Goal: Information Seeking & Learning: Compare options

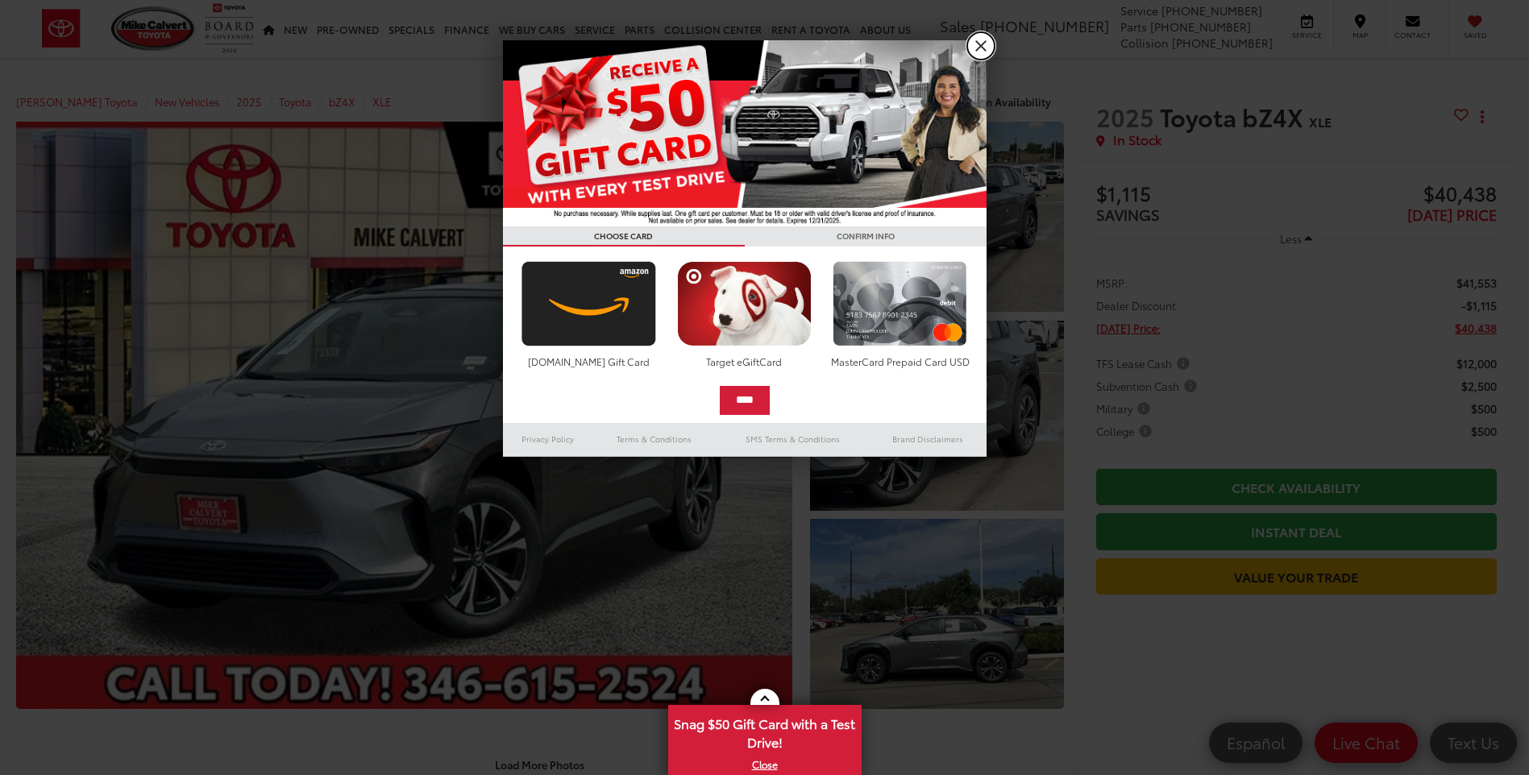
click at [977, 50] on link "X" at bounding box center [980, 45] width 27 height 27
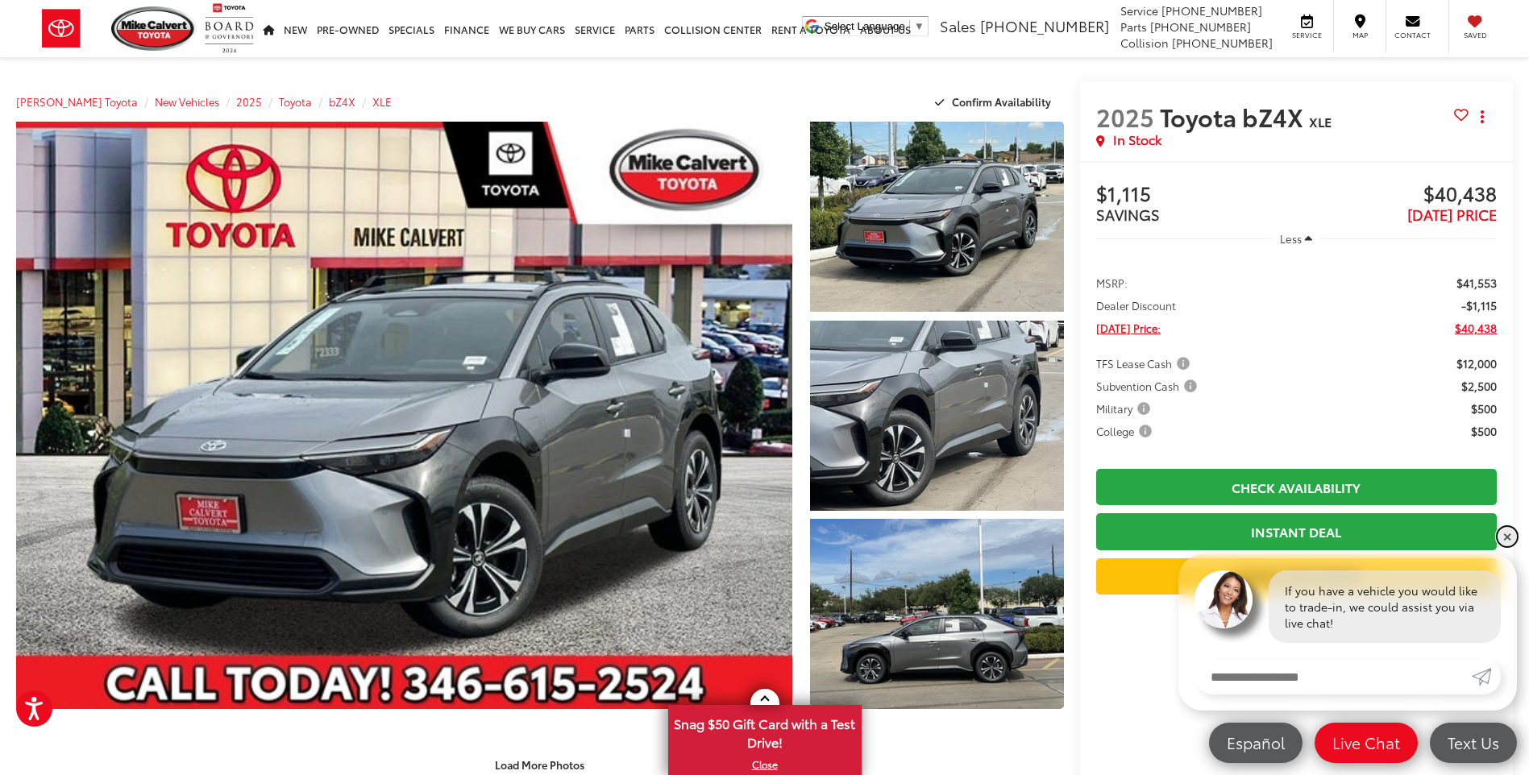
click at [1507, 536] on link "✕" at bounding box center [1507, 536] width 19 height 19
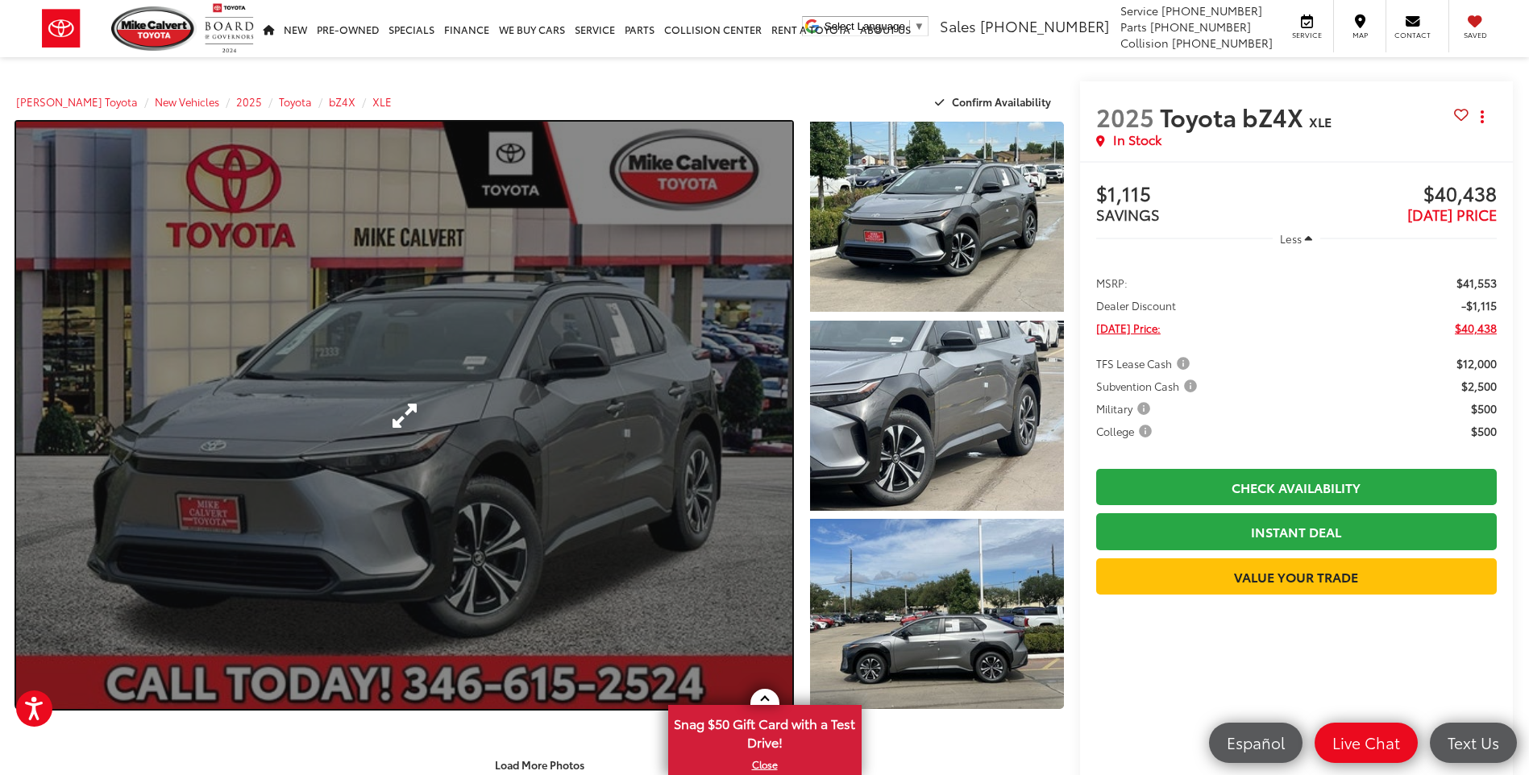
click at [633, 395] on link "Expand Photo 0" at bounding box center [404, 416] width 776 height 588
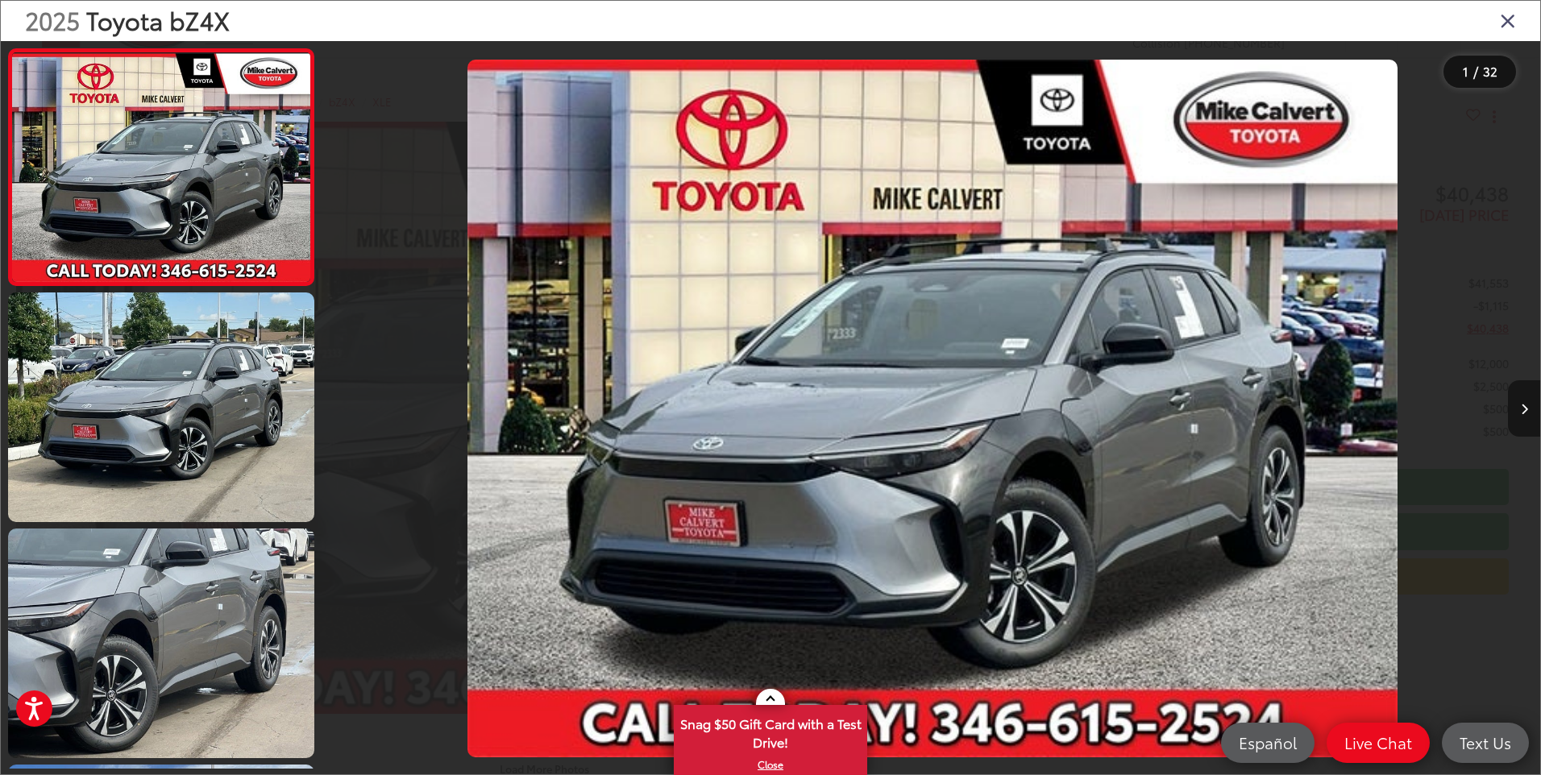
click at [1527, 404] on icon "Next image" at bounding box center [1524, 409] width 7 height 11
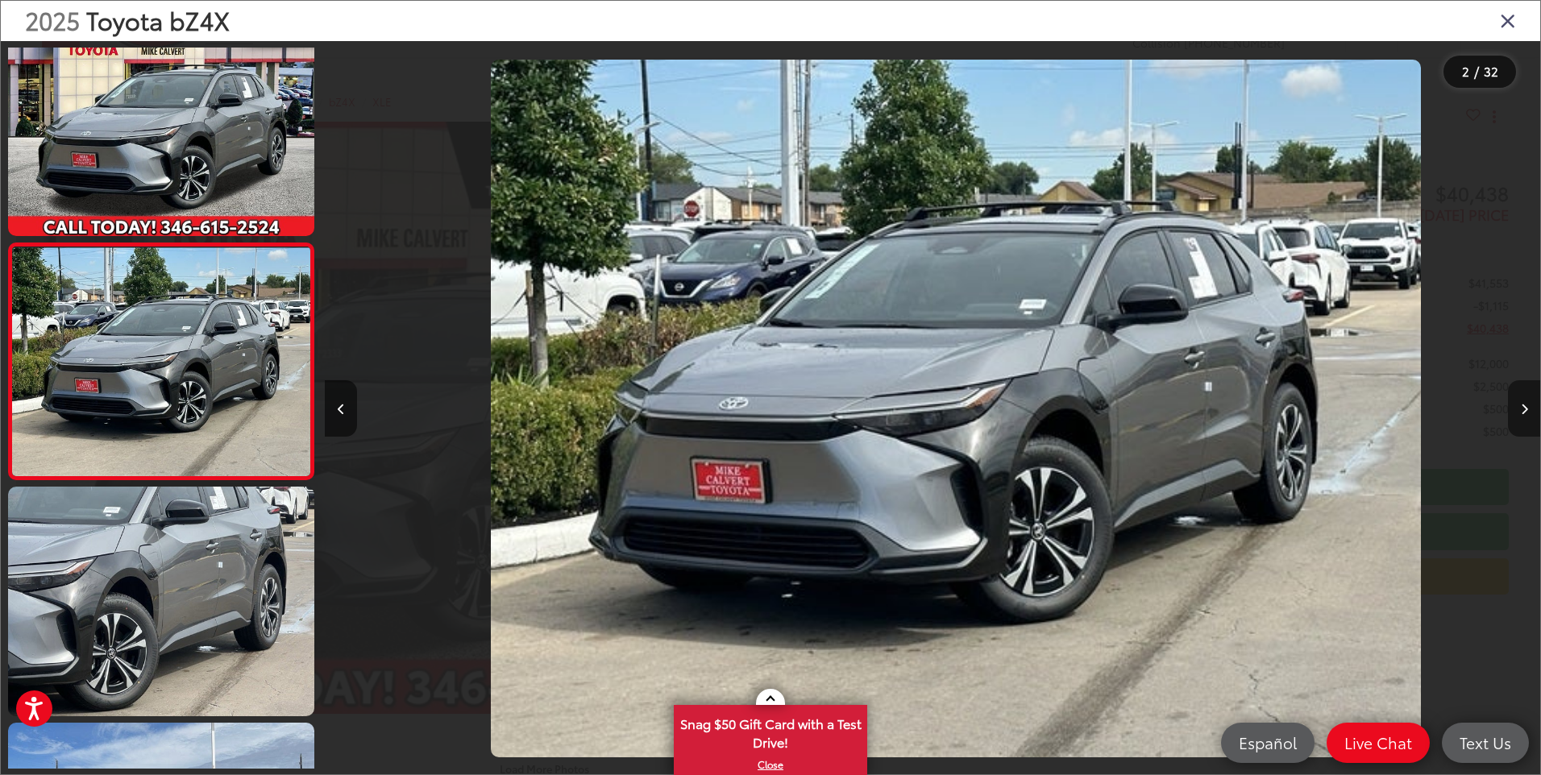
scroll to position [0, 1215]
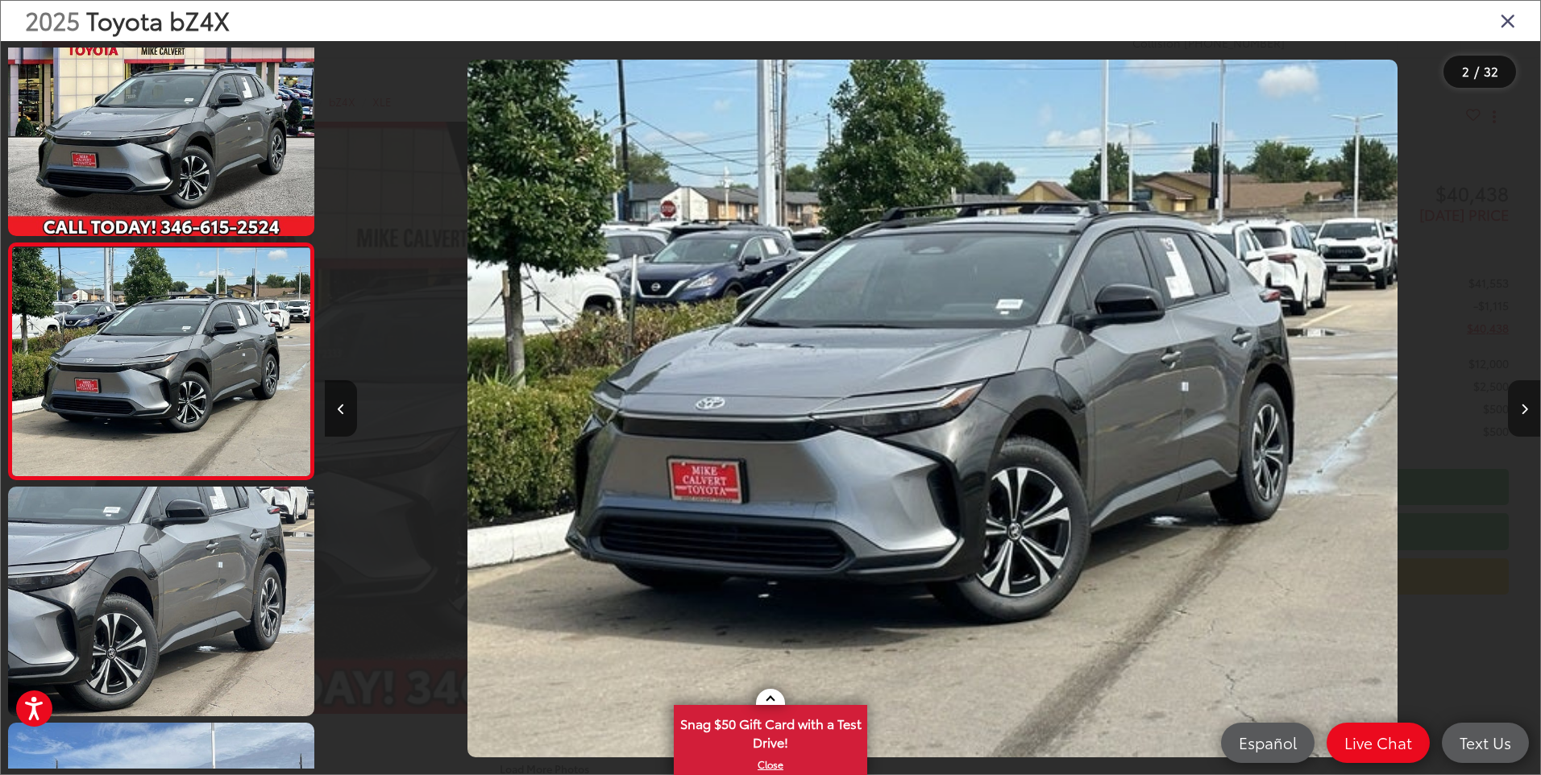
click at [1527, 404] on icon "Next image" at bounding box center [1524, 409] width 7 height 11
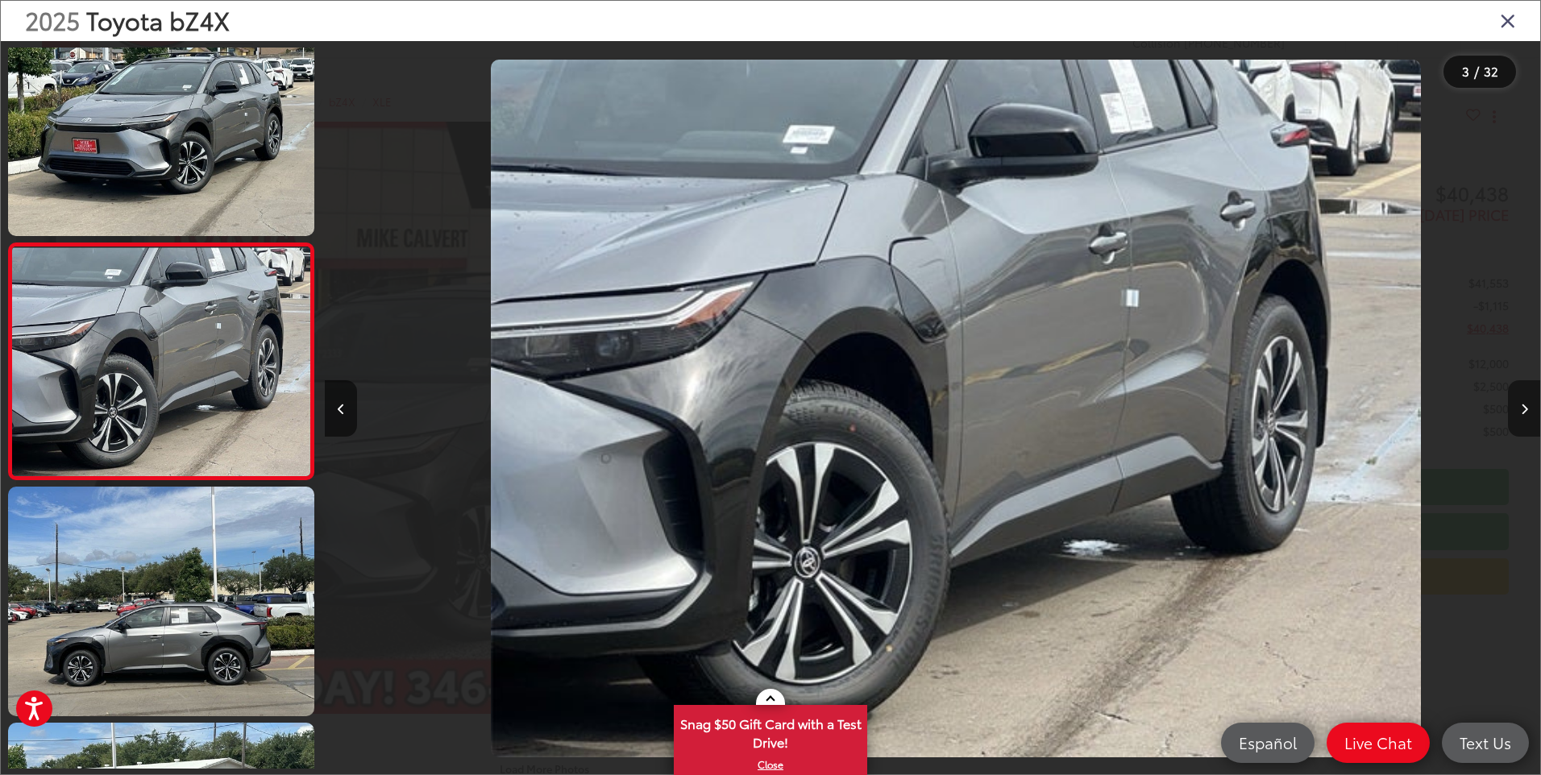
scroll to position [0, 2431]
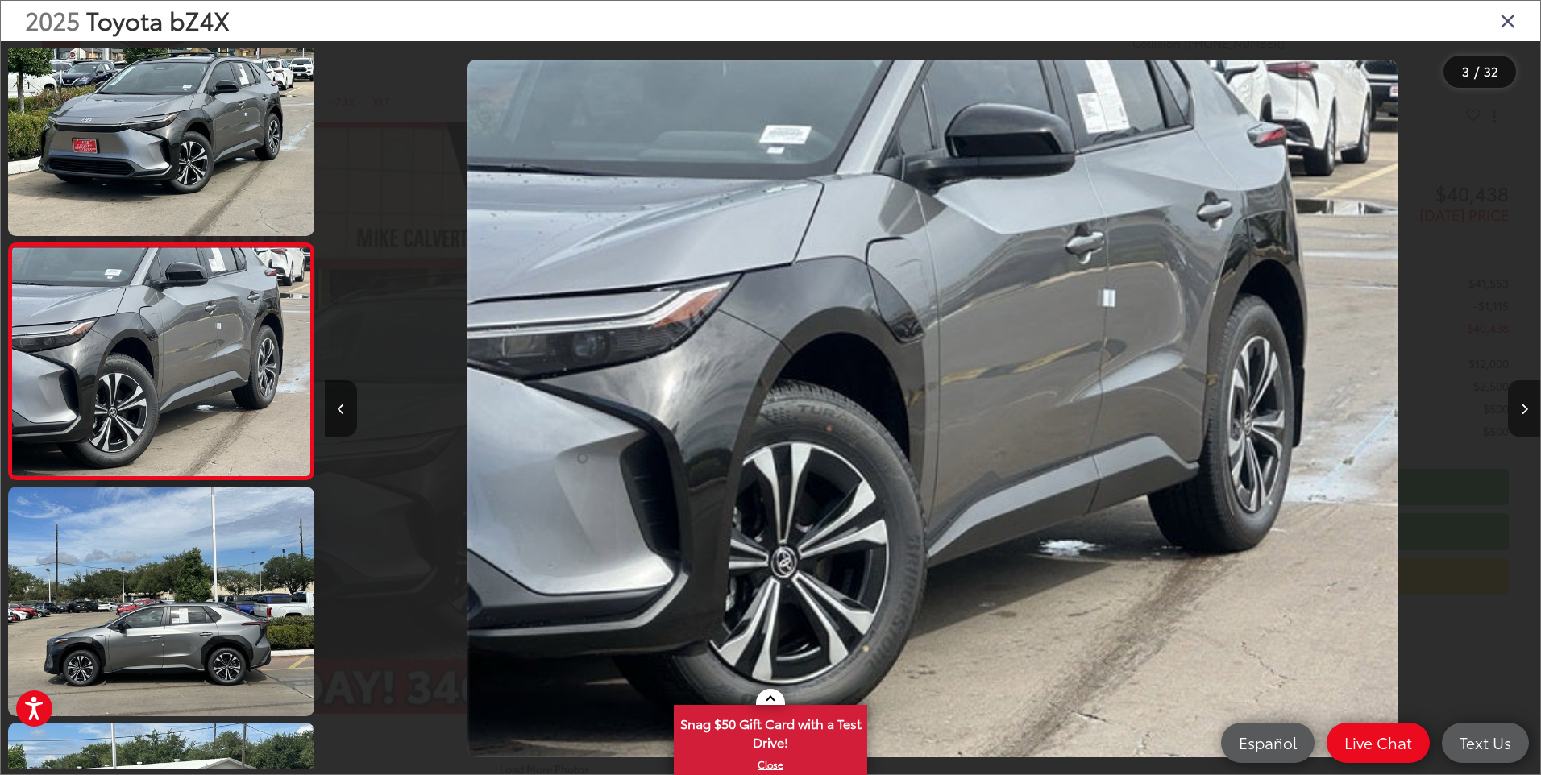
click at [1527, 404] on icon "Next image" at bounding box center [1524, 409] width 7 height 11
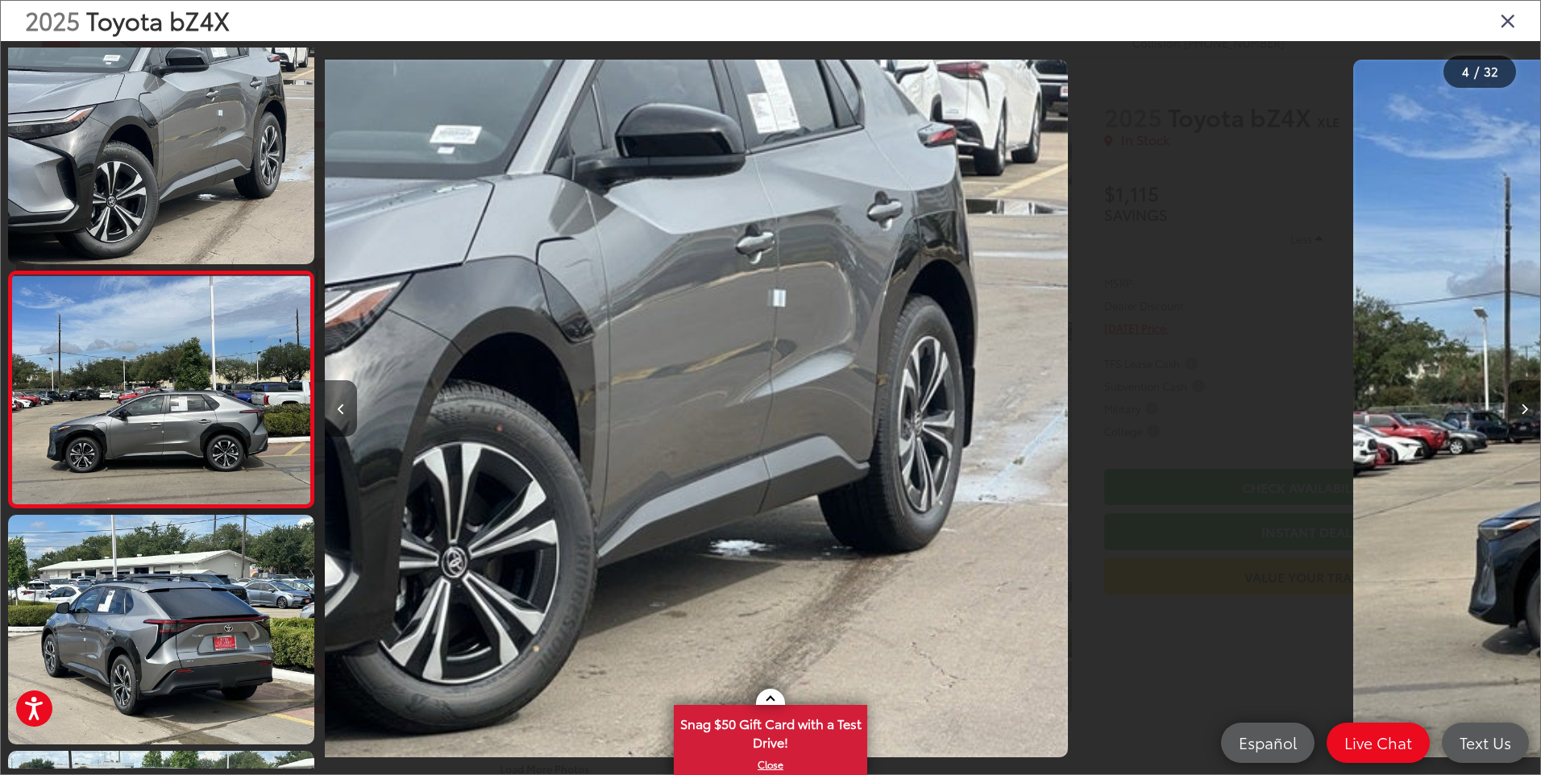
scroll to position [514, 0]
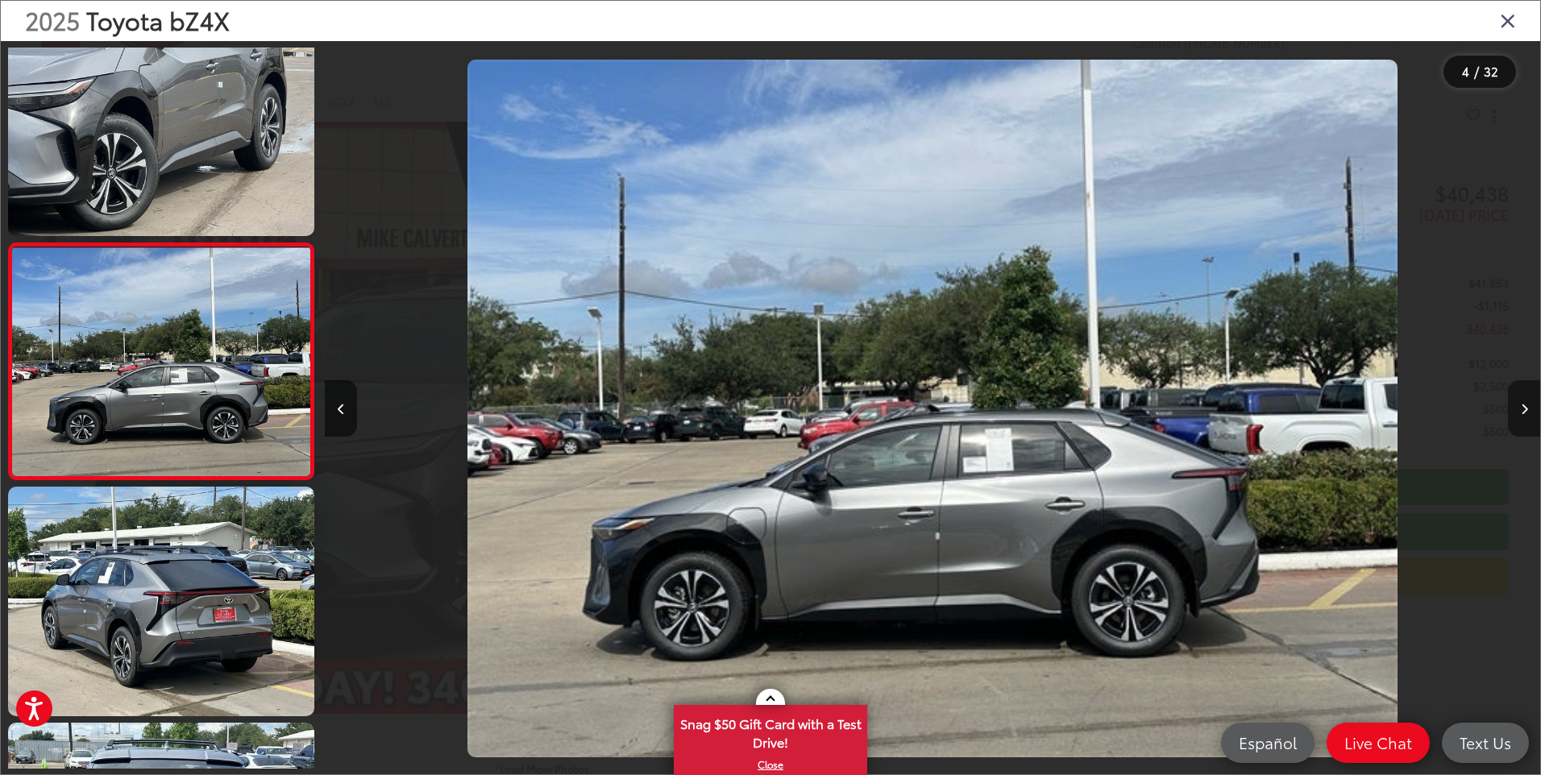
click at [1527, 404] on icon "Next image" at bounding box center [1524, 409] width 7 height 11
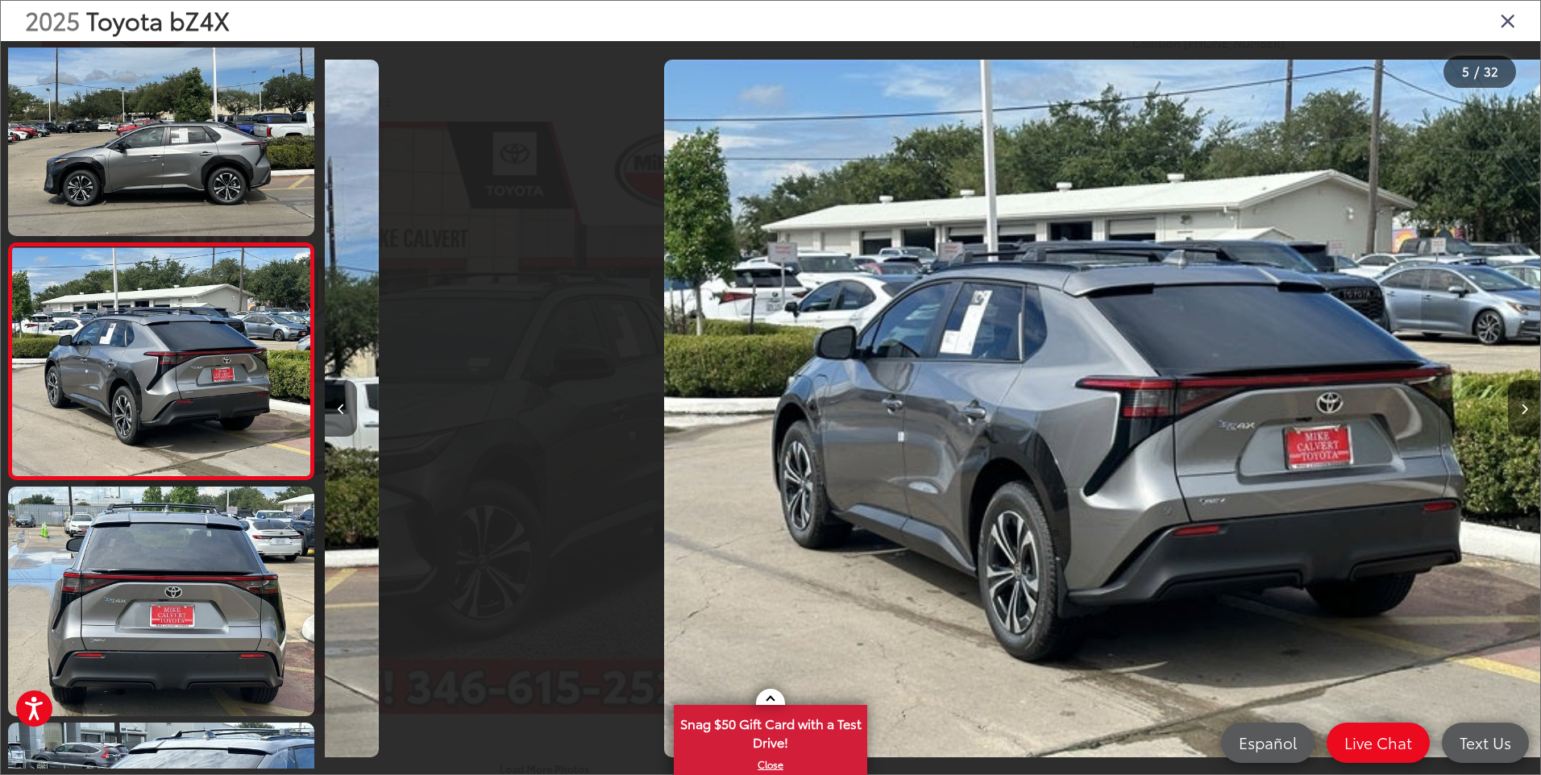
scroll to position [0, 4862]
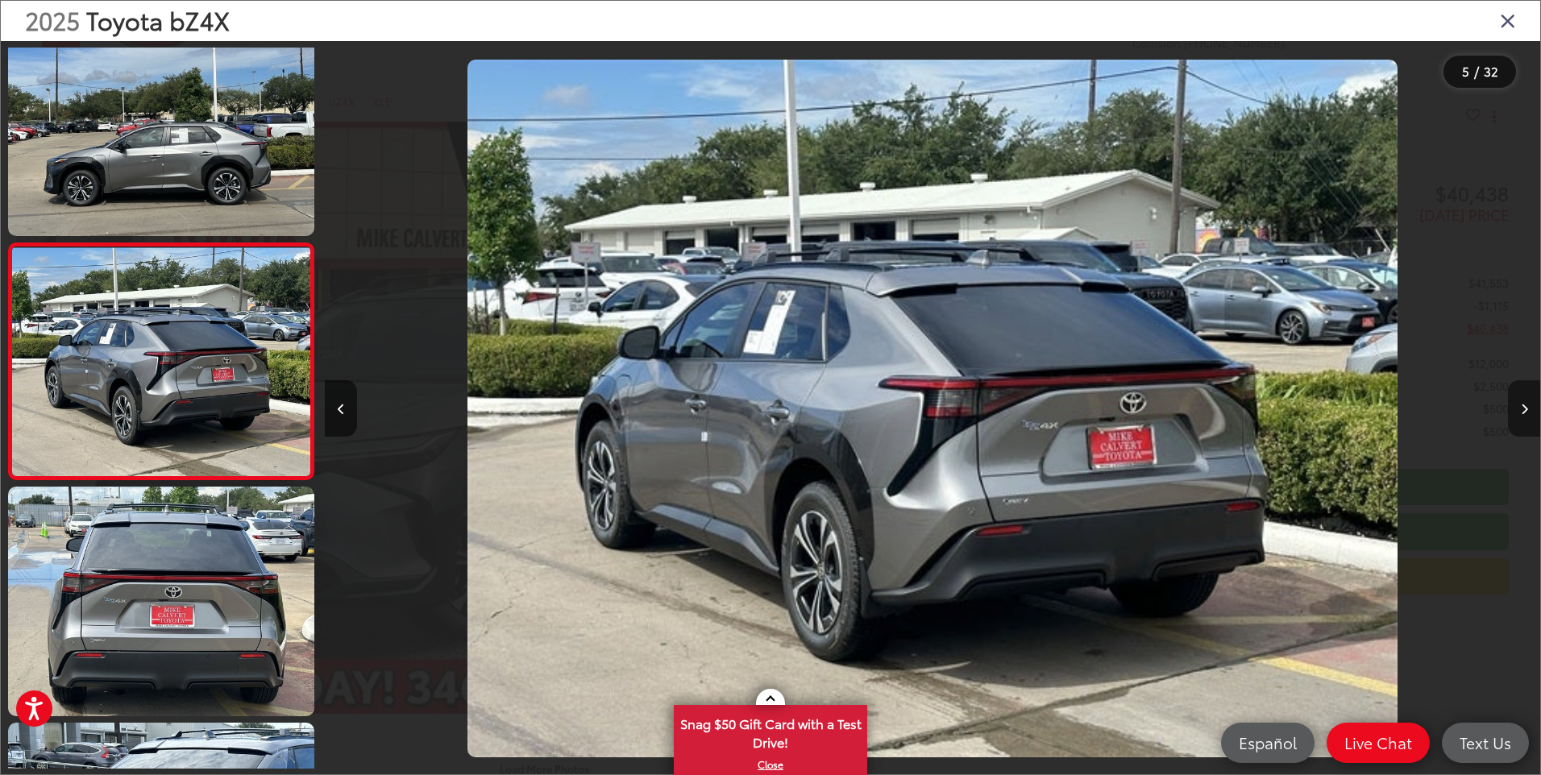
click at [1527, 404] on icon "Next image" at bounding box center [1524, 409] width 7 height 11
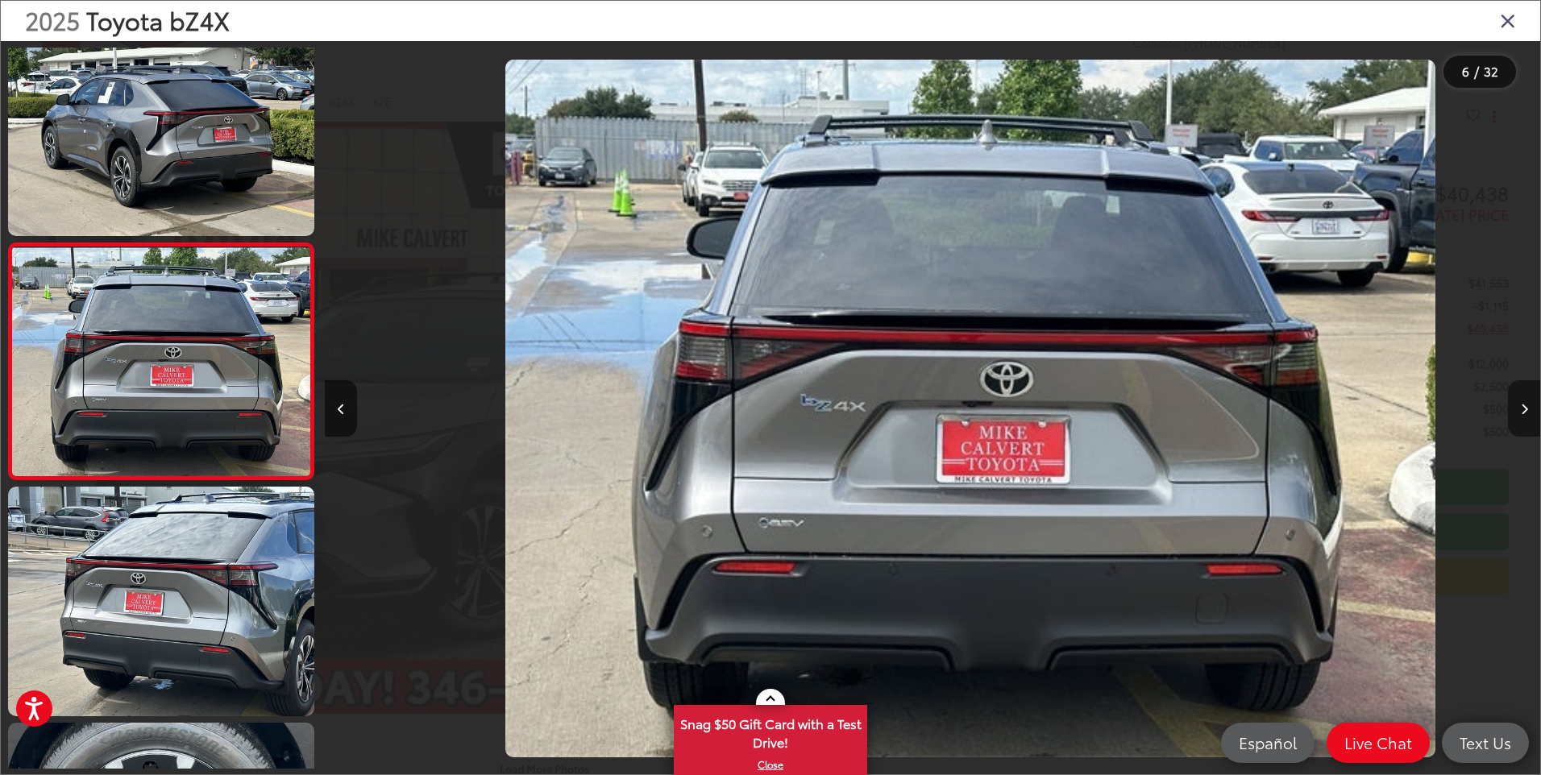
scroll to position [0, 6077]
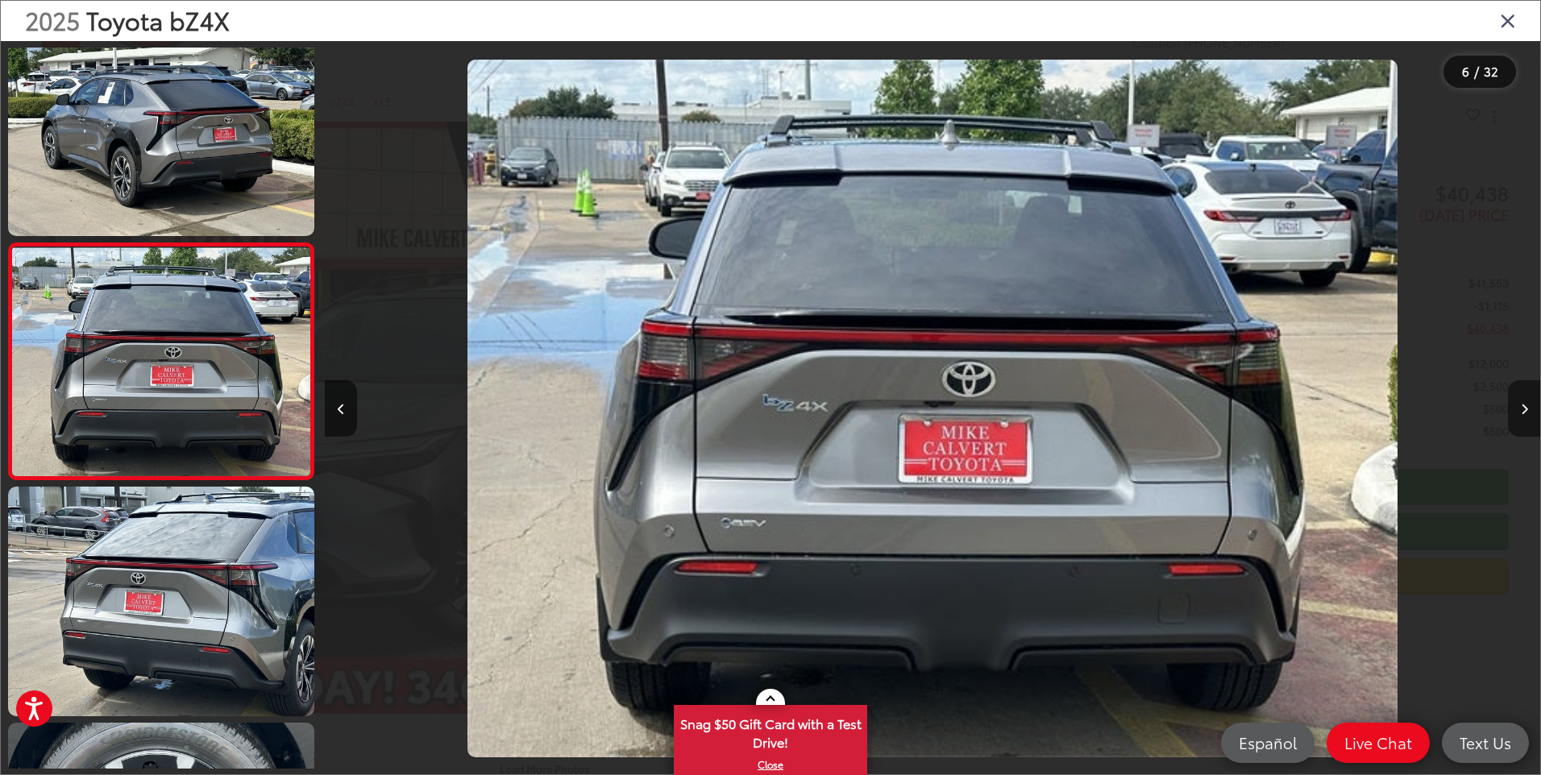
click at [1527, 404] on icon "Next image" at bounding box center [1524, 409] width 7 height 11
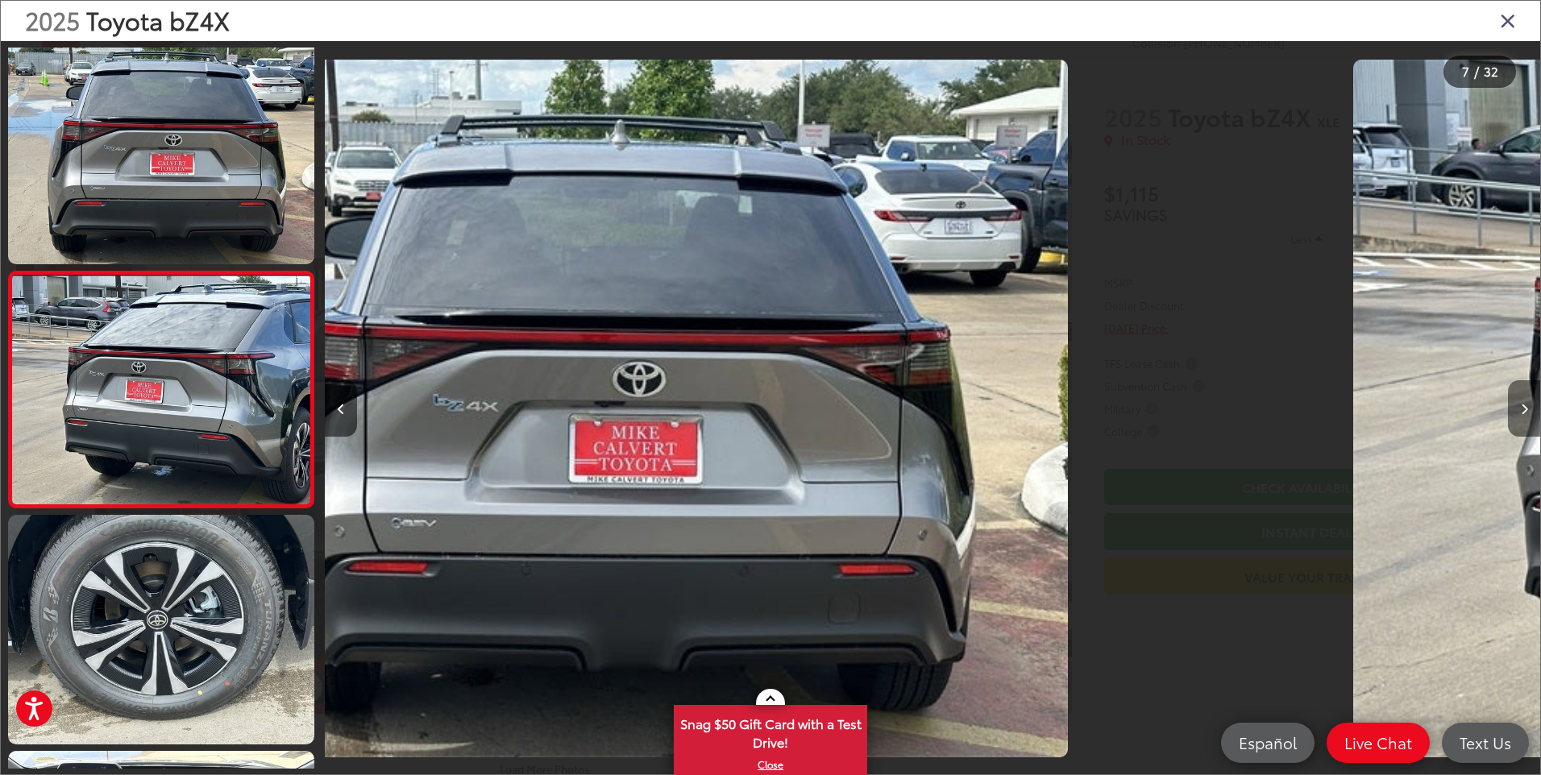
scroll to position [1223, 0]
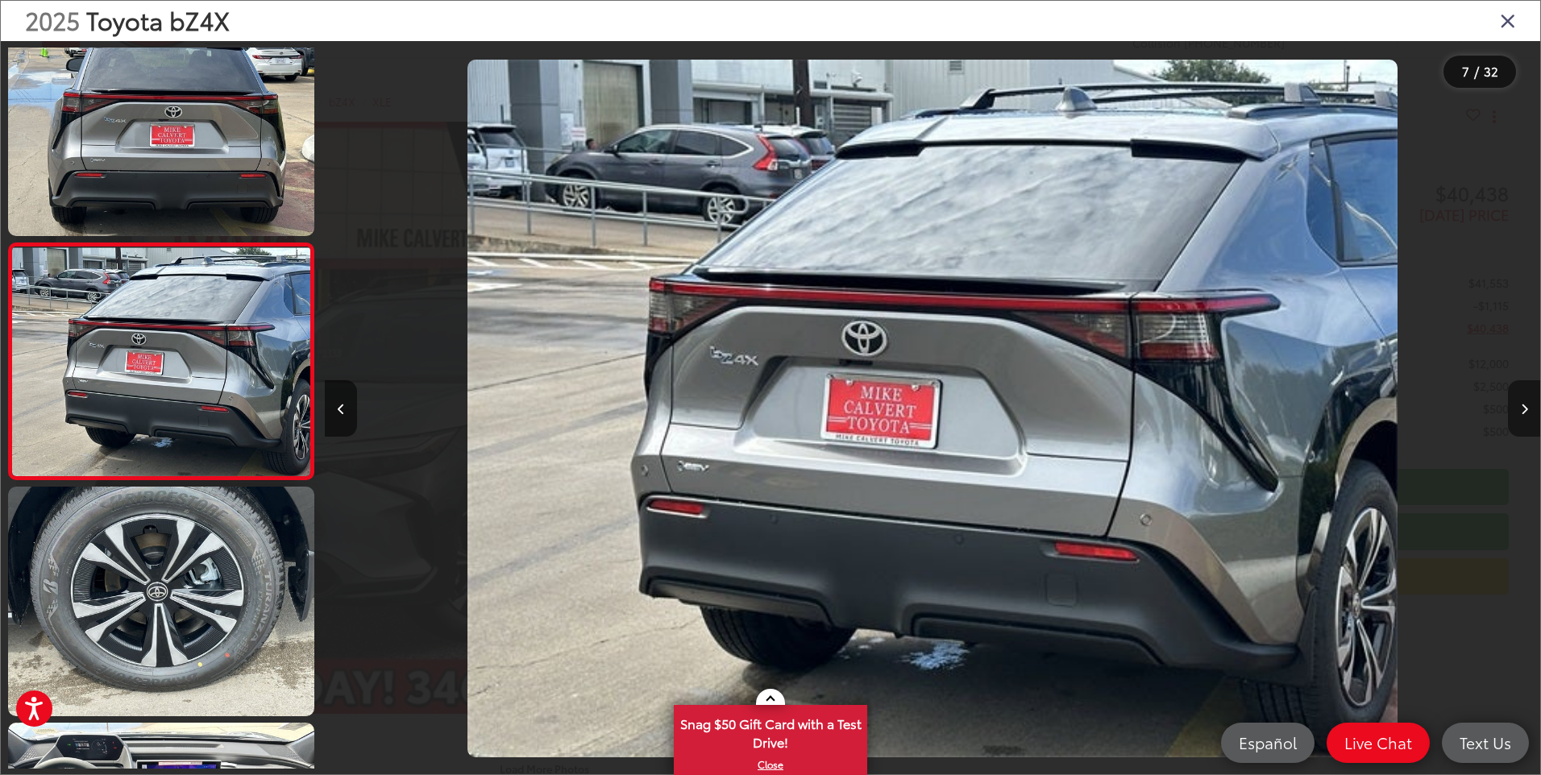
click at [1527, 404] on icon "Next image" at bounding box center [1524, 409] width 7 height 11
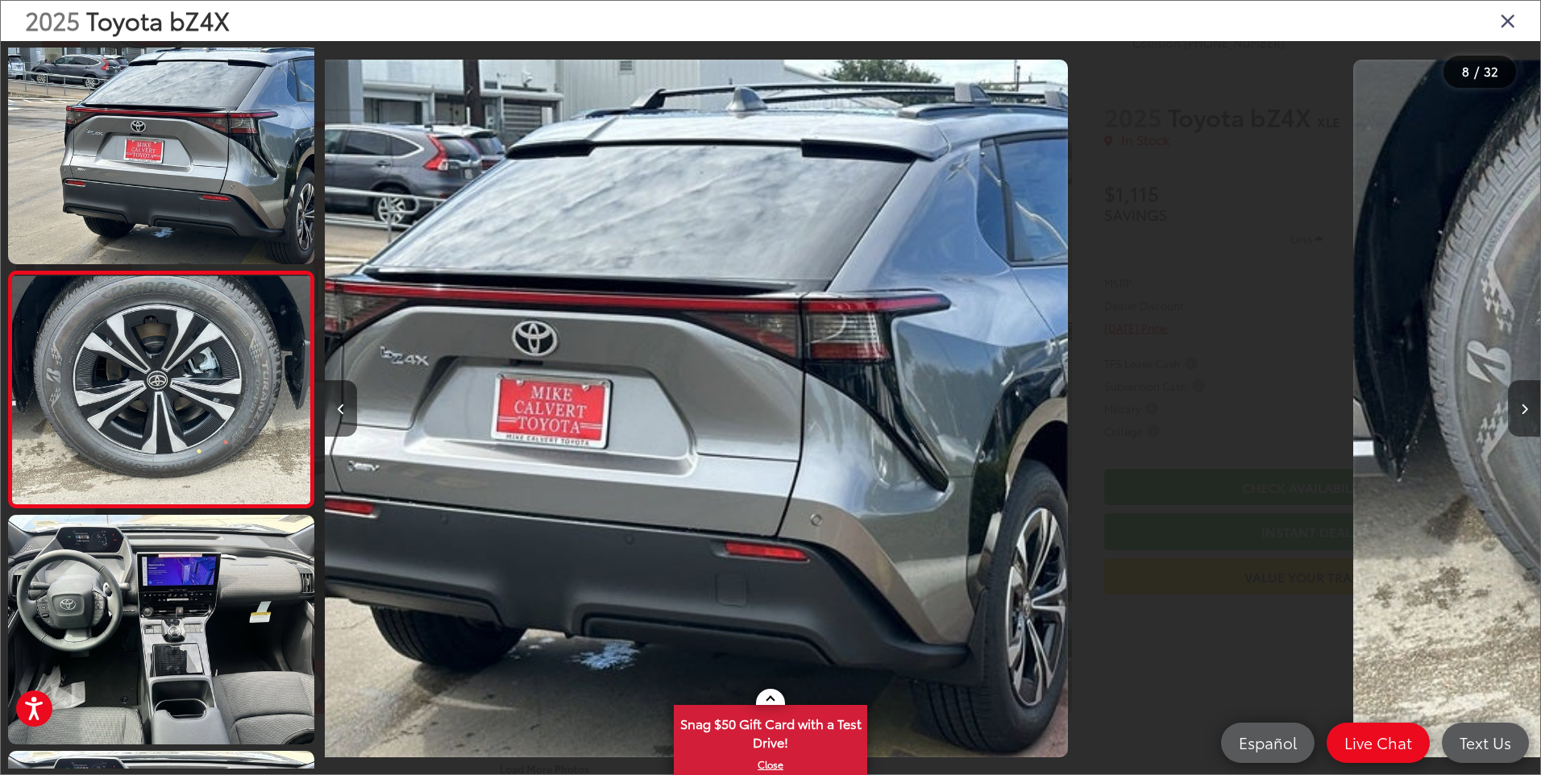
scroll to position [1459, 0]
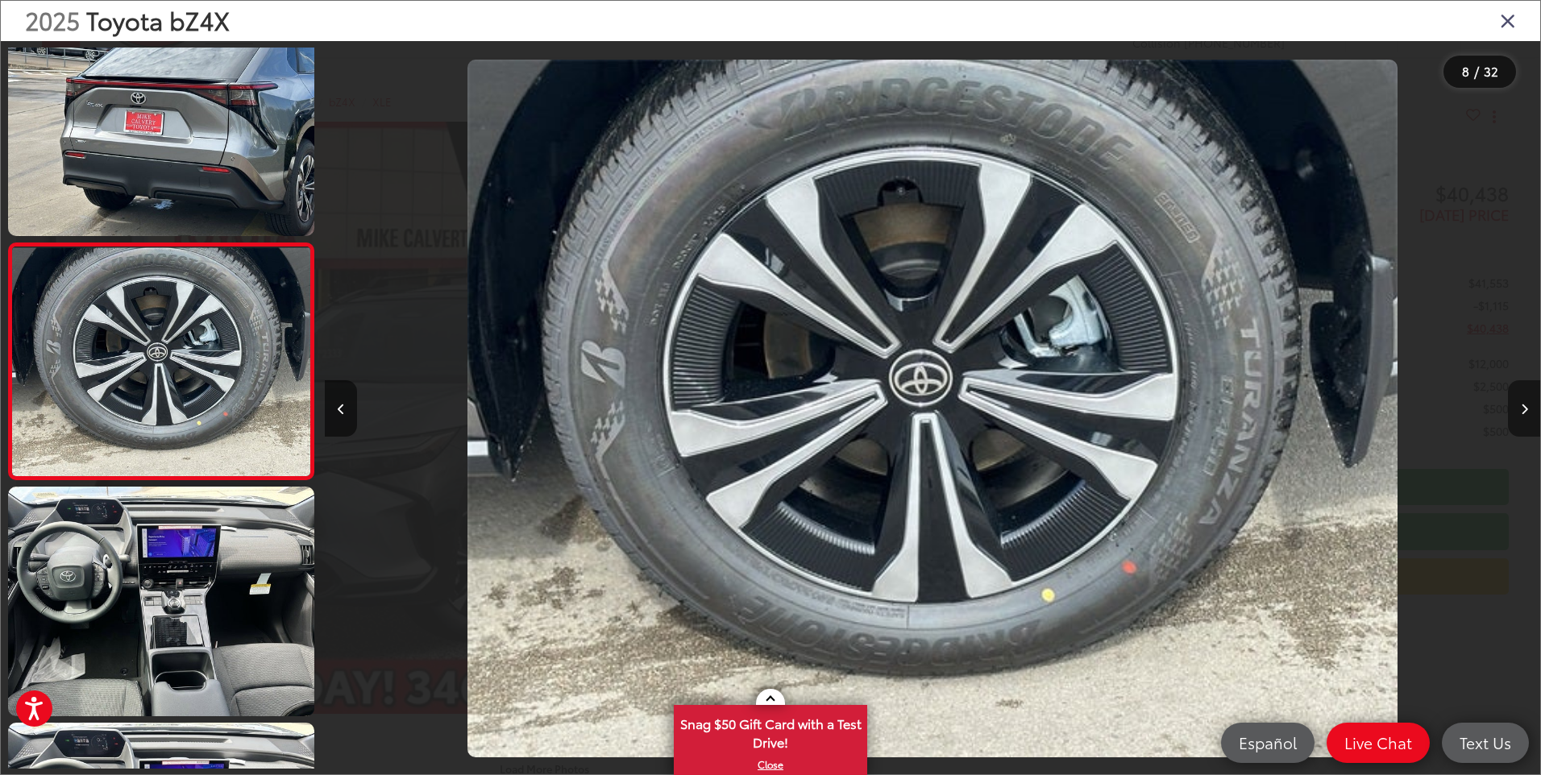
click at [1527, 404] on icon "Next image" at bounding box center [1524, 409] width 7 height 11
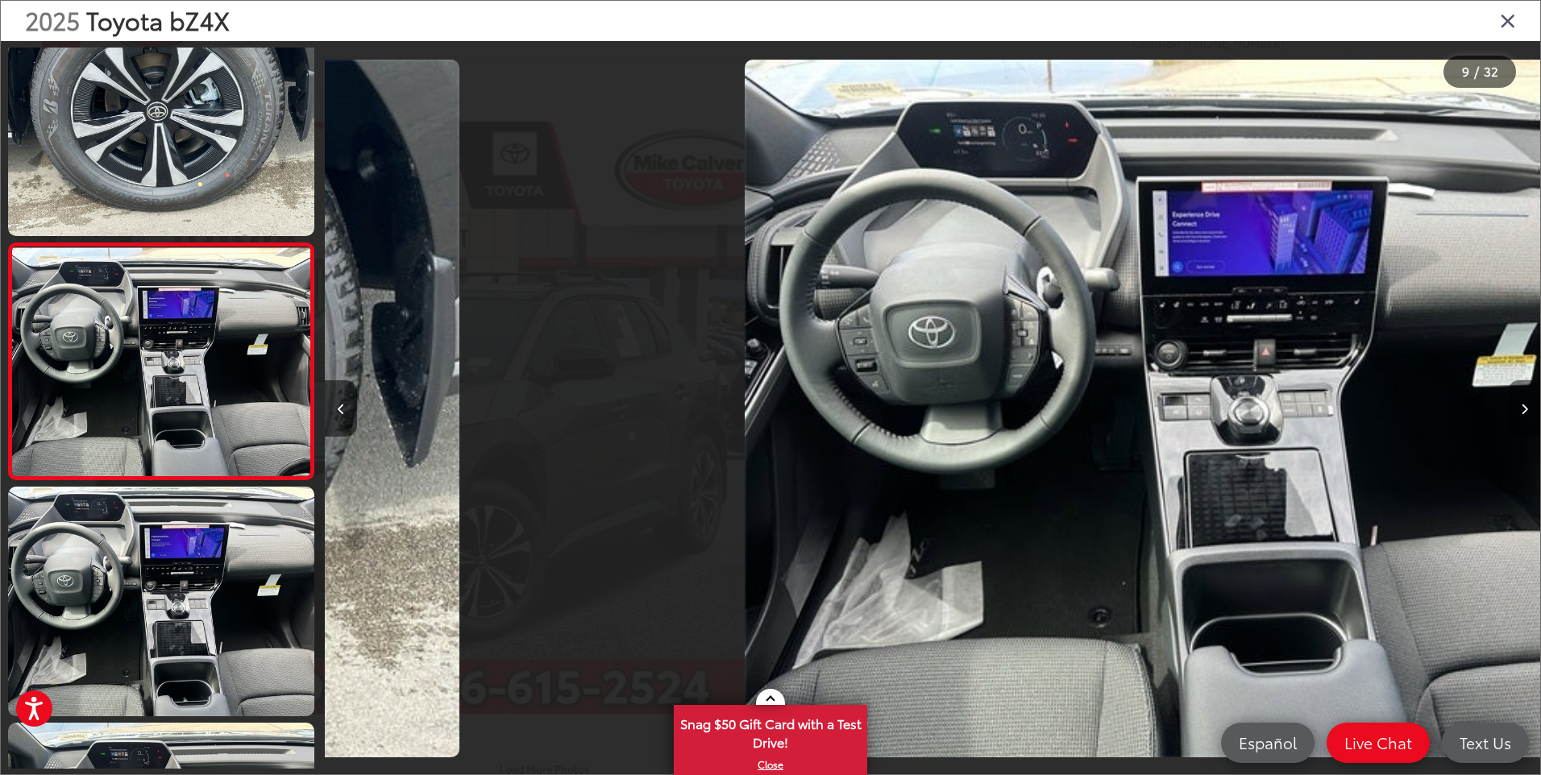
scroll to position [0, 9723]
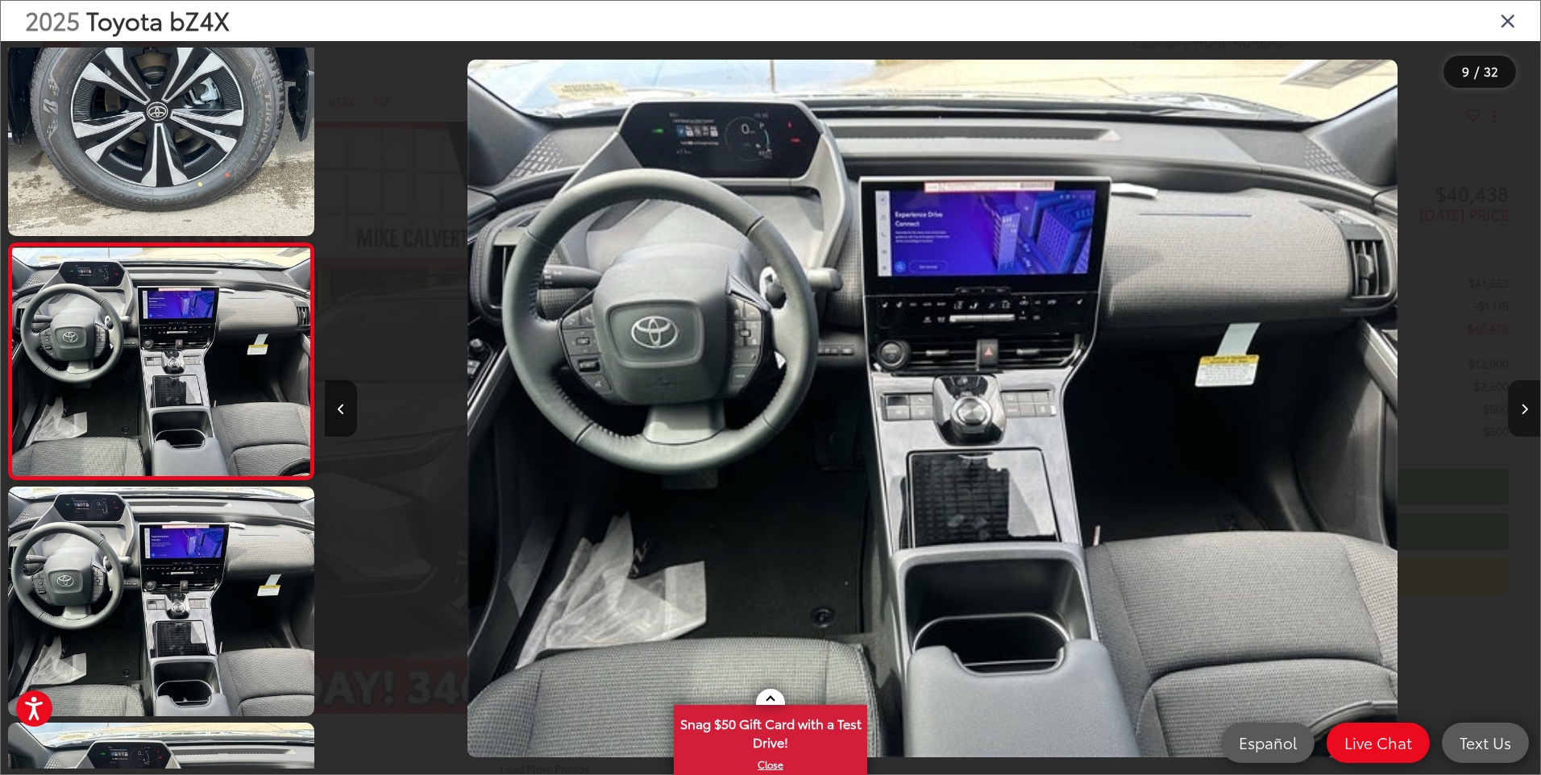
click at [1527, 404] on icon "Next image" at bounding box center [1524, 409] width 7 height 11
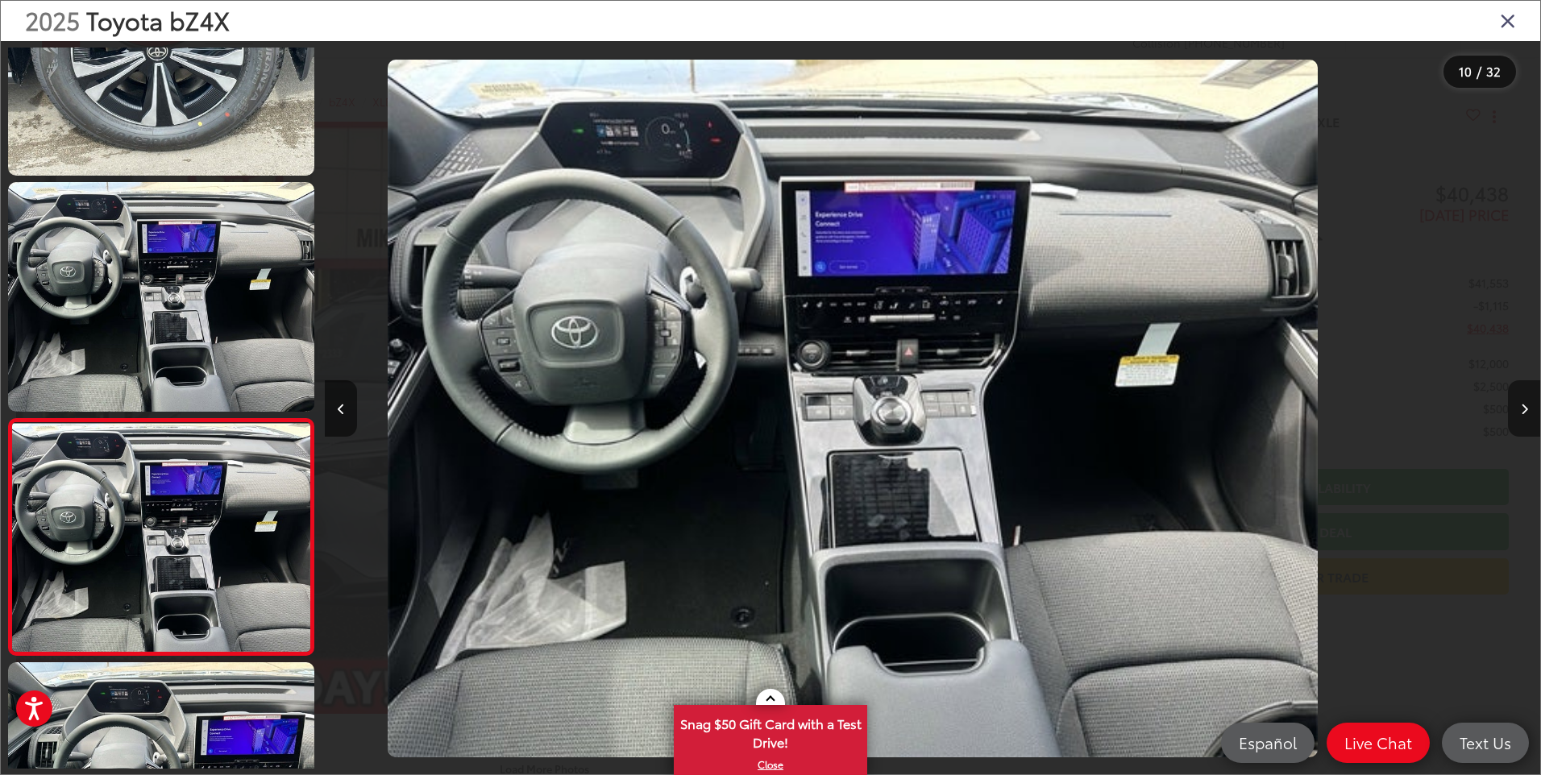
scroll to position [0, 0]
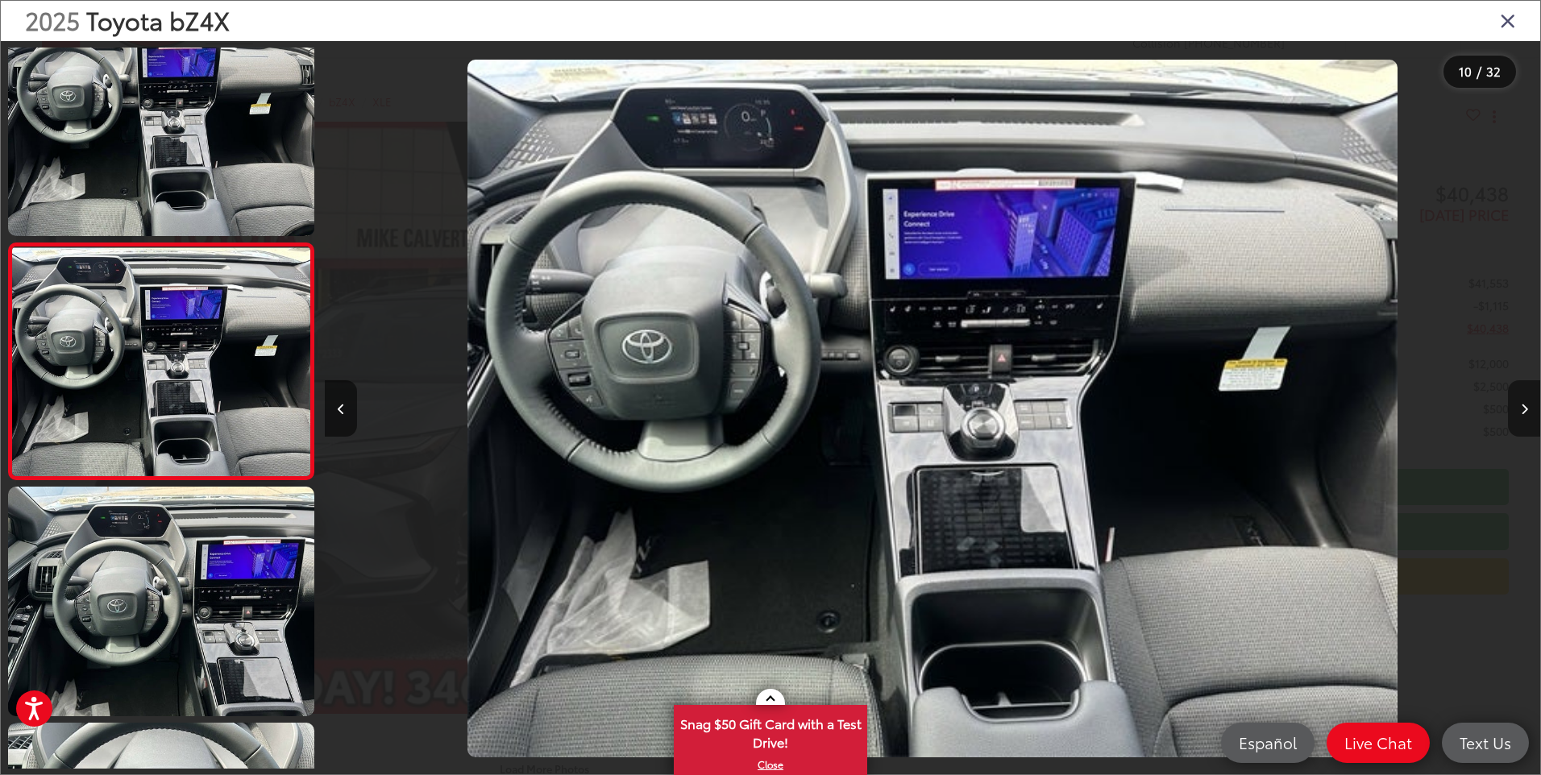
click at [1527, 404] on icon "Next image" at bounding box center [1524, 409] width 7 height 11
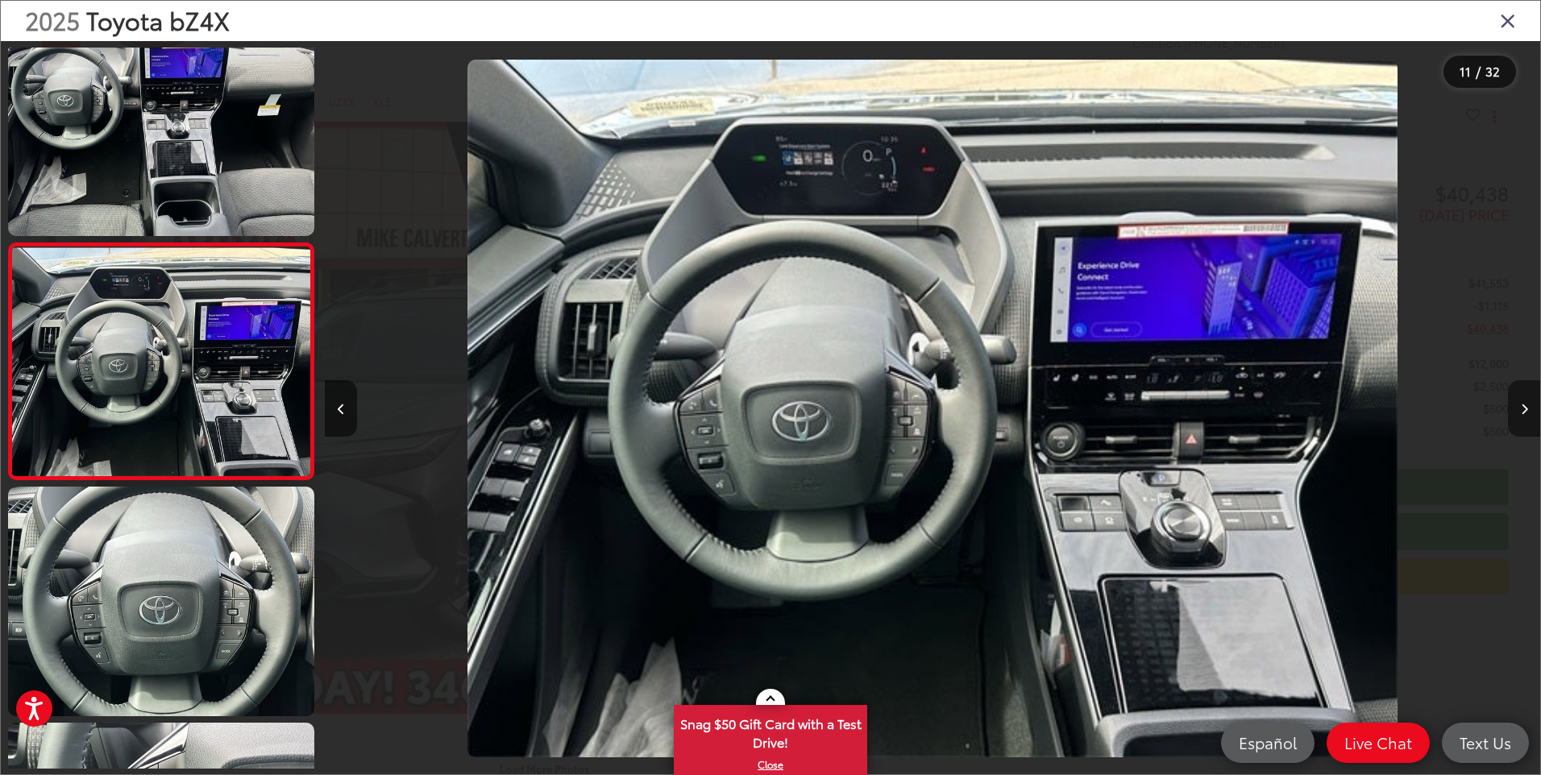
click at [1527, 404] on icon "Next image" at bounding box center [1524, 409] width 7 height 11
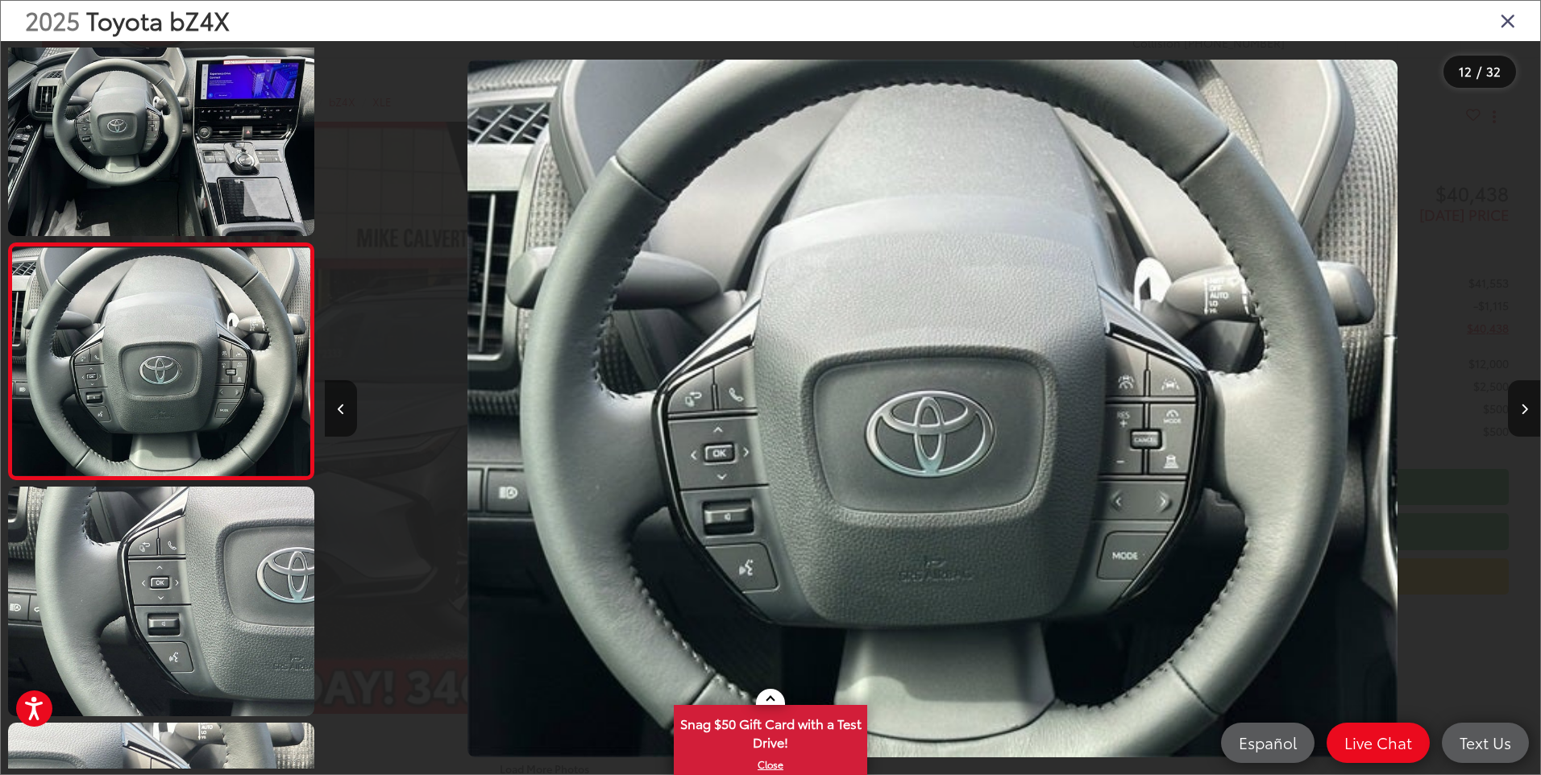
click at [1511, 19] on icon "Close gallery" at bounding box center [1508, 20] width 16 height 21
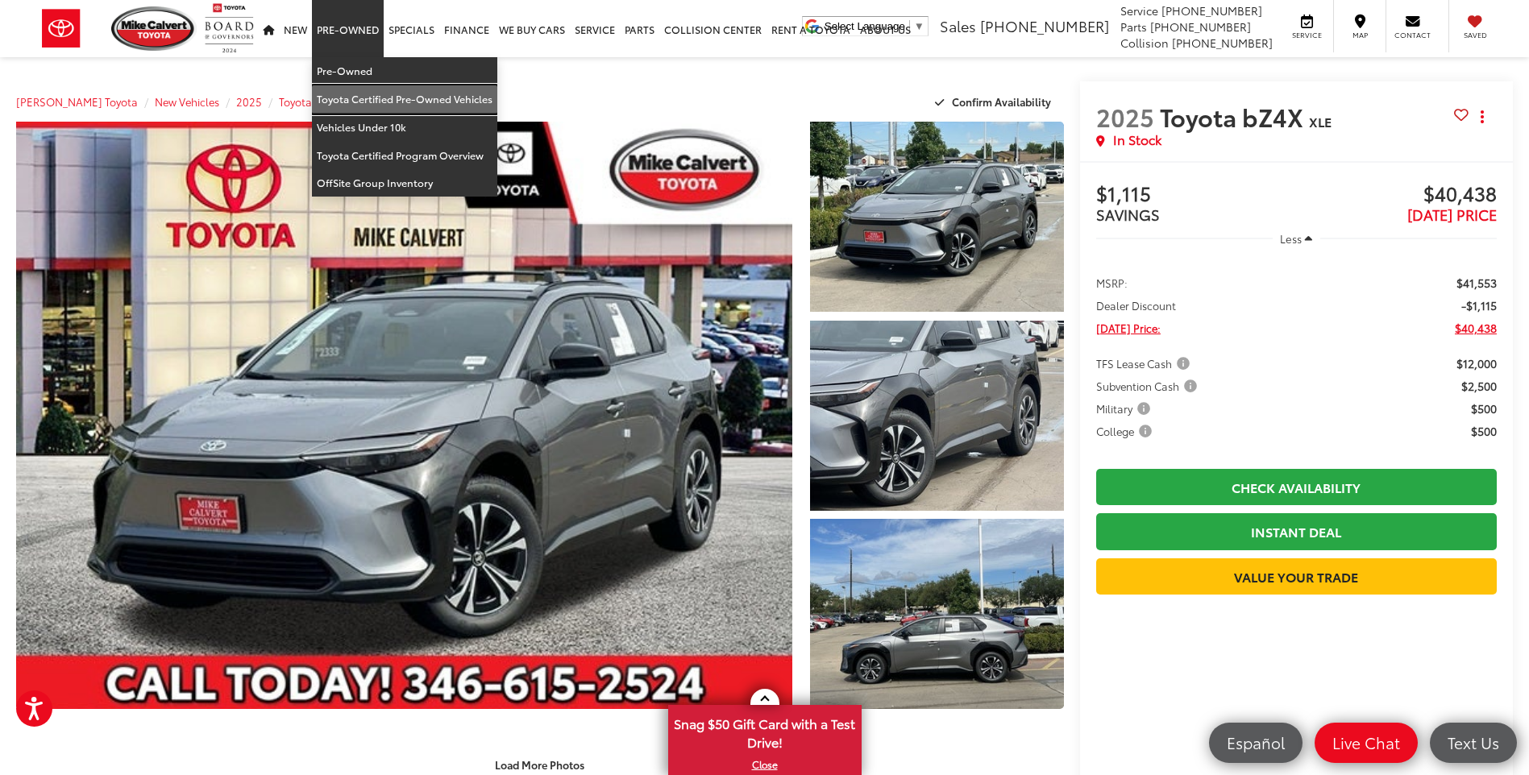
click at [413, 95] on link "Toyota Certified Pre-Owned Vehicles" at bounding box center [404, 99] width 185 height 28
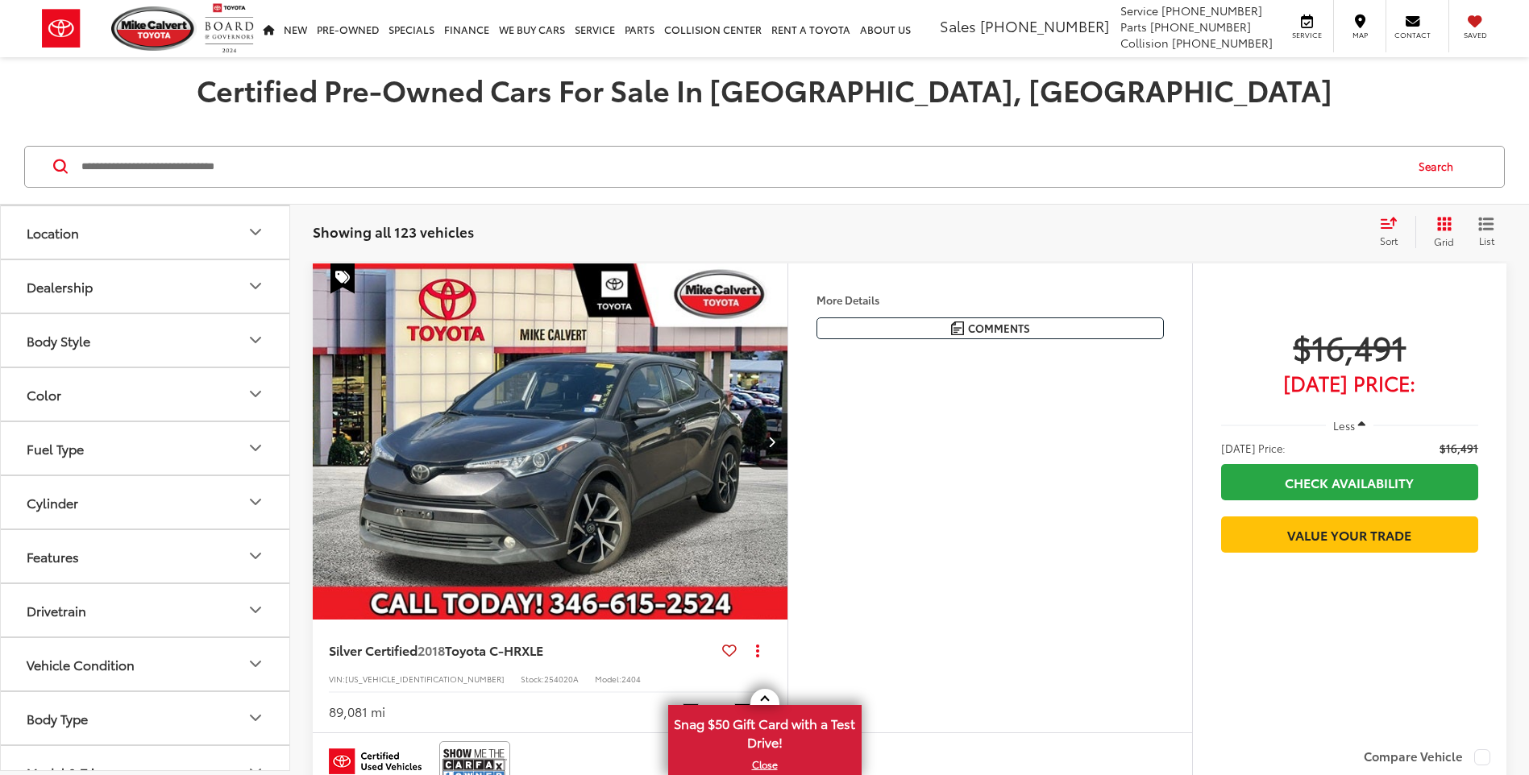
click at [260, 443] on icon "Fuel Type" at bounding box center [255, 447] width 19 height 19
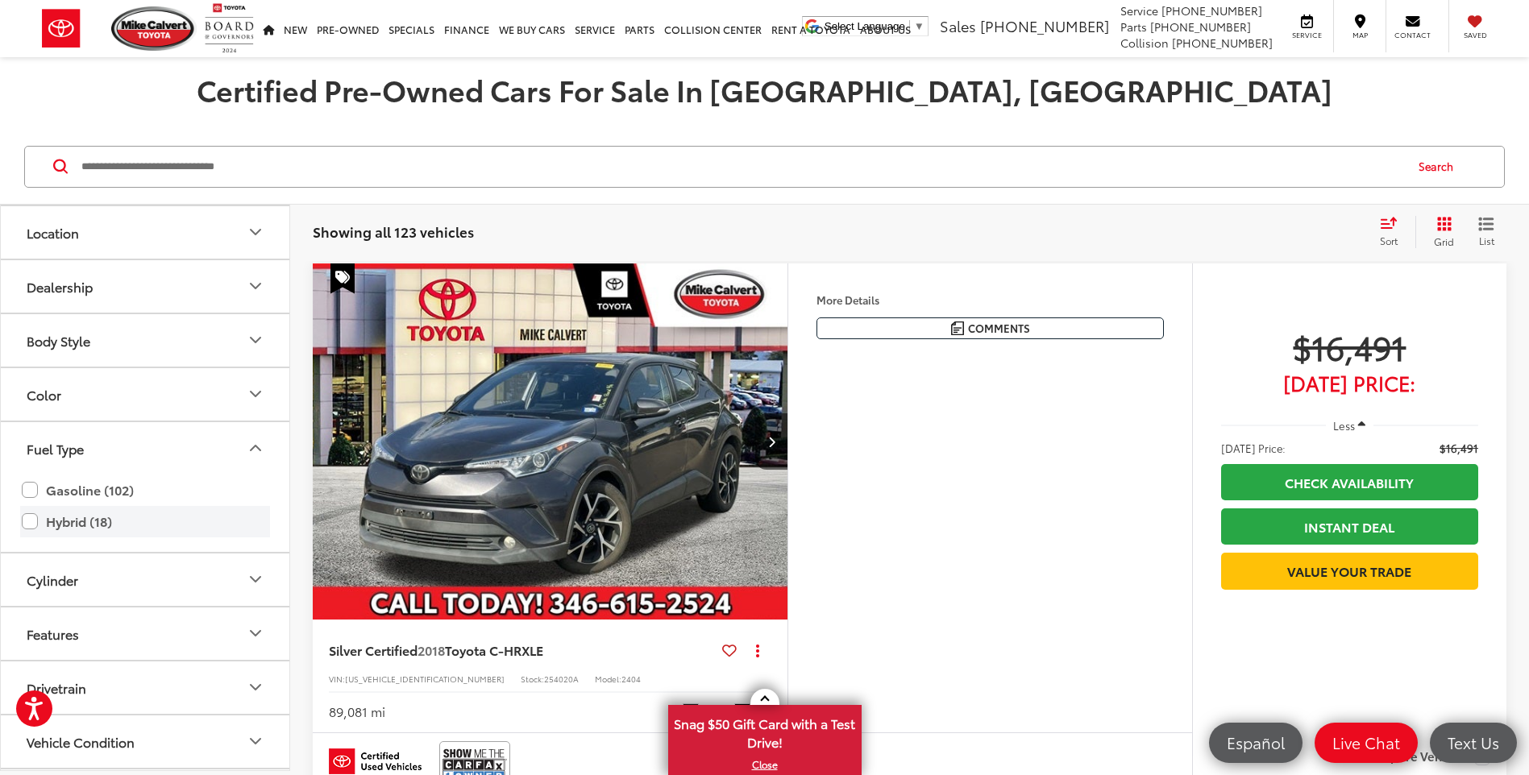
click at [27, 522] on label "Hybrid (18)" at bounding box center [145, 522] width 247 height 28
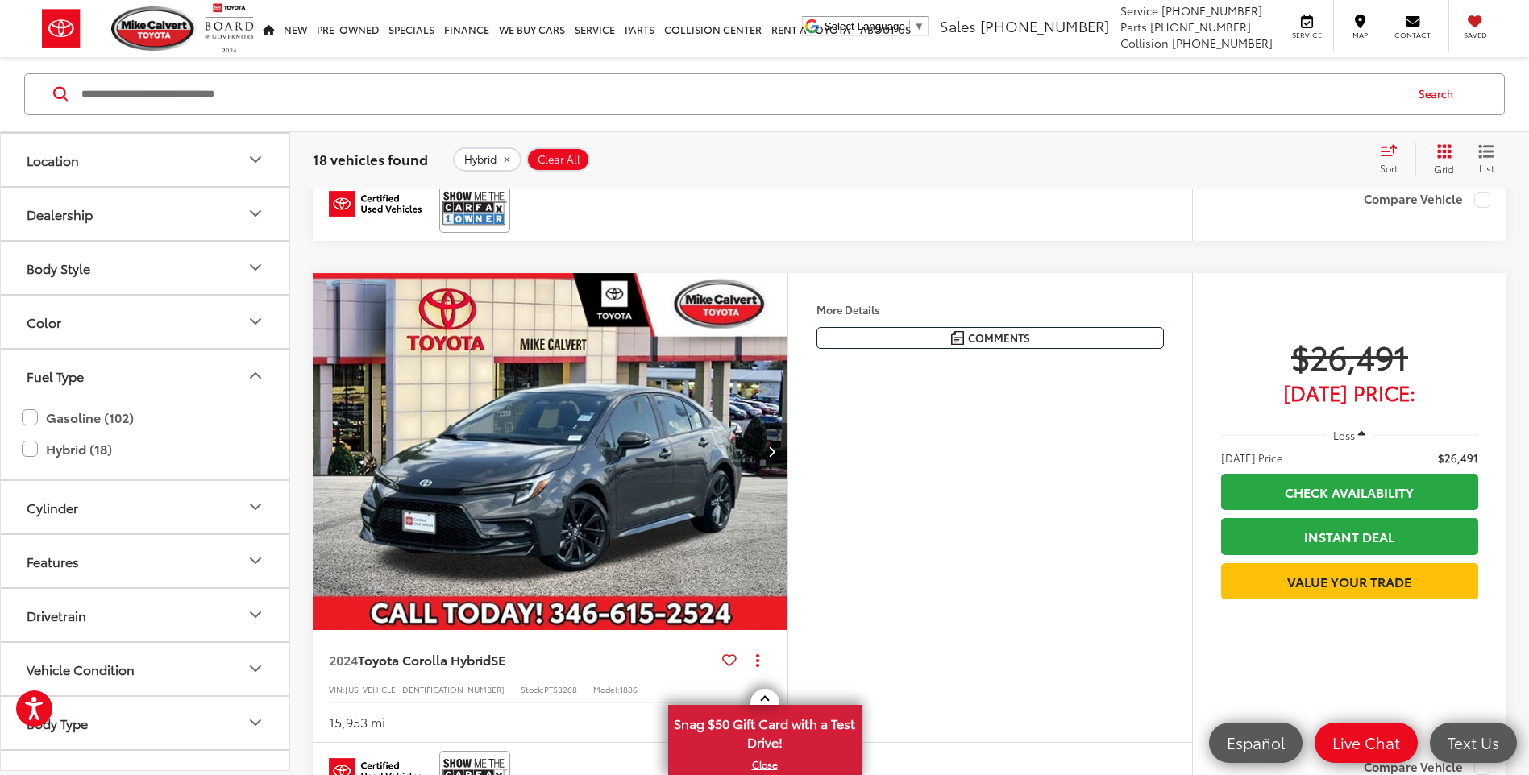
scroll to position [645, 0]
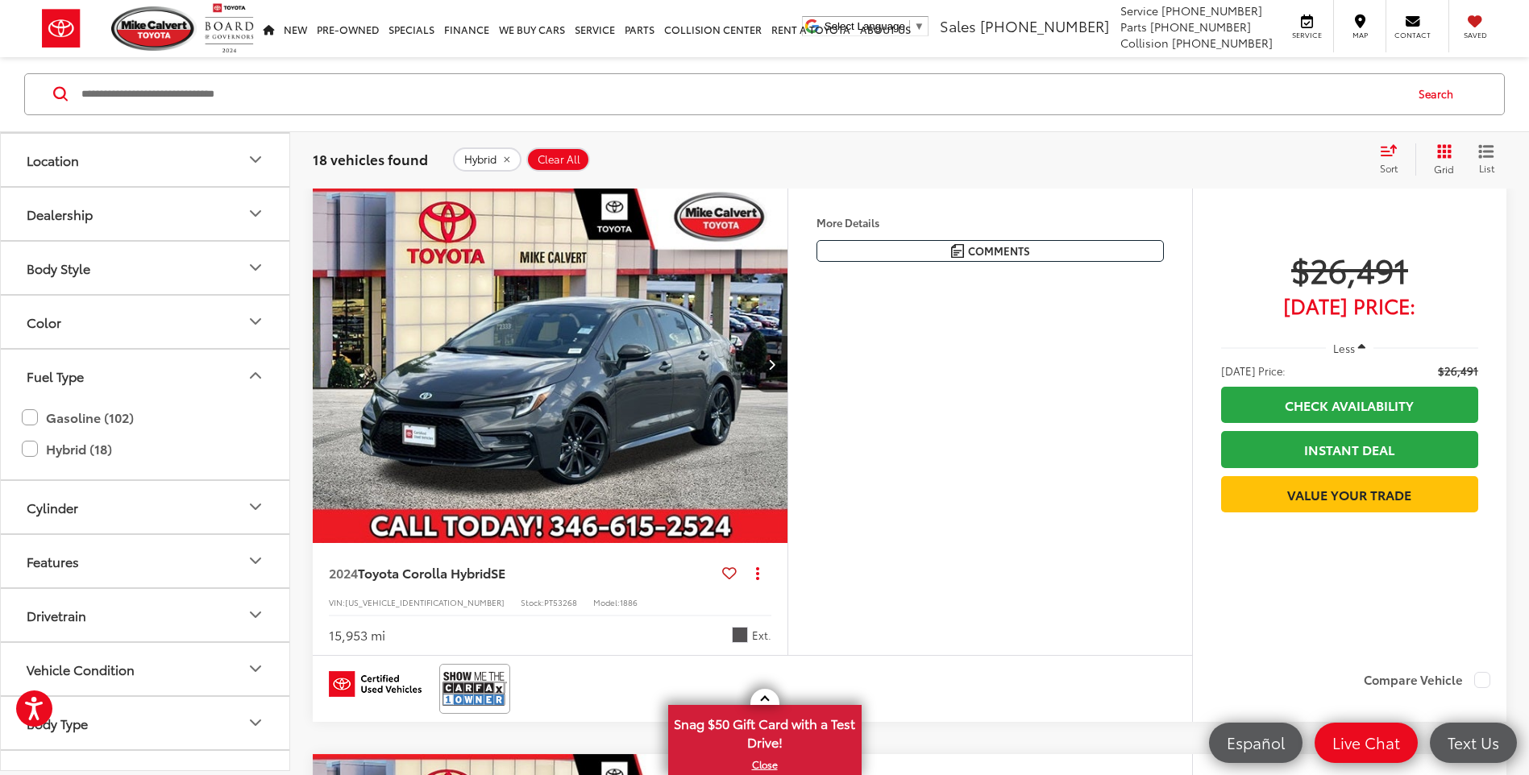
click at [617, 439] on img "2024 Toyota Corolla Hybrid SE 0" at bounding box center [550, 365] width 477 height 358
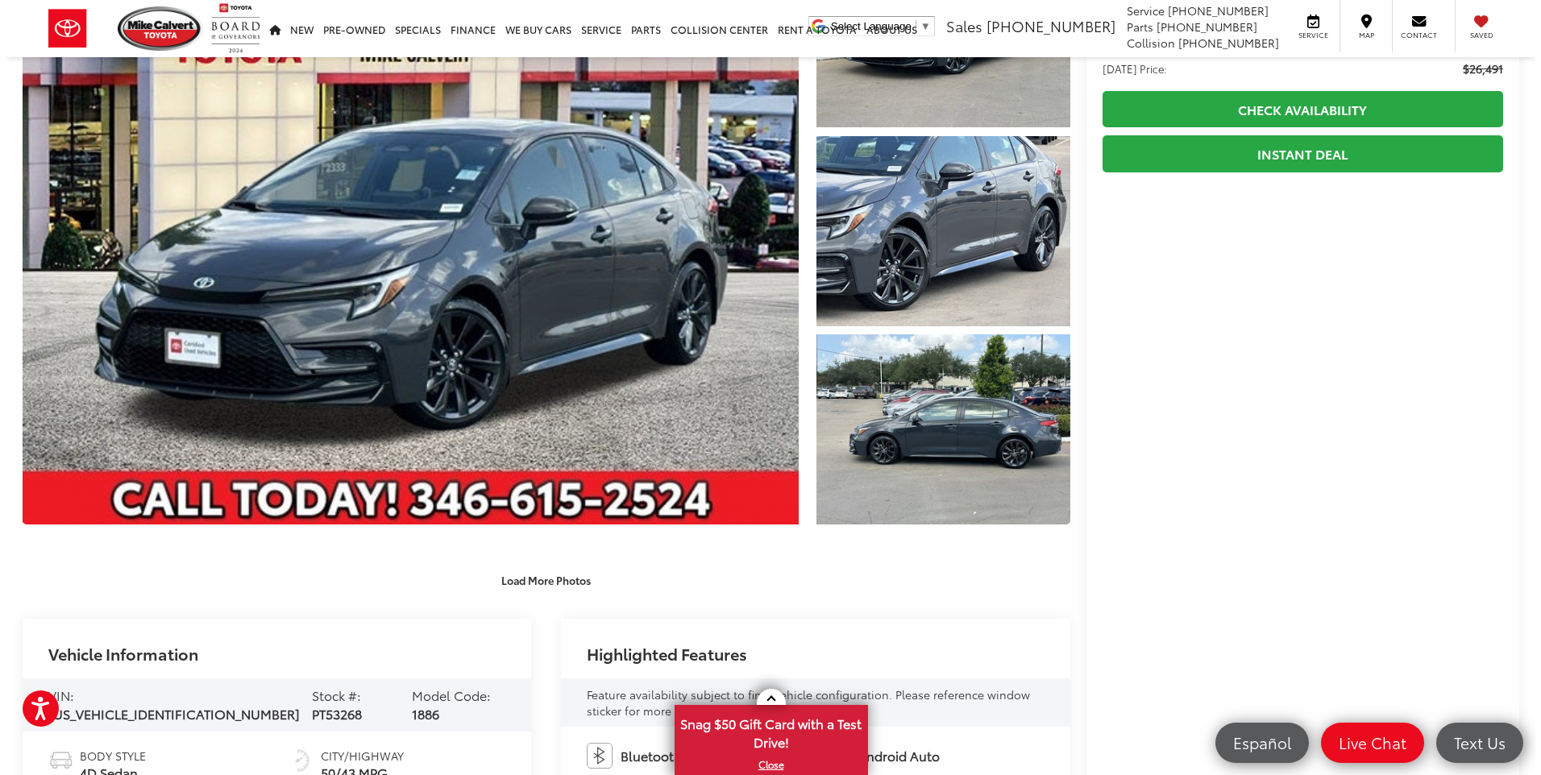
scroll to position [161, 0]
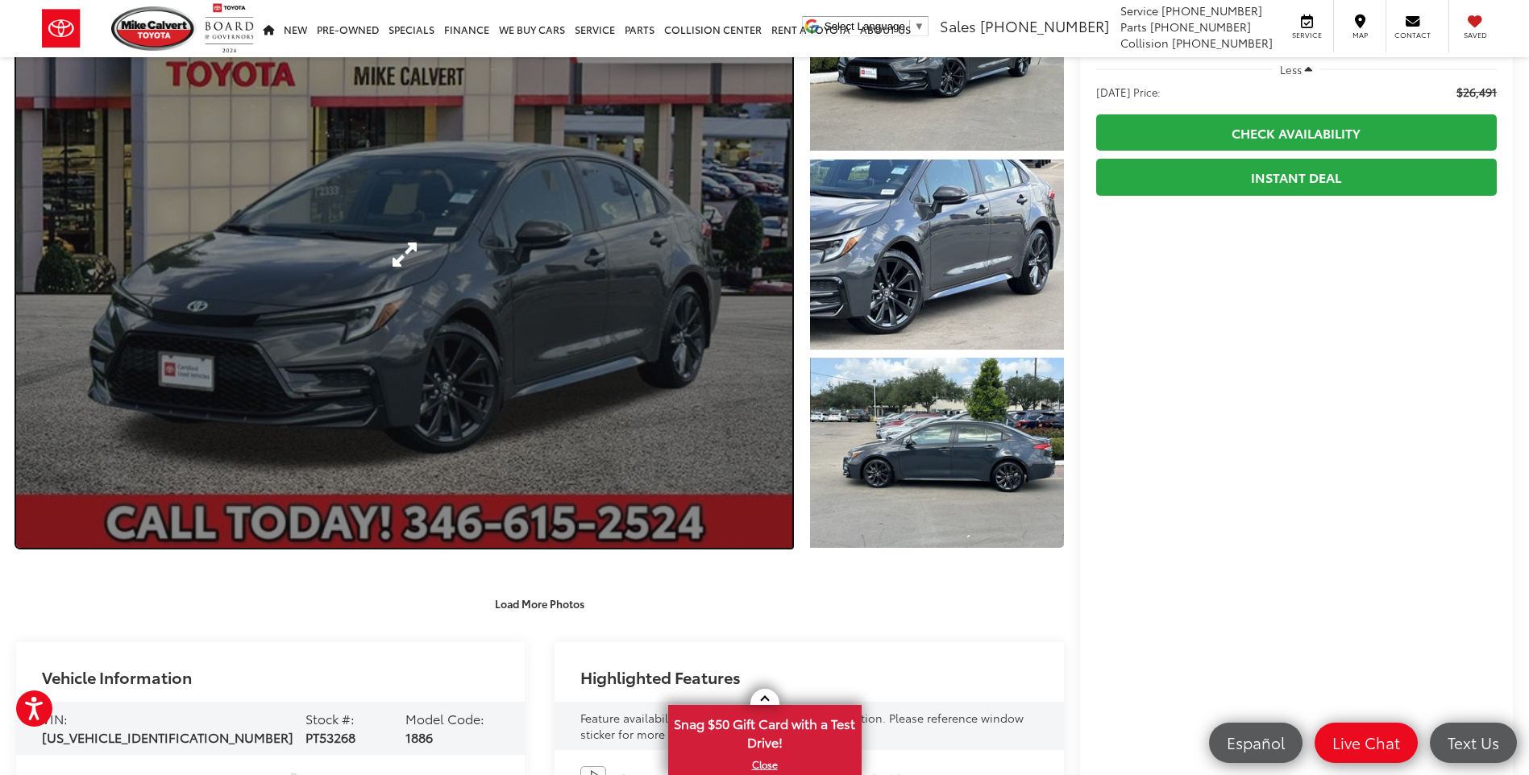
click at [718, 308] on link "Expand Photo 0" at bounding box center [404, 255] width 776 height 588
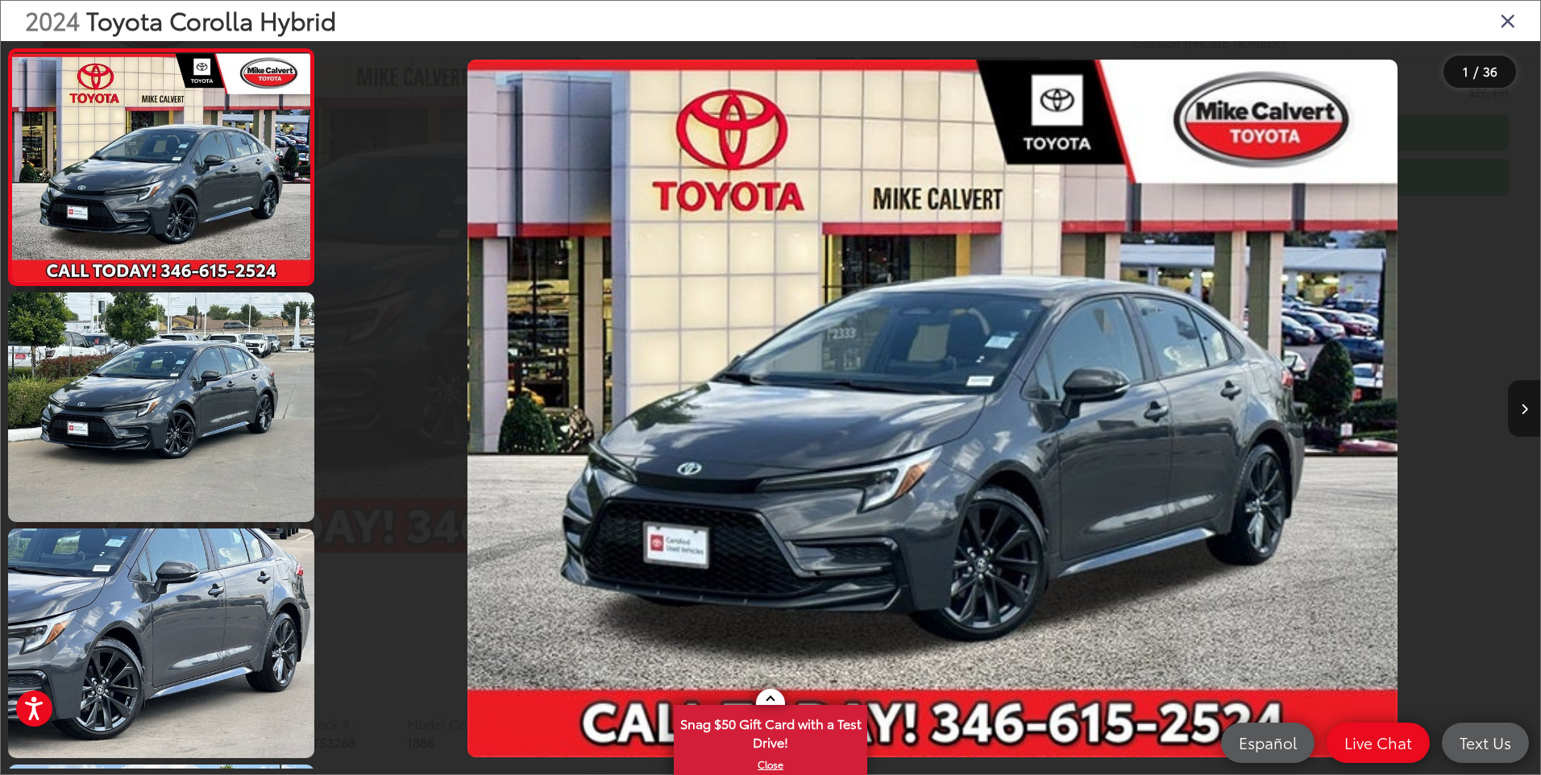
click at [1517, 407] on button "Next image" at bounding box center [1524, 408] width 32 height 56
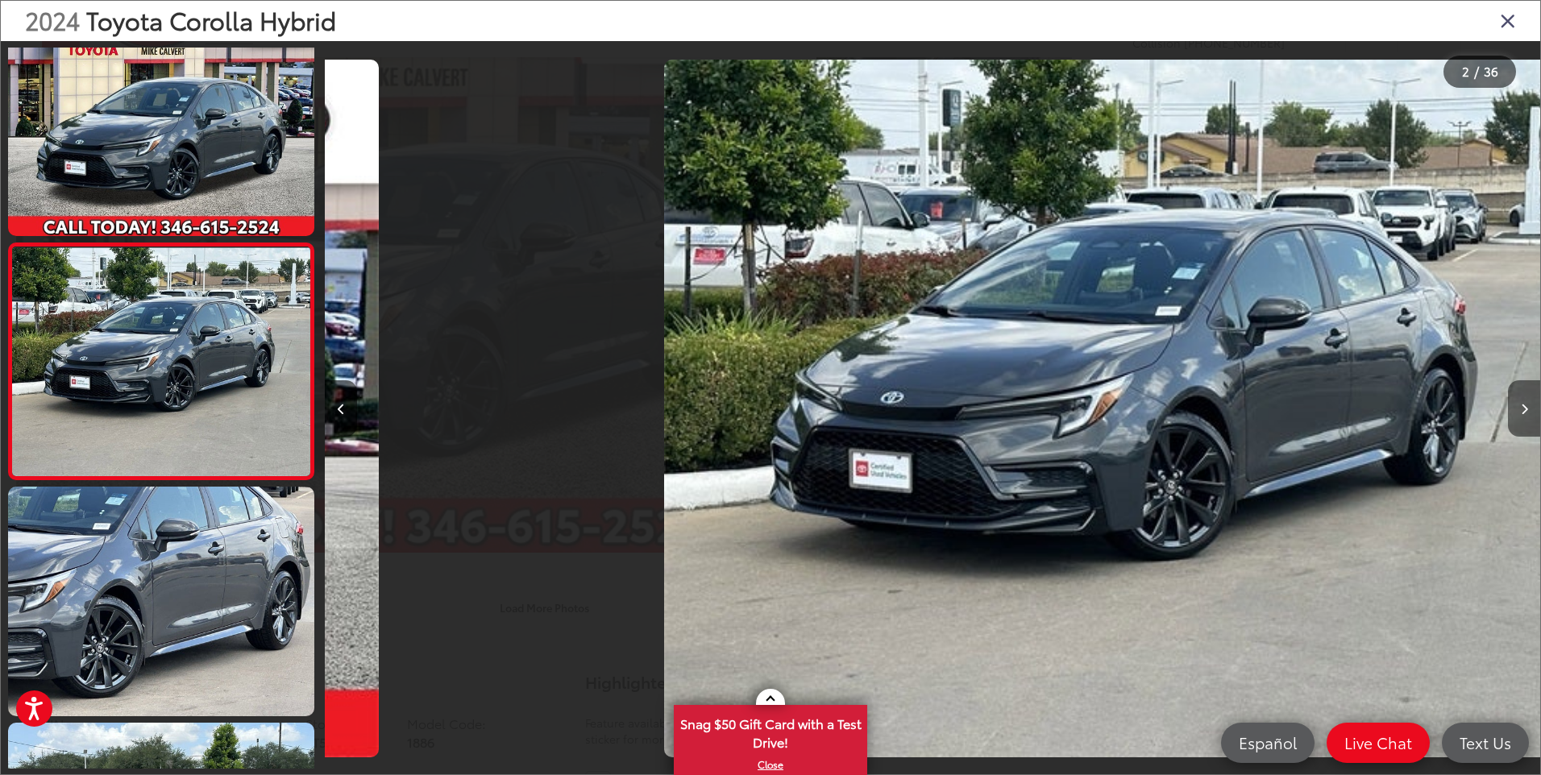
scroll to position [0, 1215]
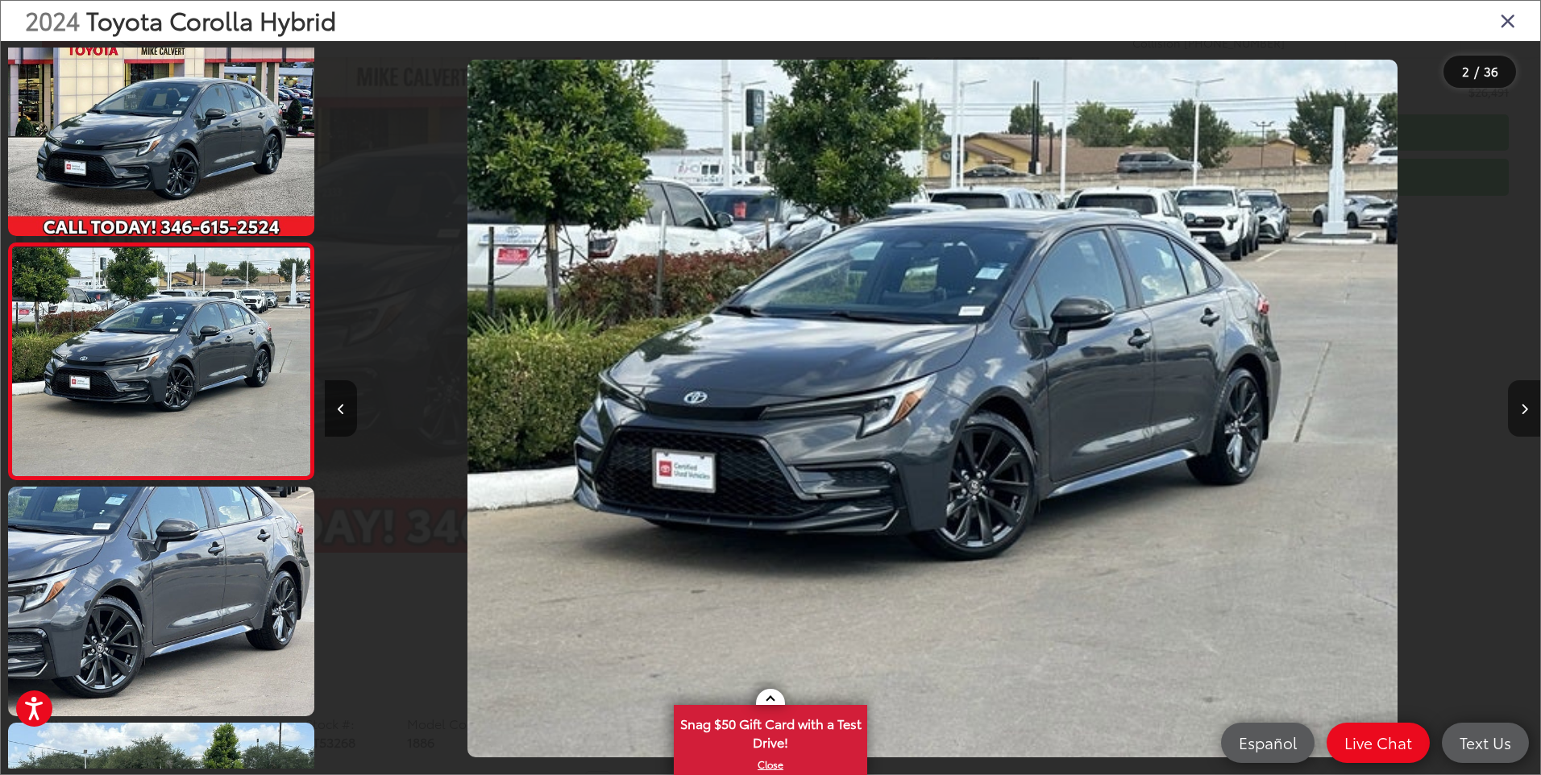
click at [1517, 407] on button "Next image" at bounding box center [1524, 408] width 32 height 56
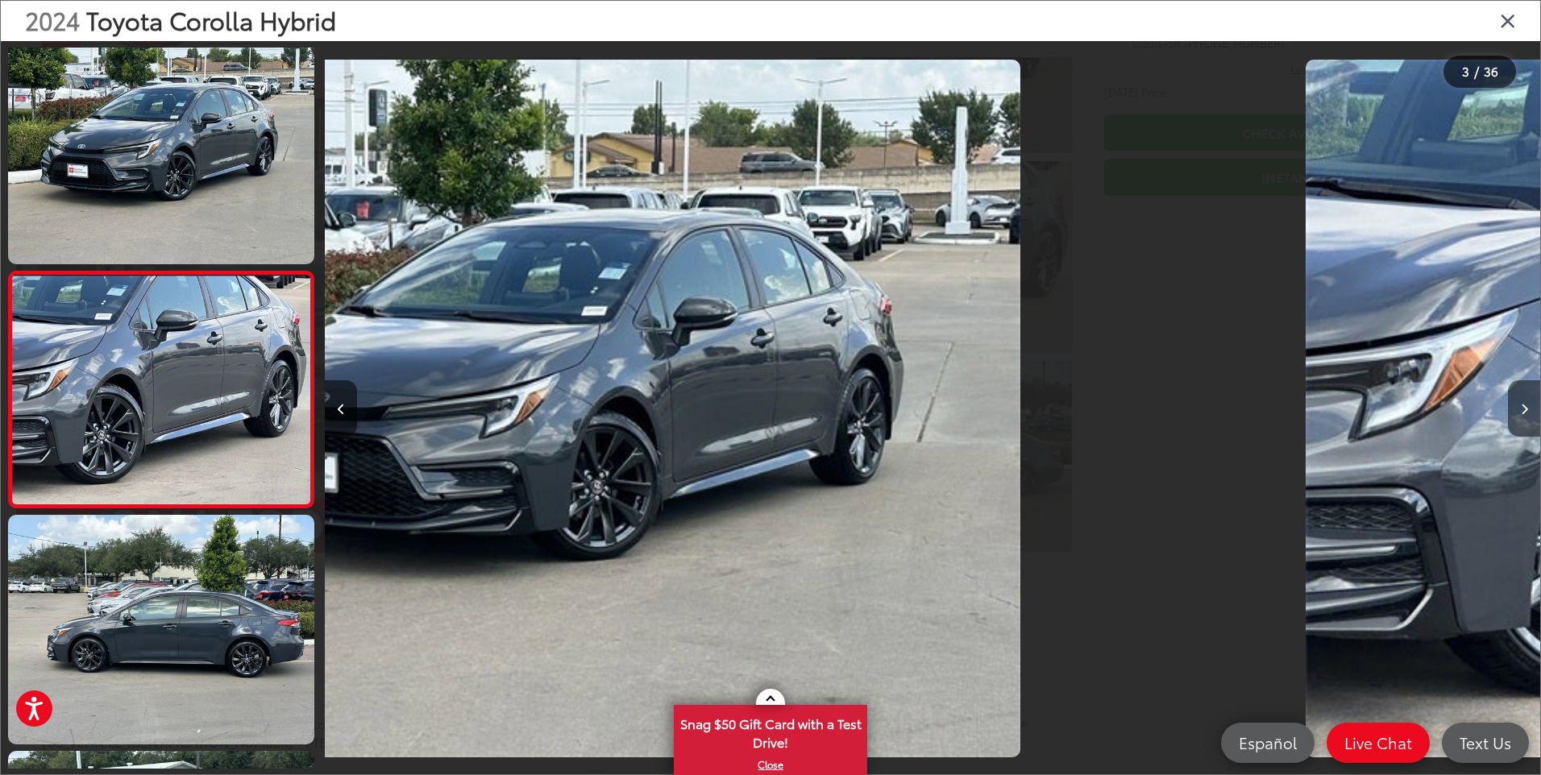
scroll to position [278, 0]
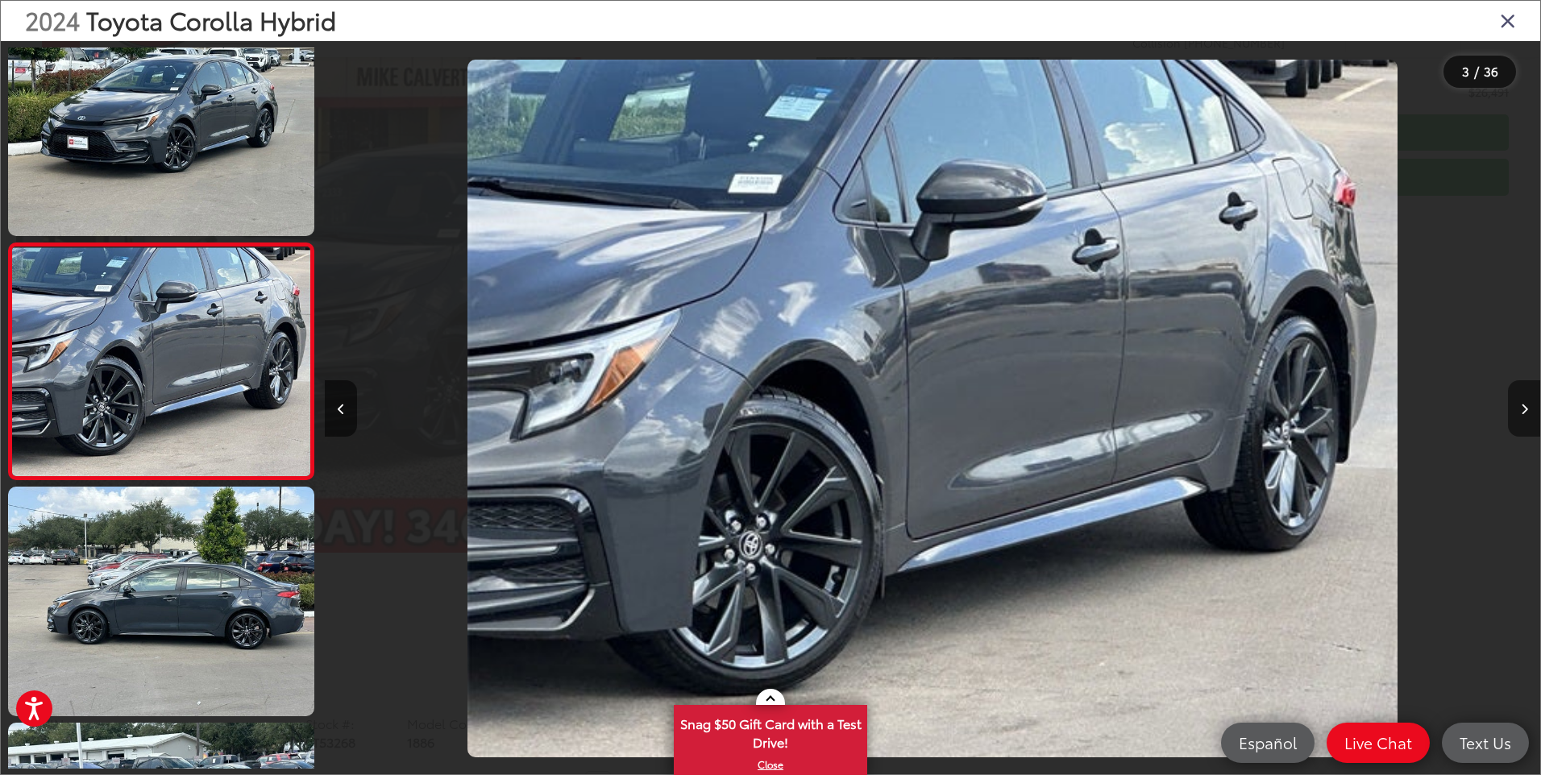
click at [1521, 408] on icon "Next image" at bounding box center [1524, 409] width 7 height 11
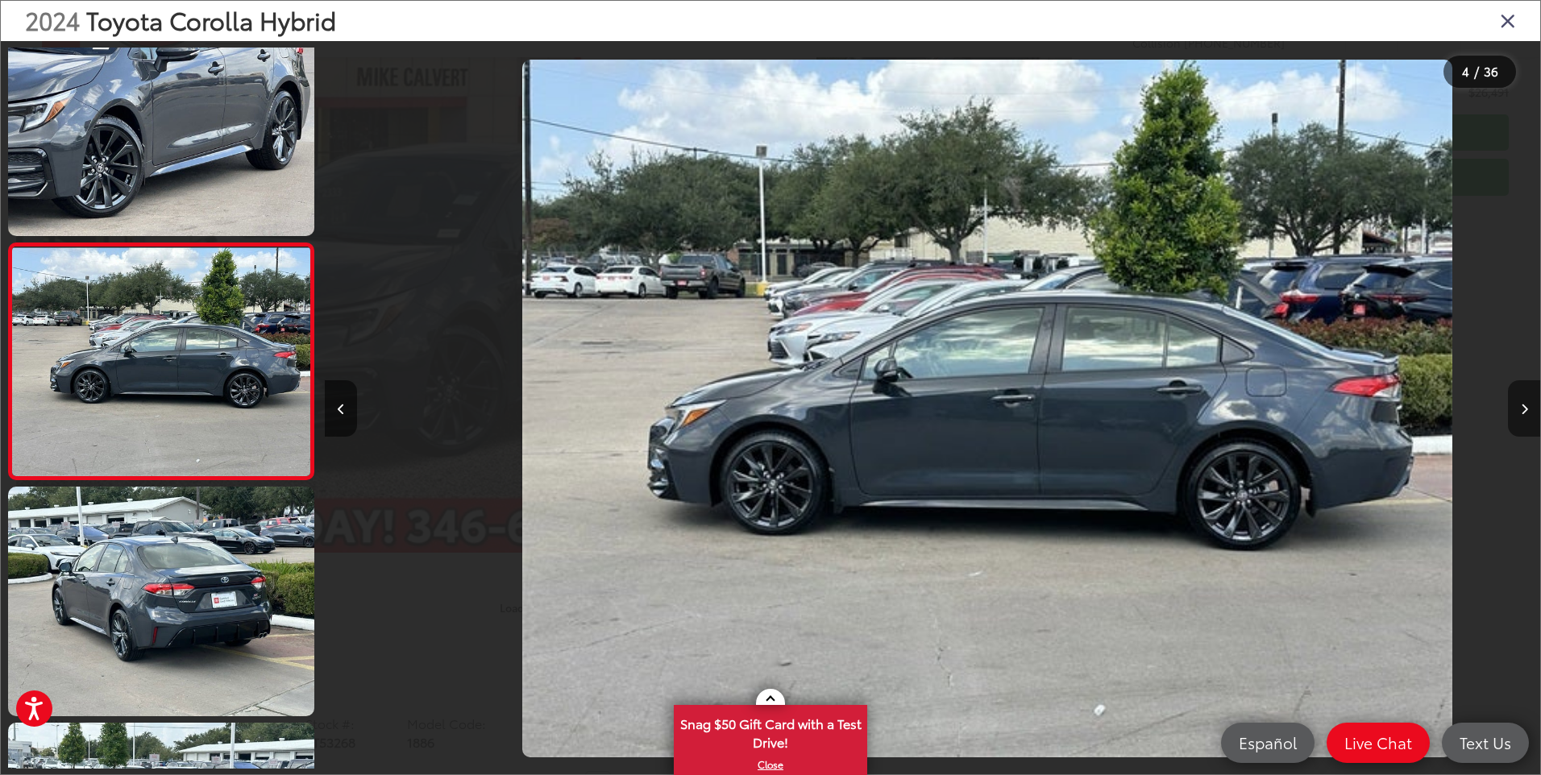
scroll to position [0, 3646]
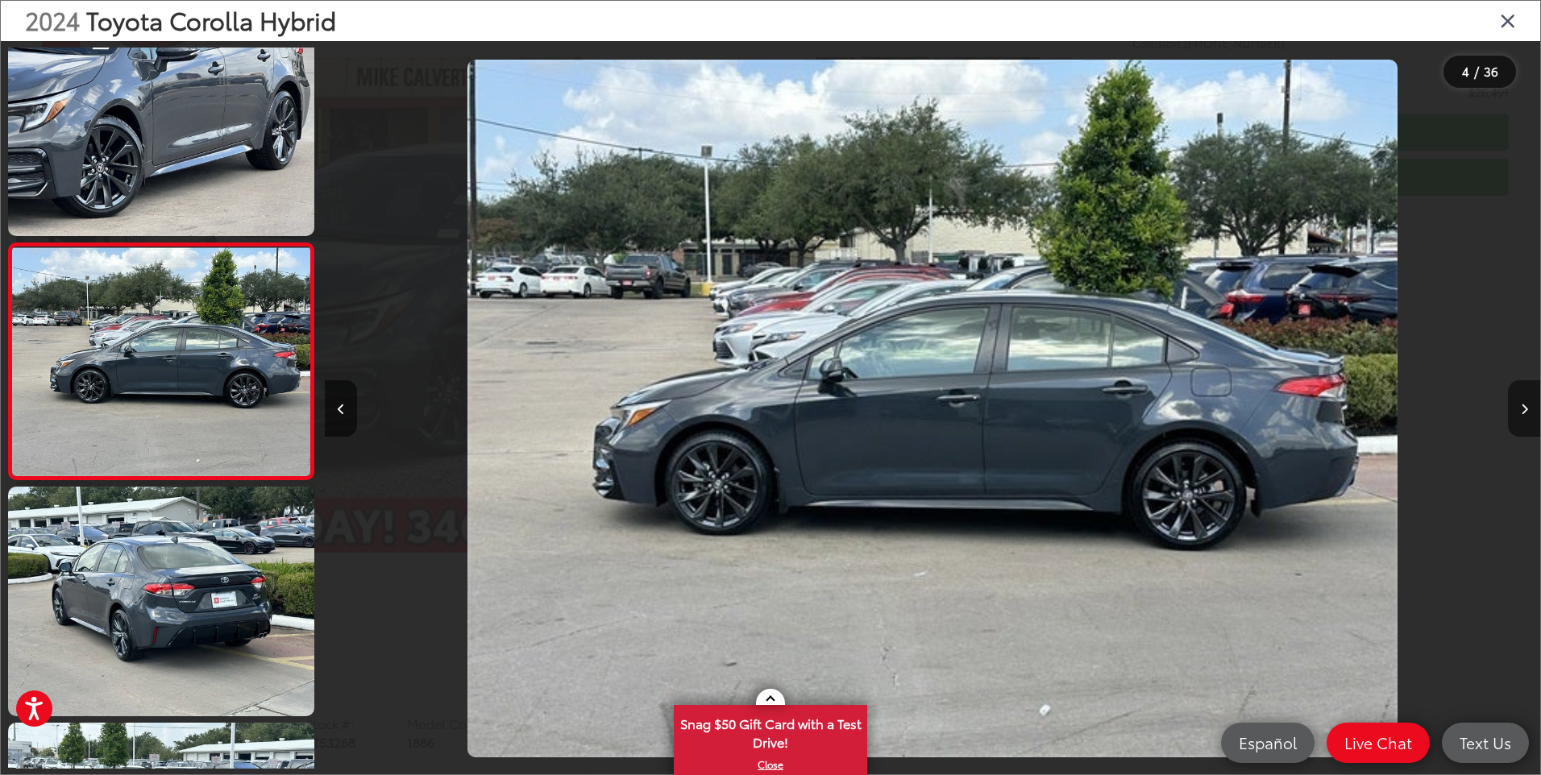
click at [1527, 409] on icon "Next image" at bounding box center [1524, 409] width 7 height 11
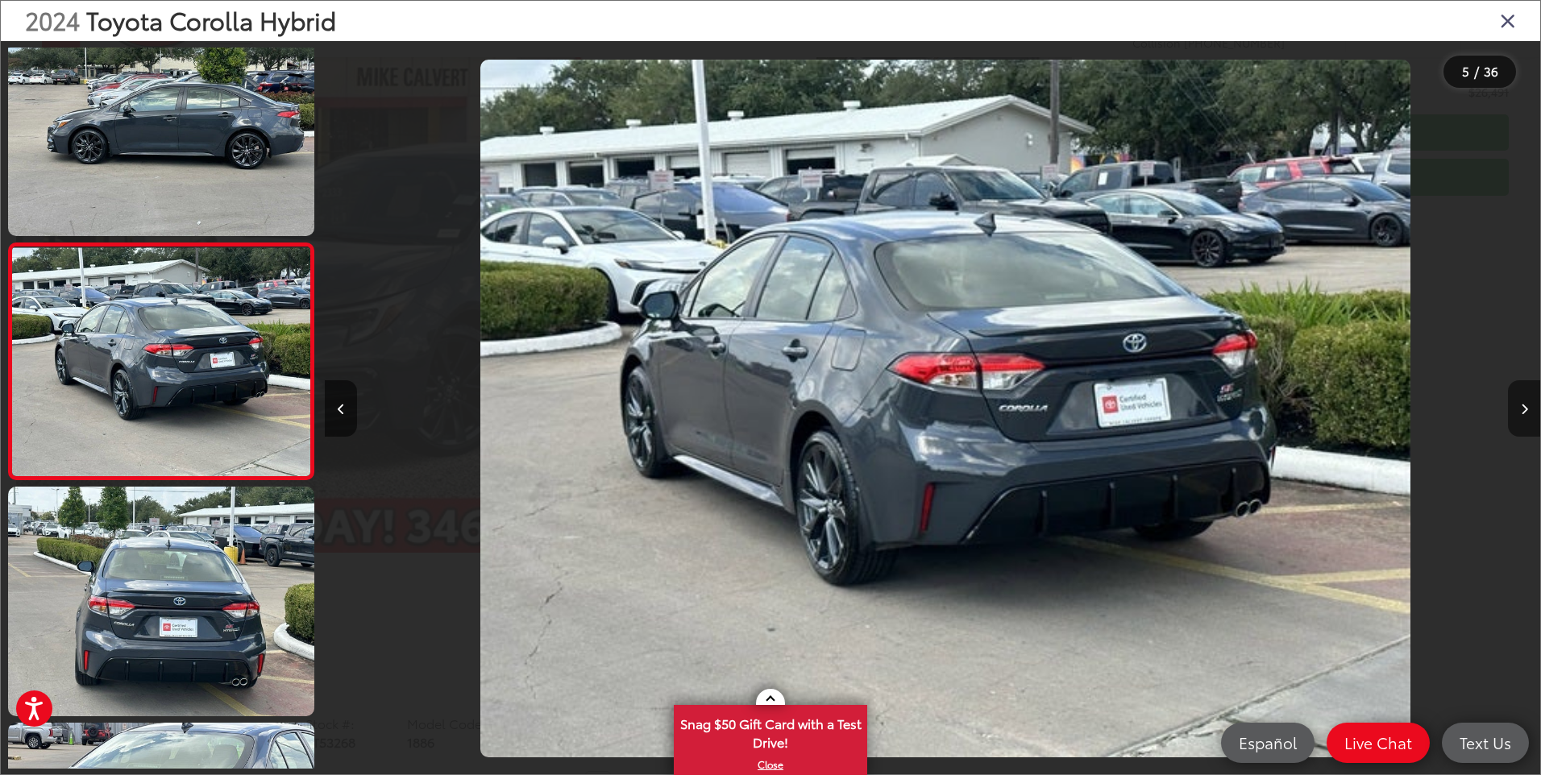
scroll to position [0, 4862]
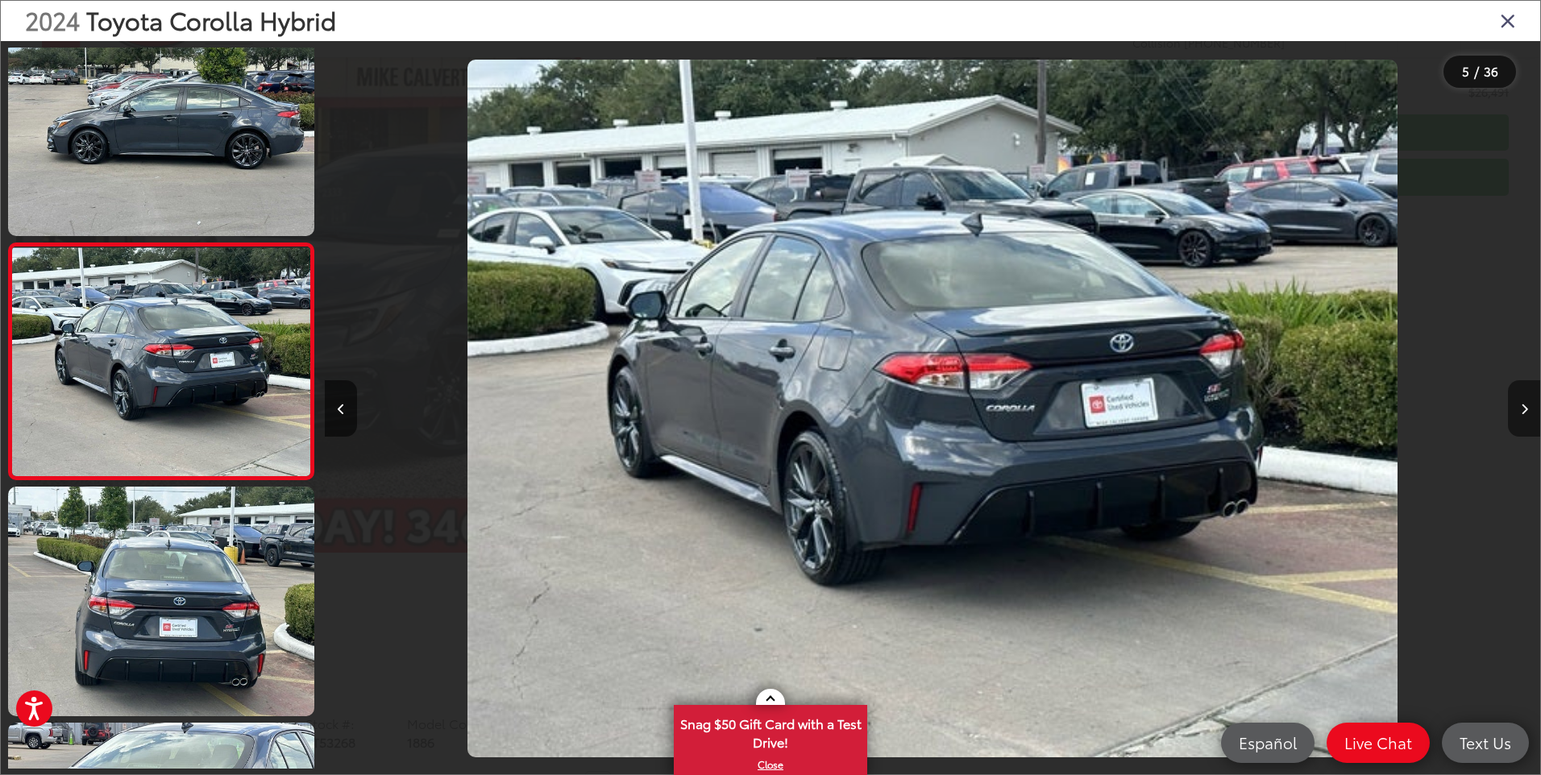
click at [1527, 409] on icon "Next image" at bounding box center [1524, 409] width 7 height 11
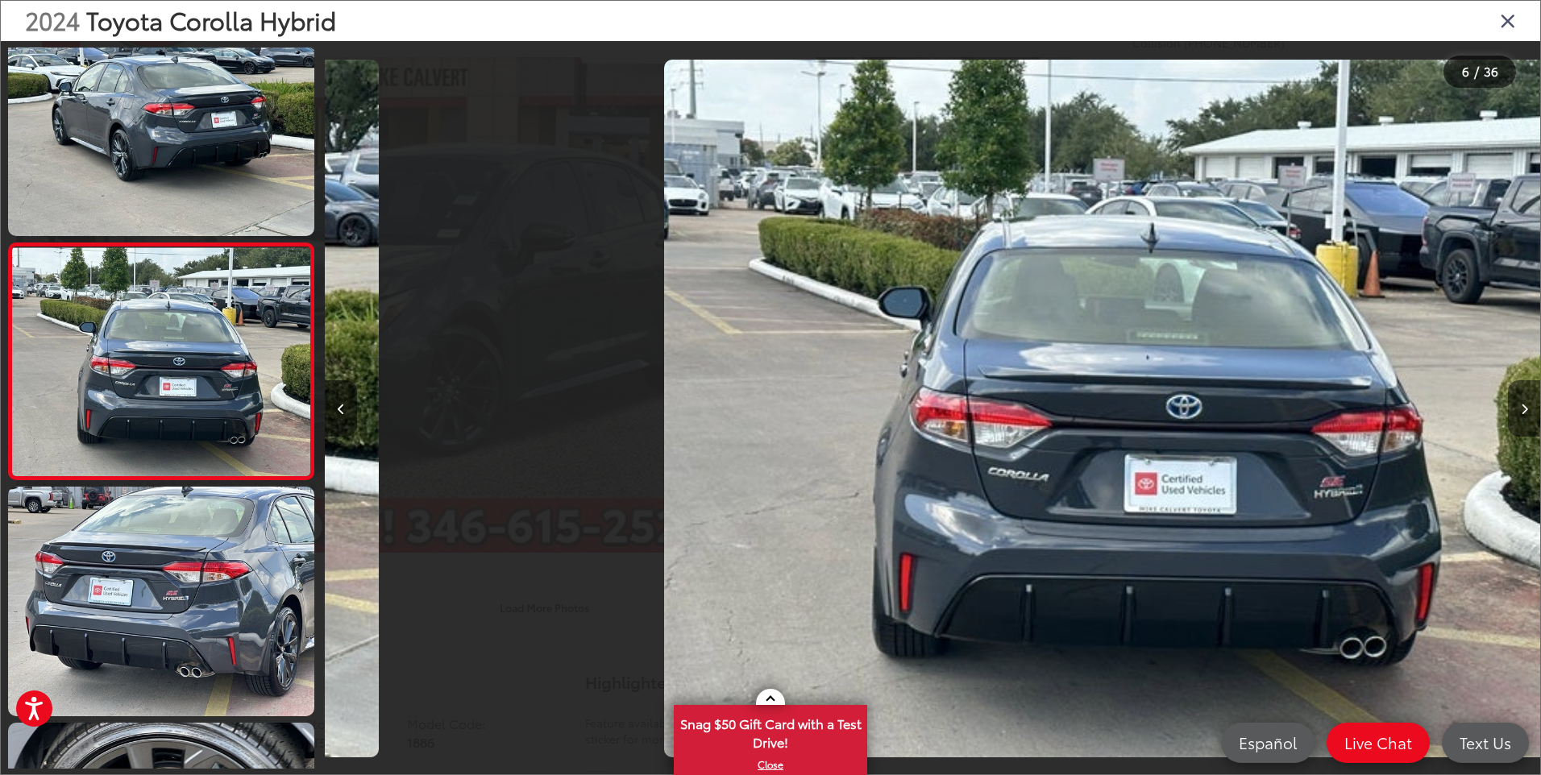
scroll to position [0, 6077]
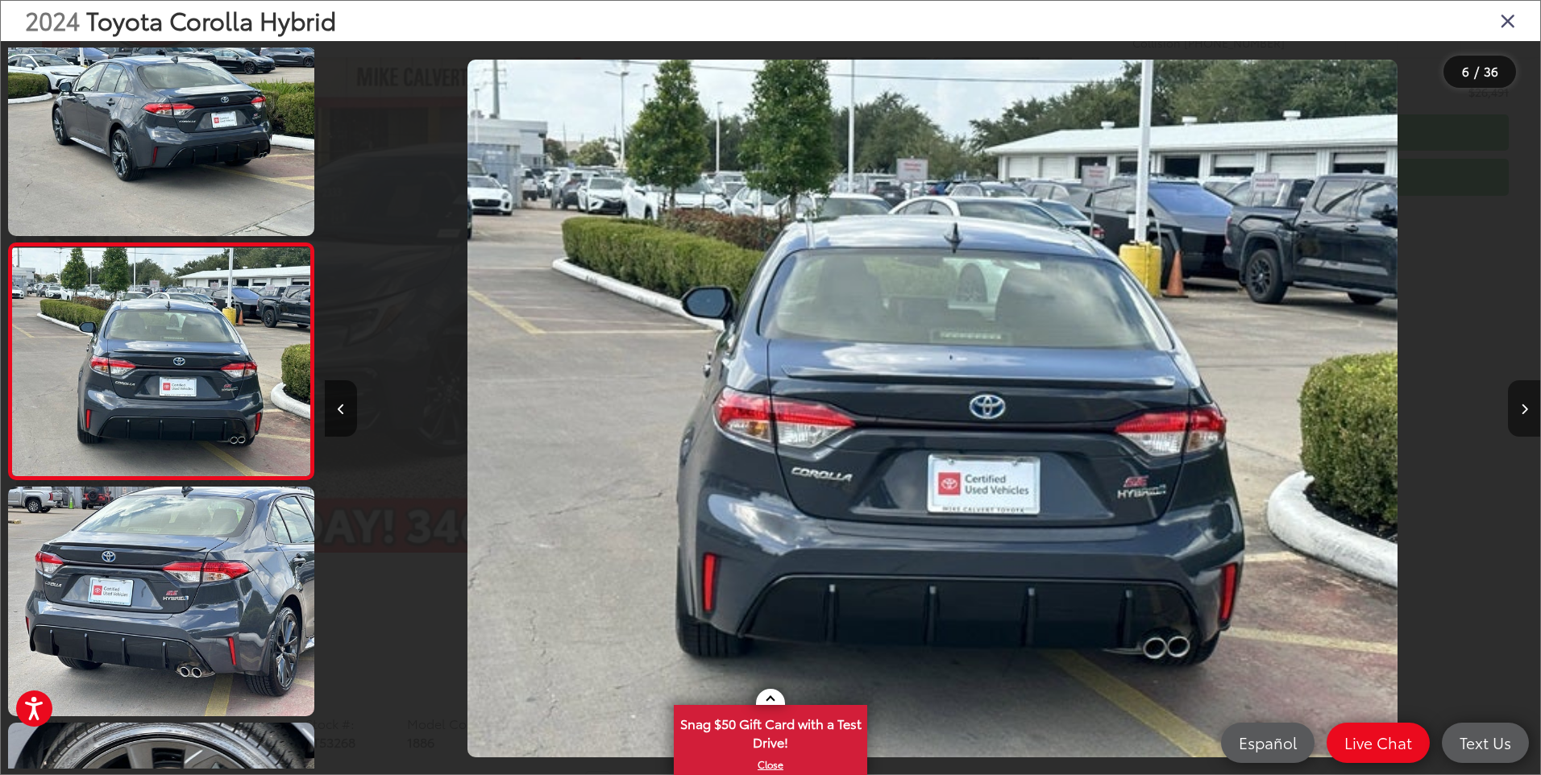
click at [1528, 405] on button "Next image" at bounding box center [1524, 408] width 32 height 56
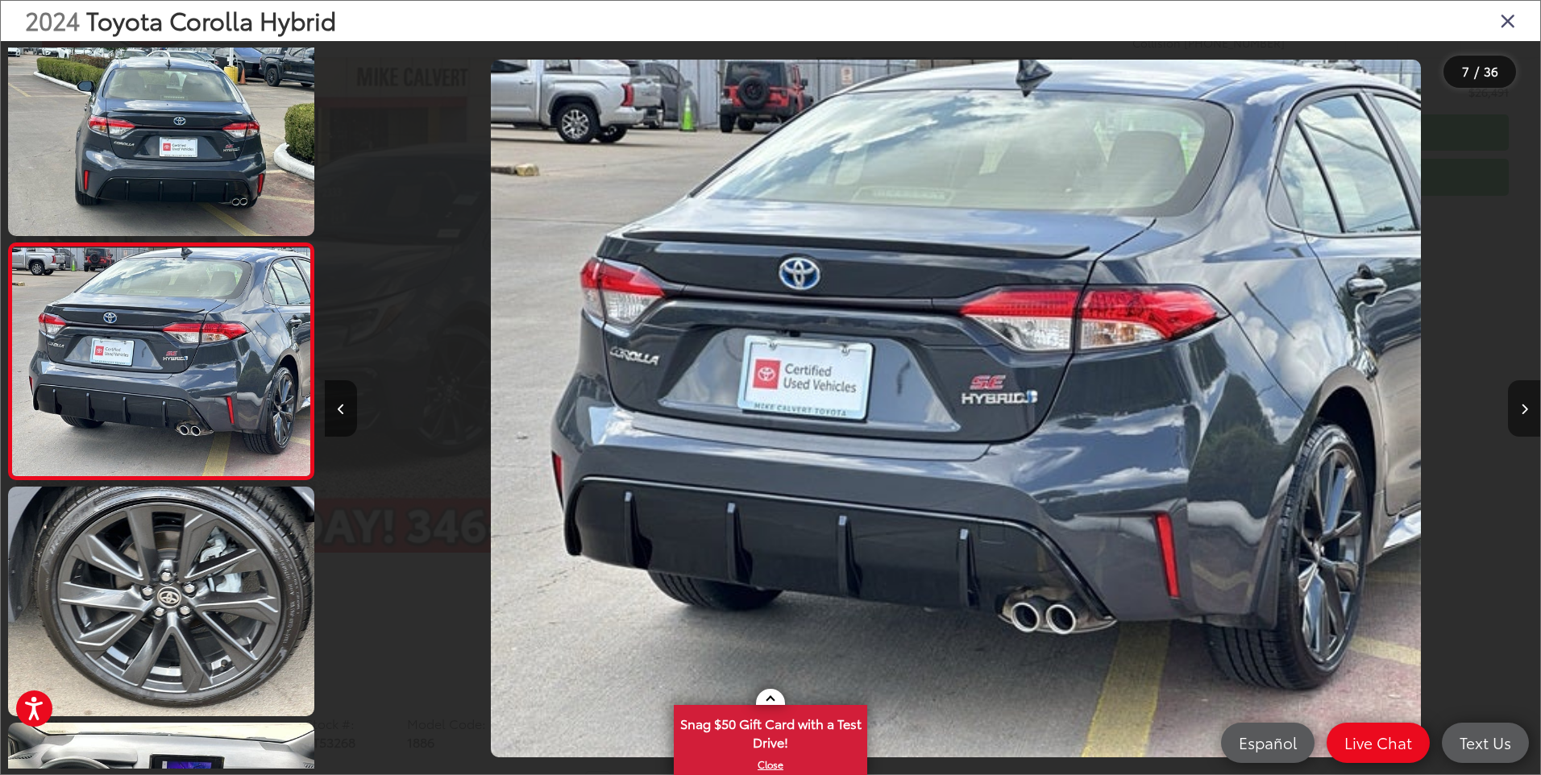
scroll to position [0, 7292]
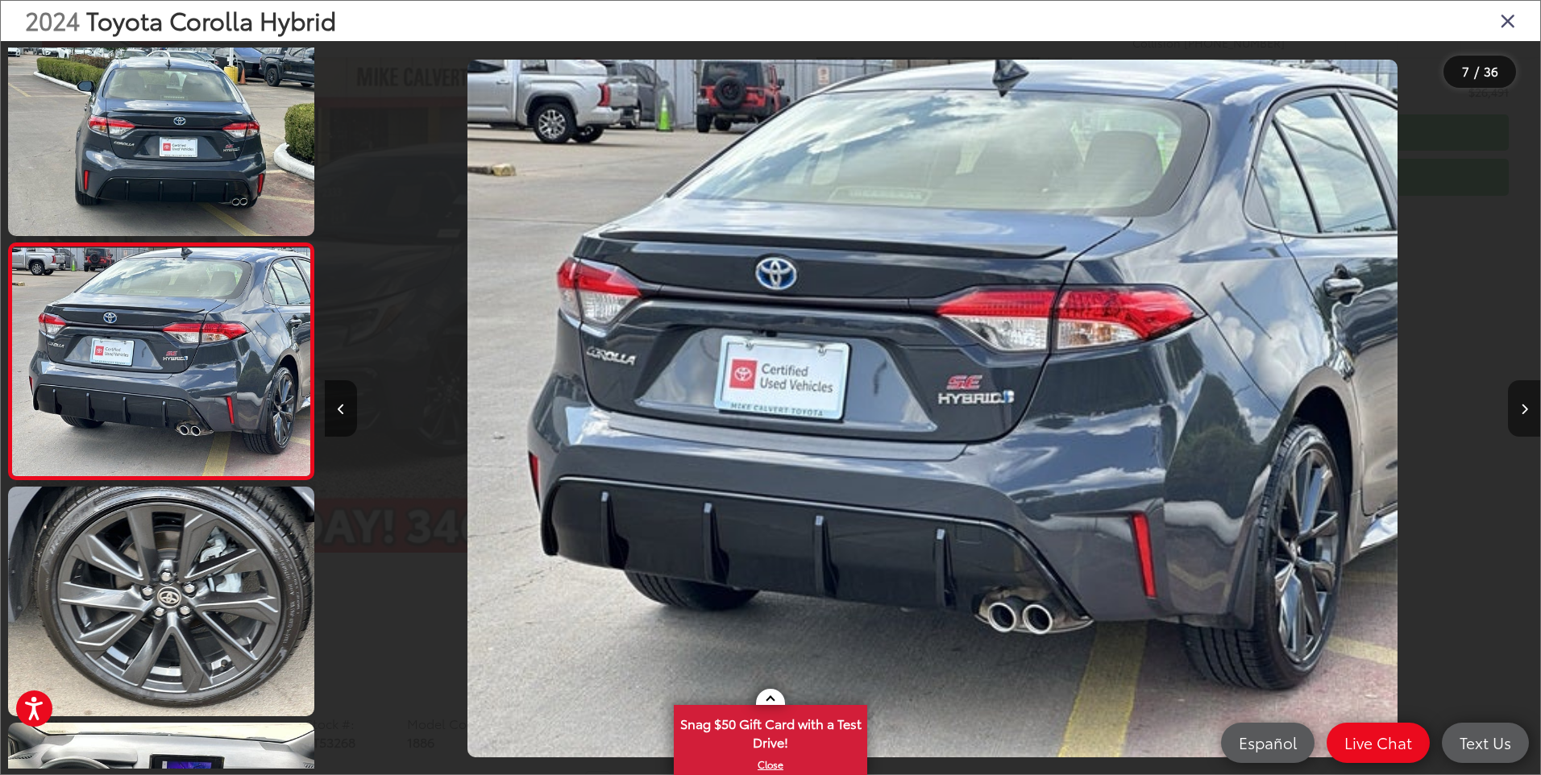
click at [1528, 405] on button "Next image" at bounding box center [1524, 408] width 32 height 56
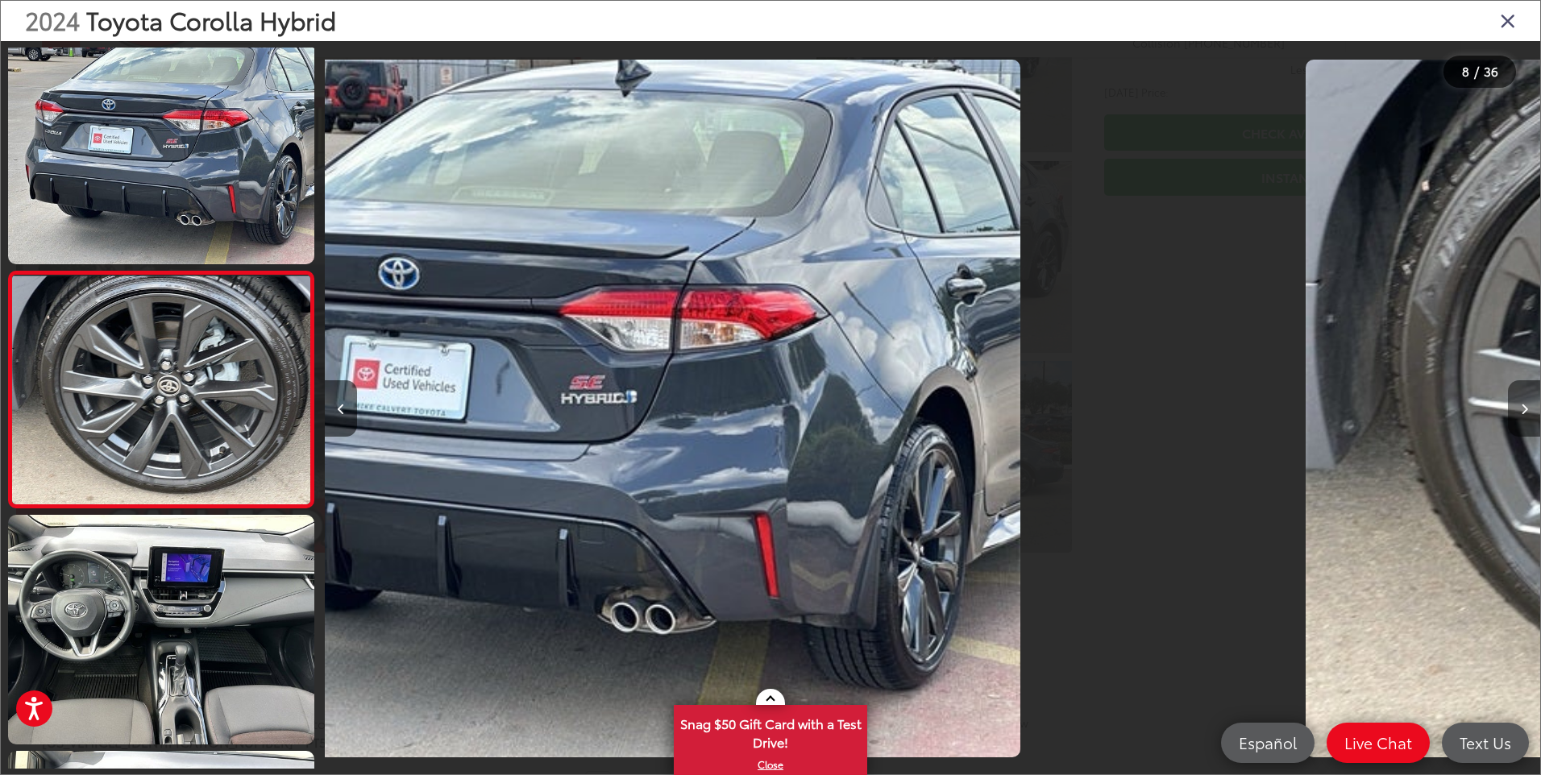
scroll to position [1459, 0]
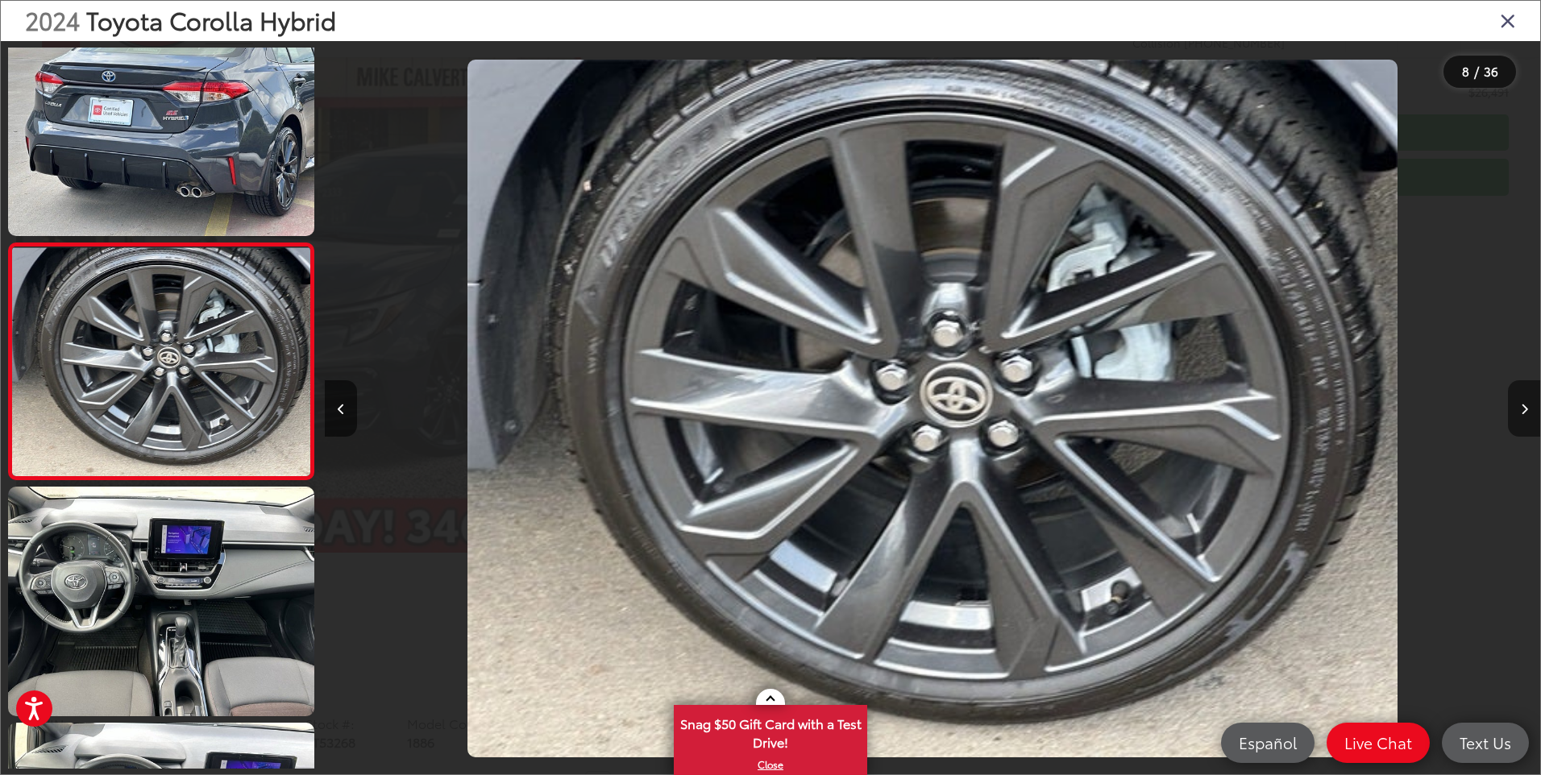
click at [1528, 405] on button "Next image" at bounding box center [1524, 408] width 32 height 56
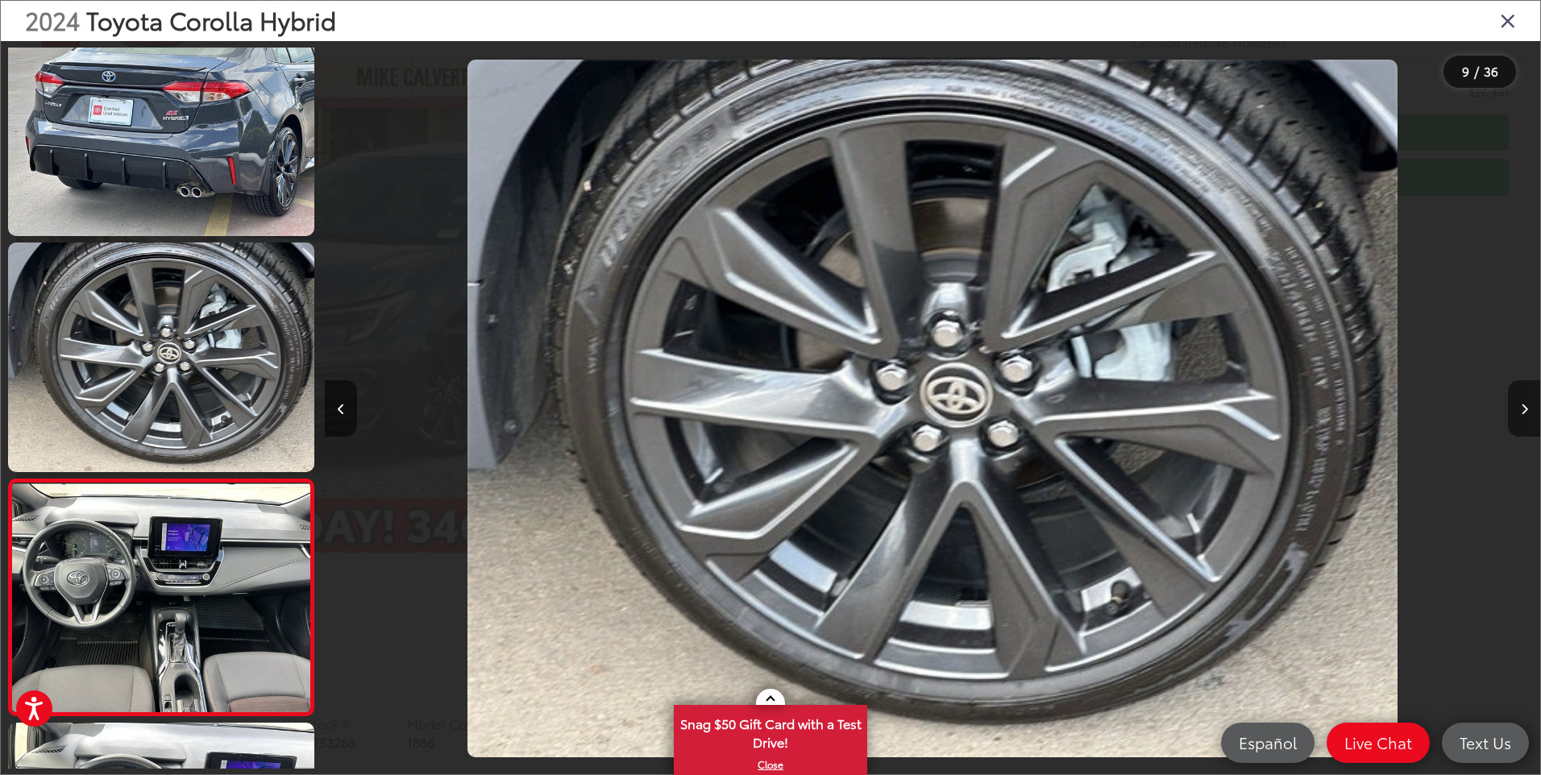
scroll to position [0, 0]
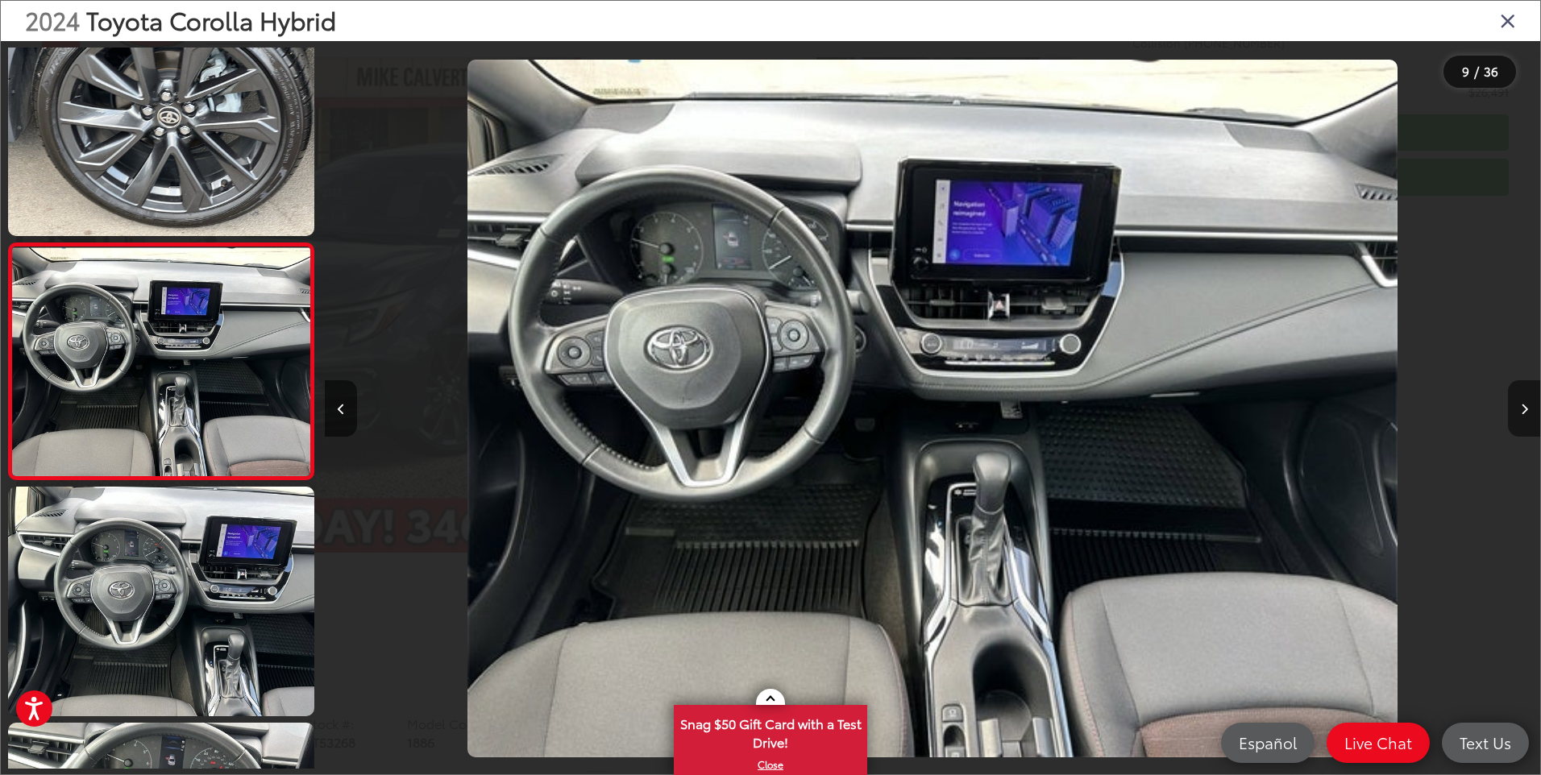
click at [1528, 405] on button "Next image" at bounding box center [1524, 408] width 32 height 56
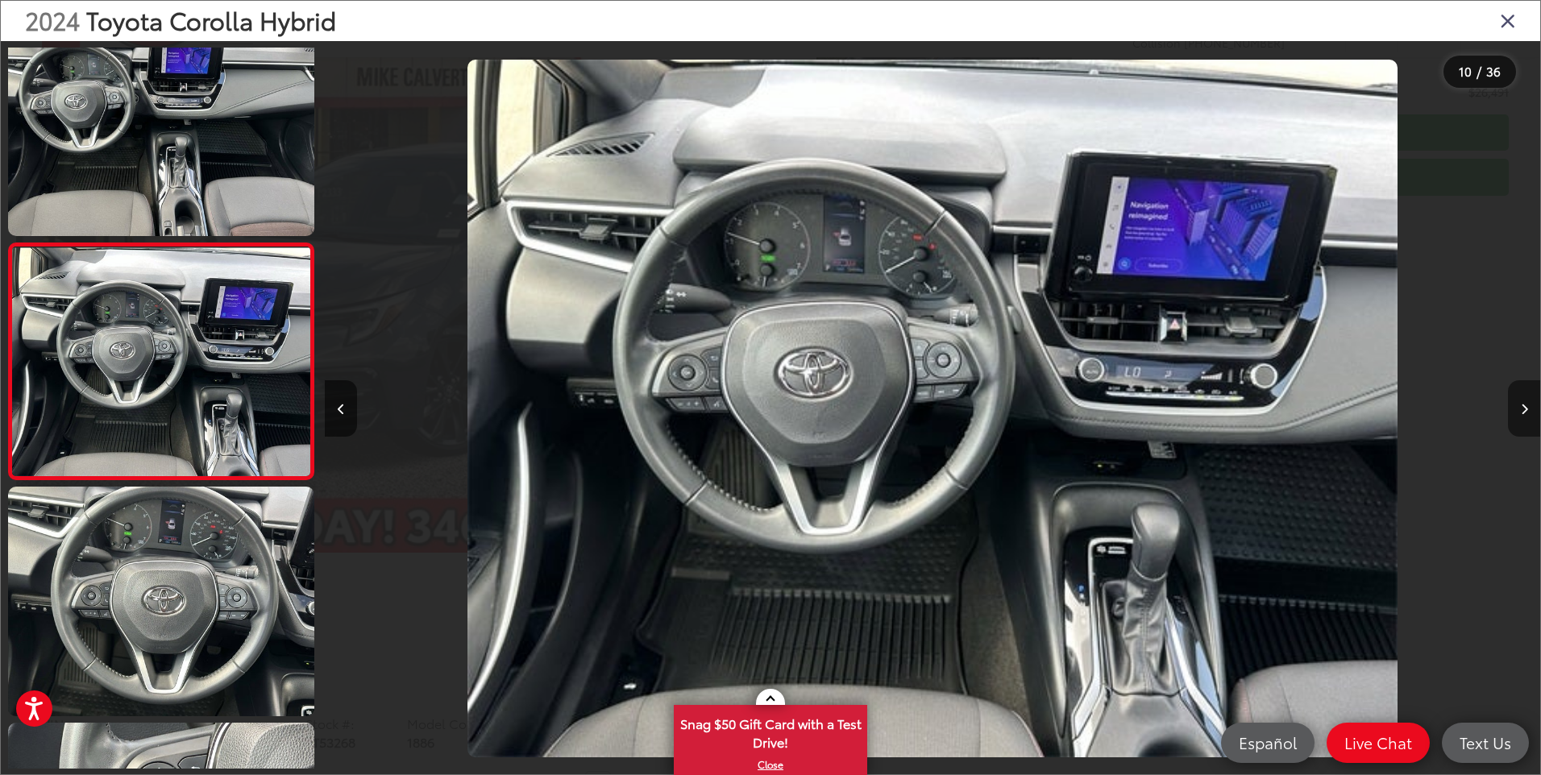
click at [1528, 405] on button "Next image" at bounding box center [1524, 408] width 32 height 56
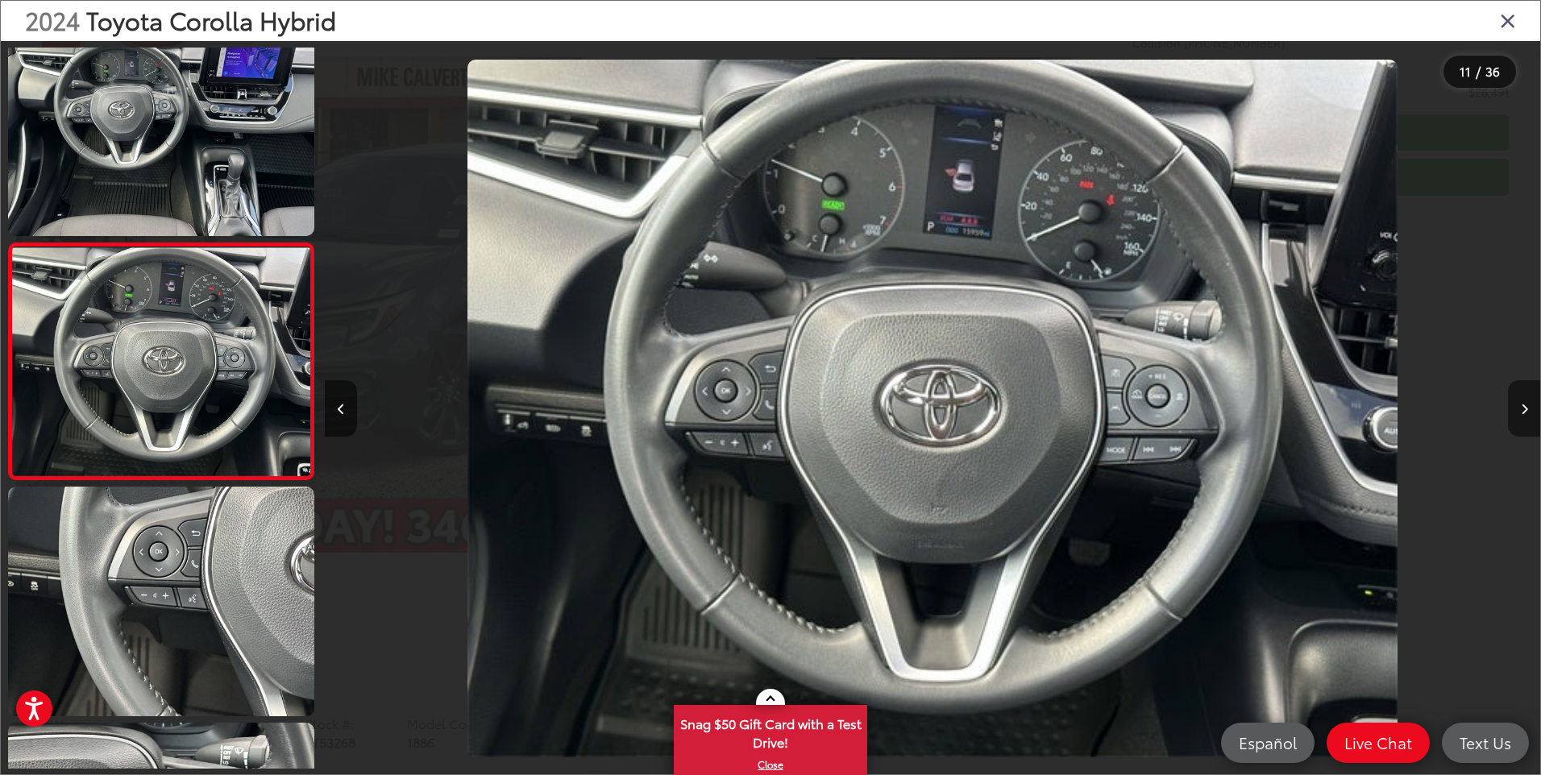
click at [1528, 405] on button "Next image" at bounding box center [1524, 408] width 32 height 56
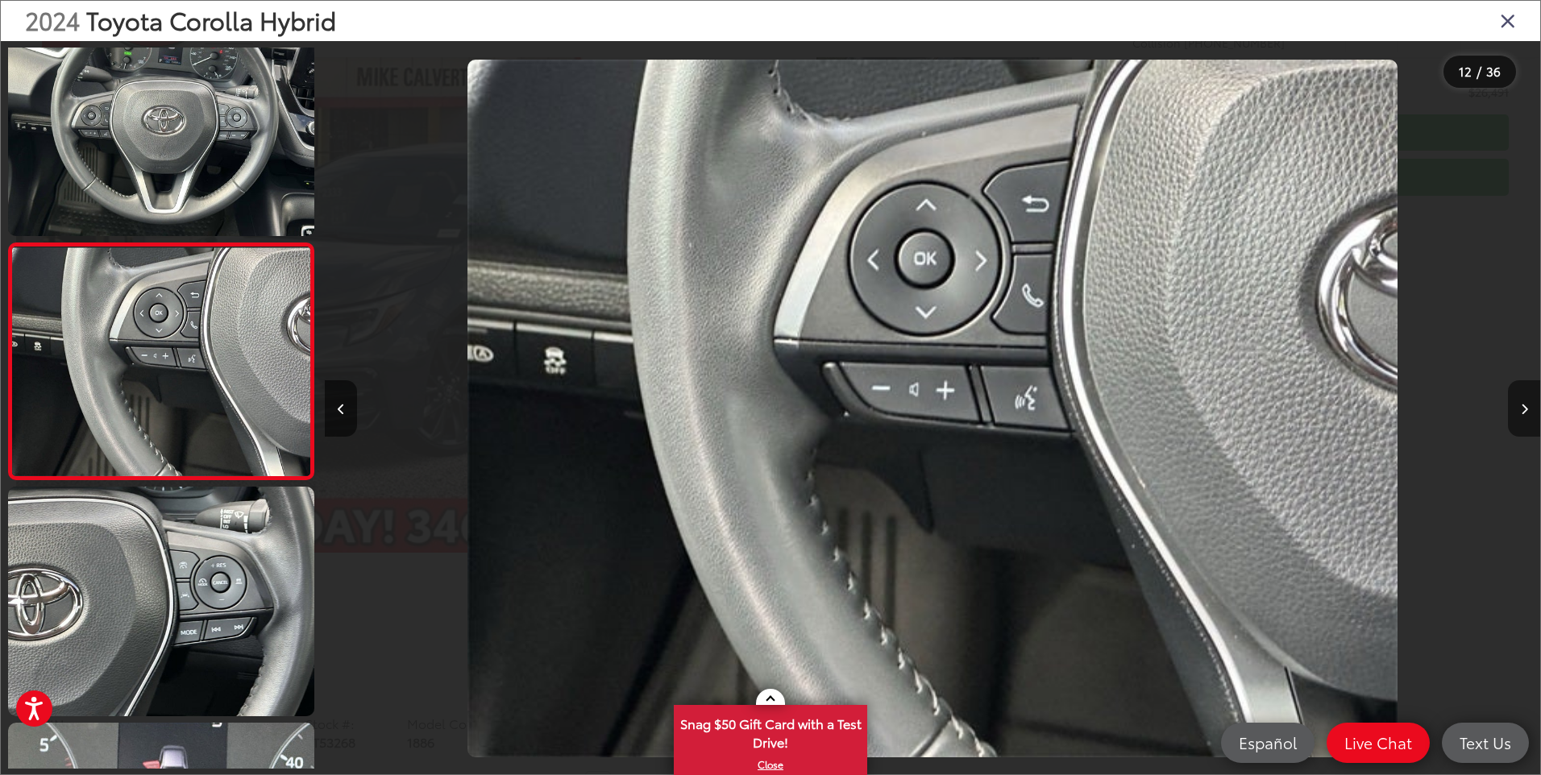
click at [1528, 405] on button "Next image" at bounding box center [1524, 408] width 32 height 56
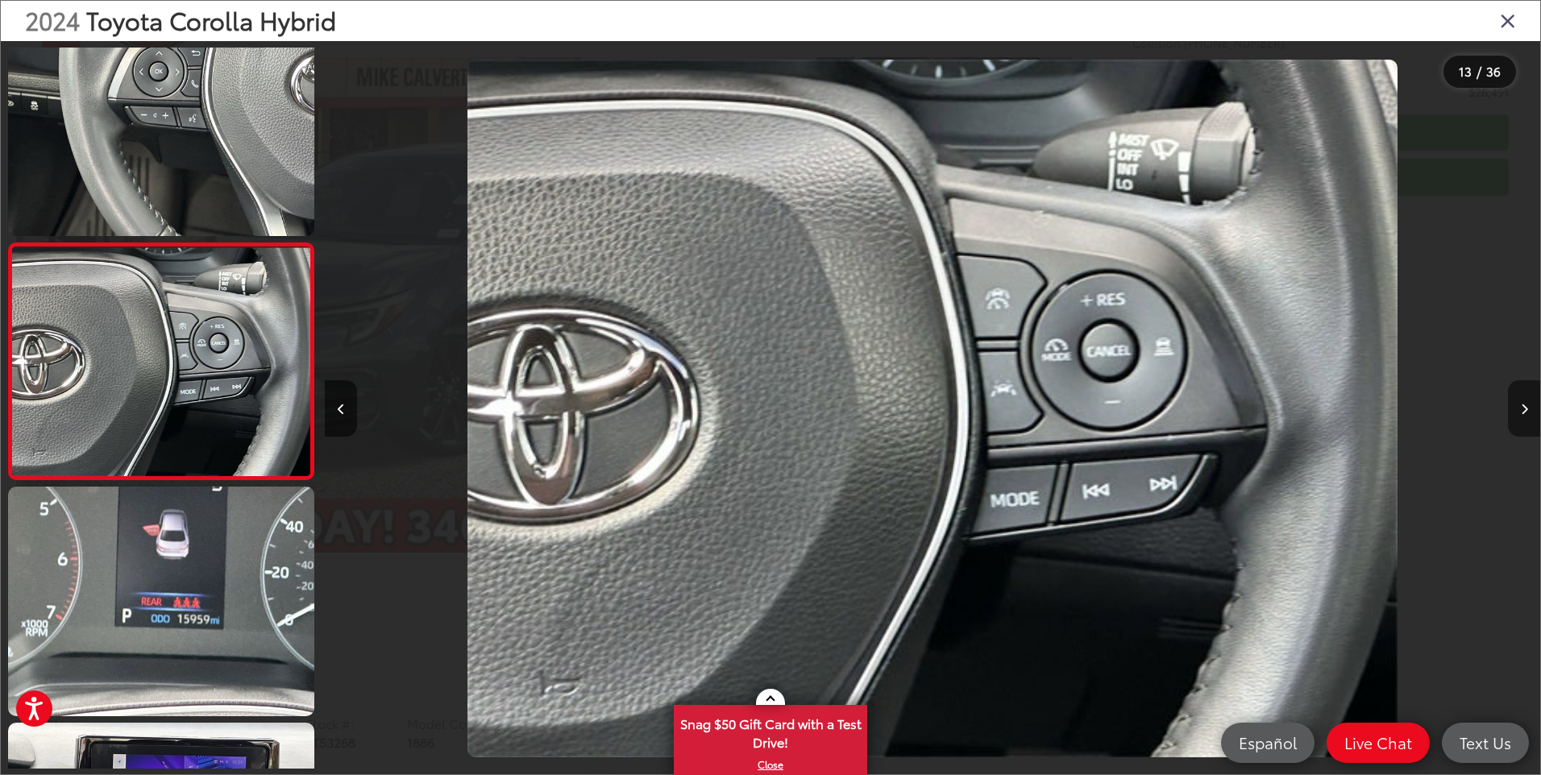
click at [1528, 405] on button "Next image" at bounding box center [1524, 408] width 32 height 56
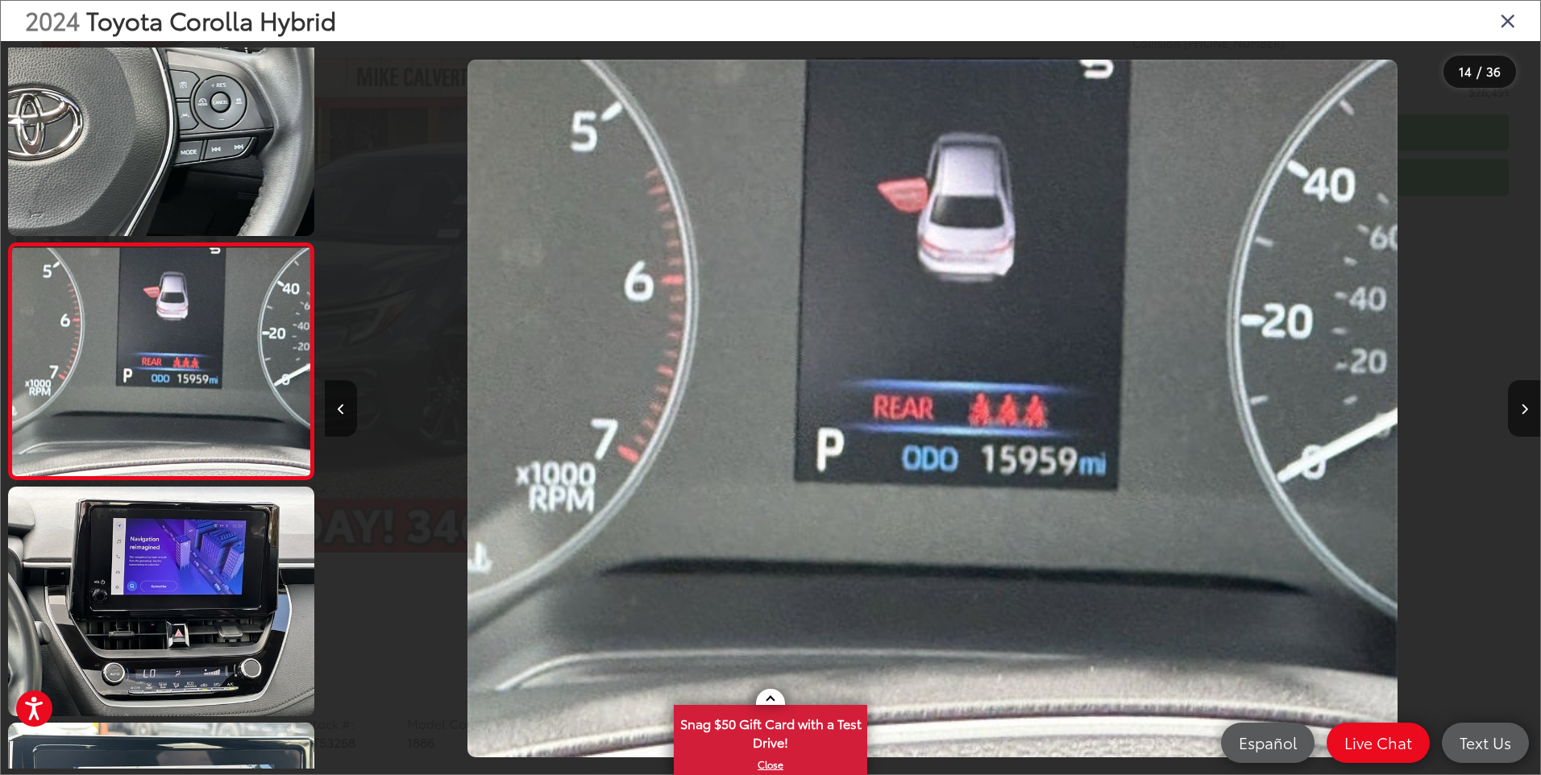
click at [1506, 17] on icon "Close gallery" at bounding box center [1508, 20] width 16 height 21
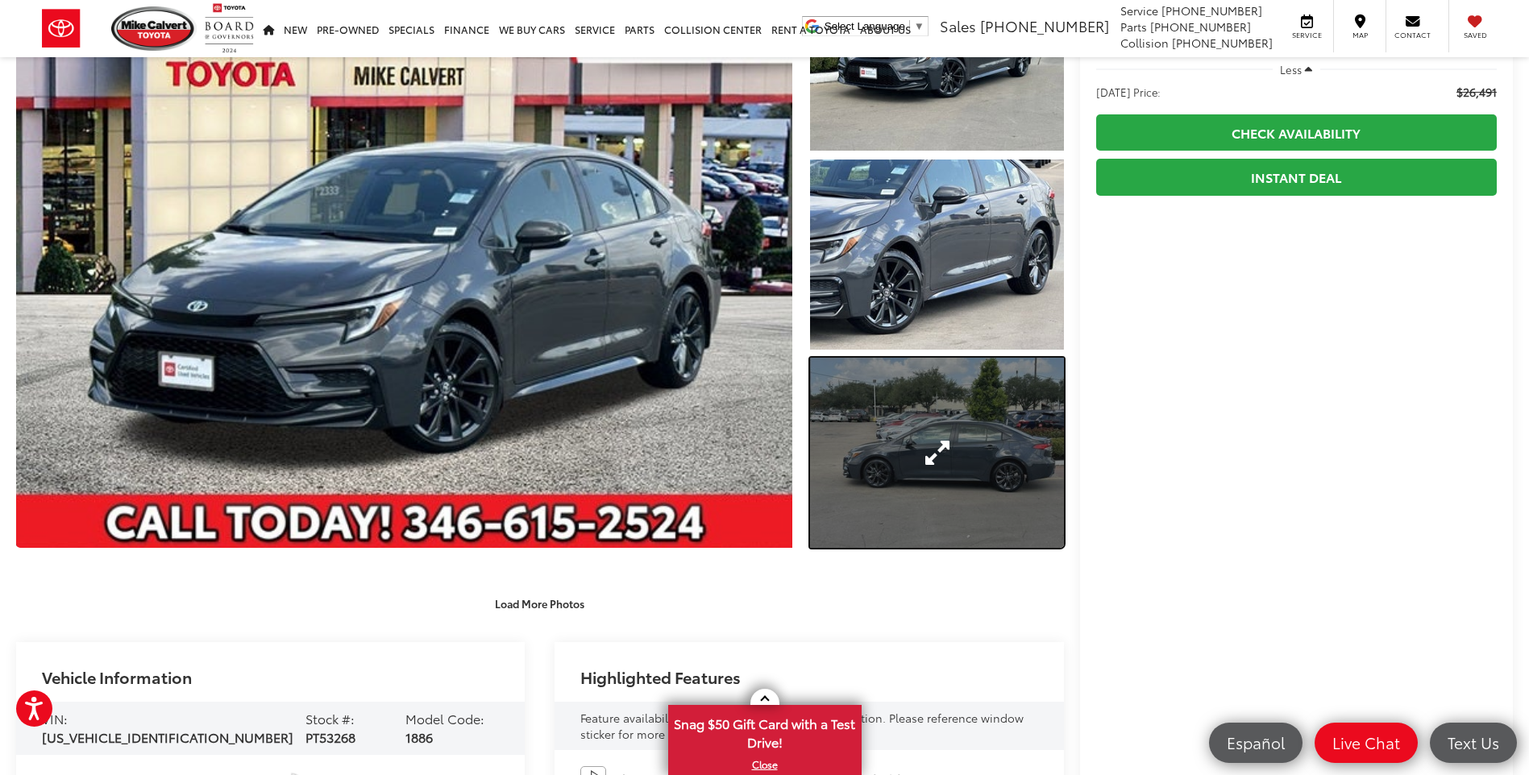
click at [899, 448] on link "Expand Photo 3" at bounding box center [936, 453] width 253 height 190
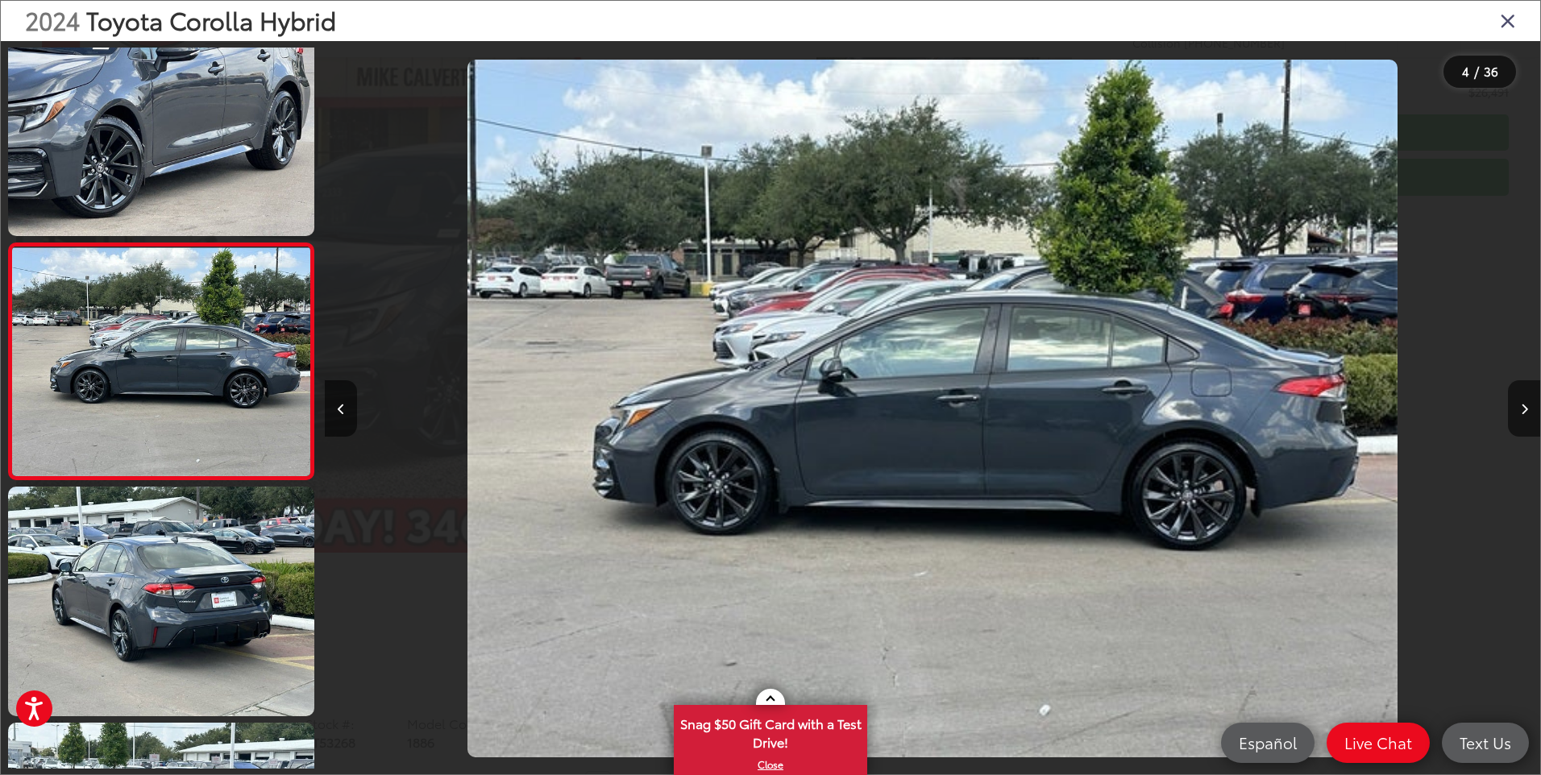
click at [1511, 15] on icon "Close gallery" at bounding box center [1508, 20] width 16 height 21
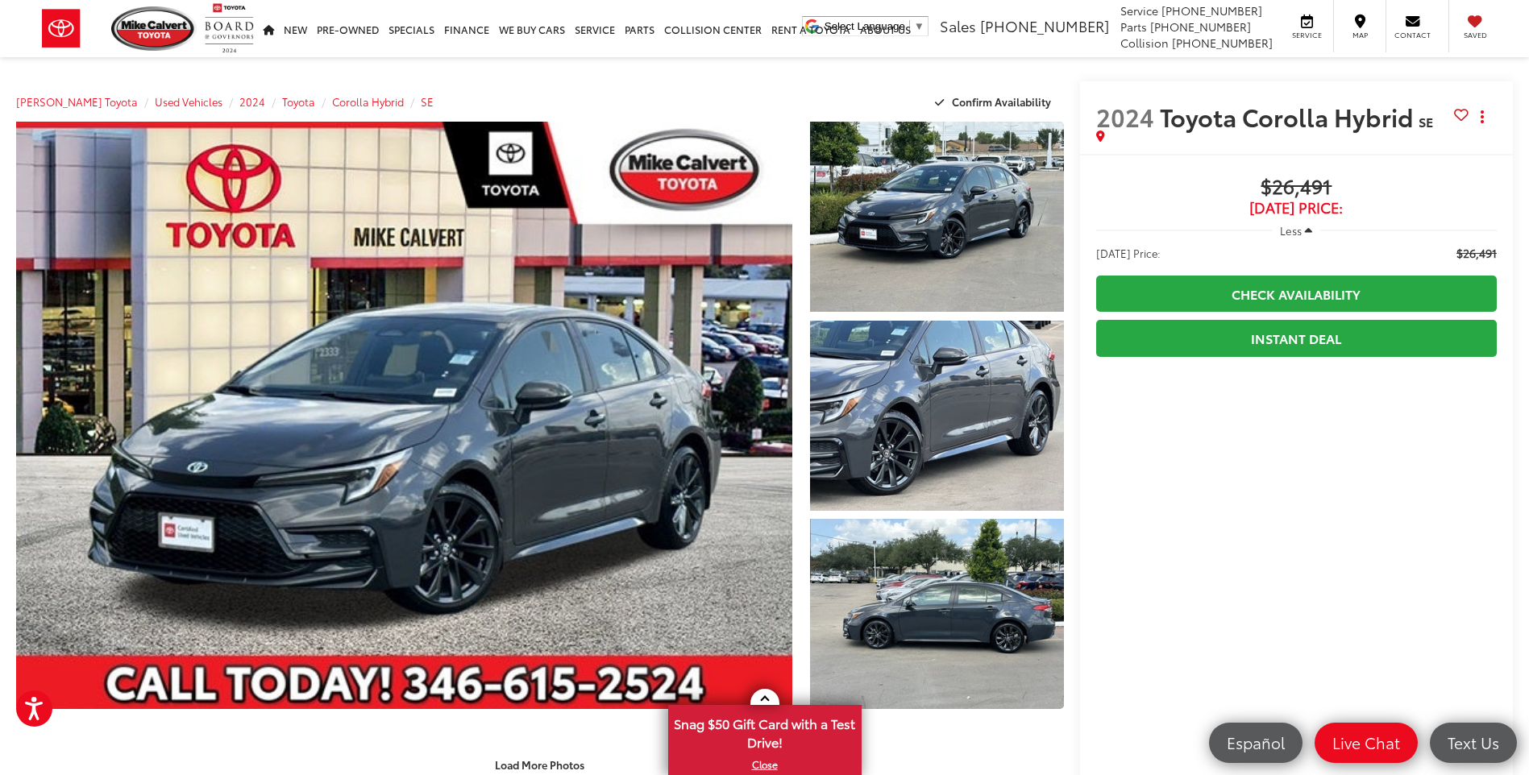
click at [1302, 231] on span "Less" at bounding box center [1291, 230] width 22 height 15
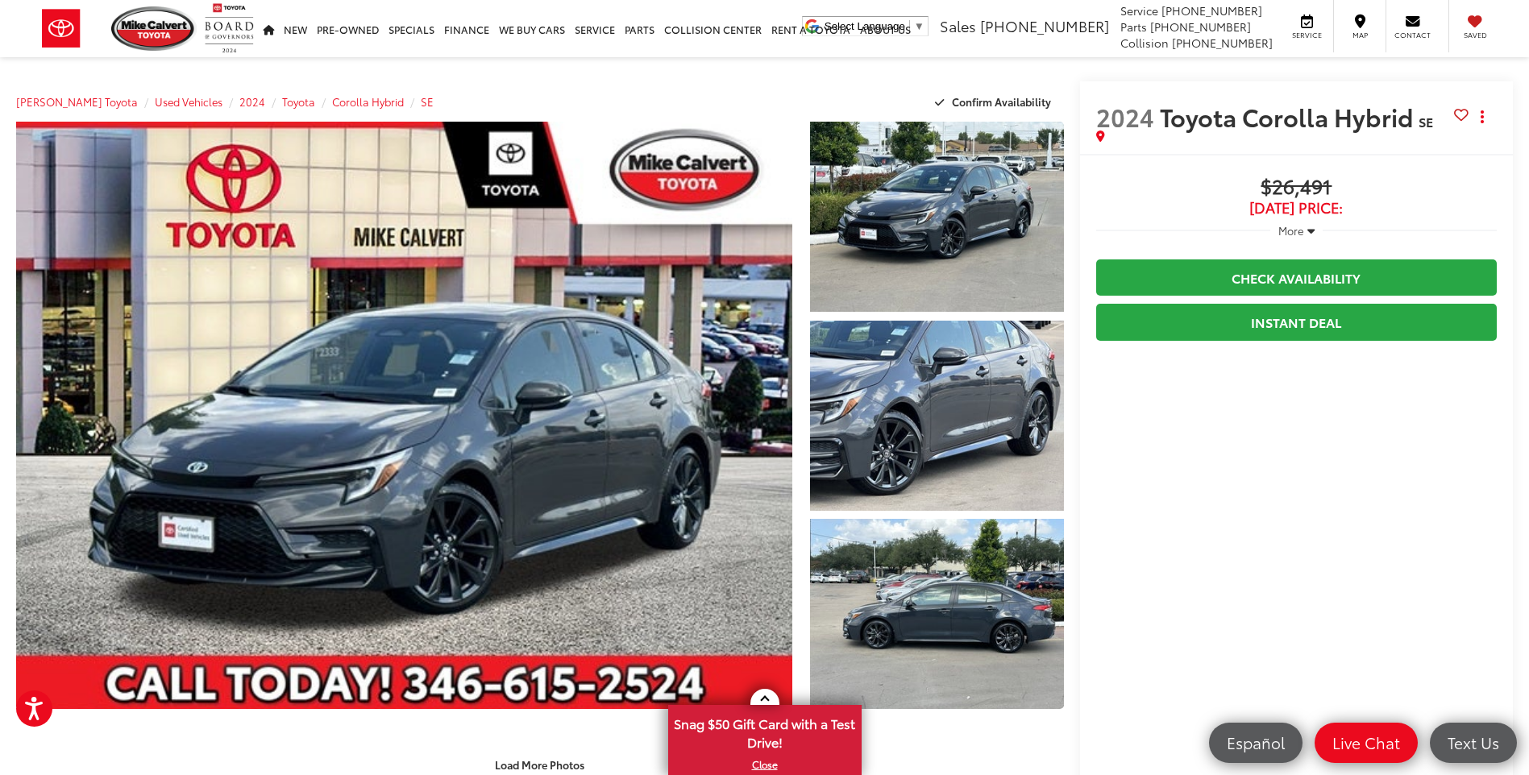
click at [1307, 230] on icon "button" at bounding box center [1310, 231] width 7 height 12
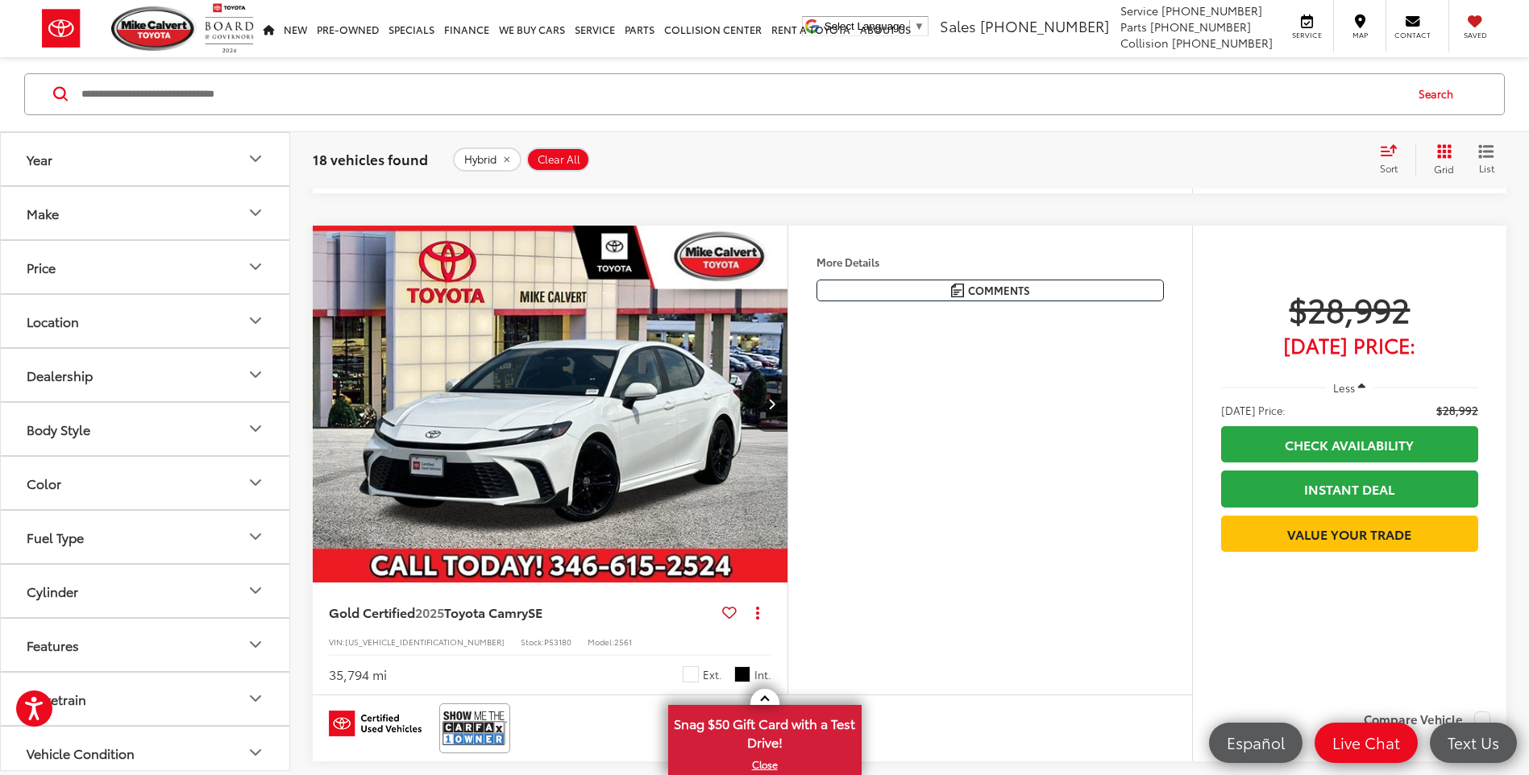
scroll to position [1846, 0]
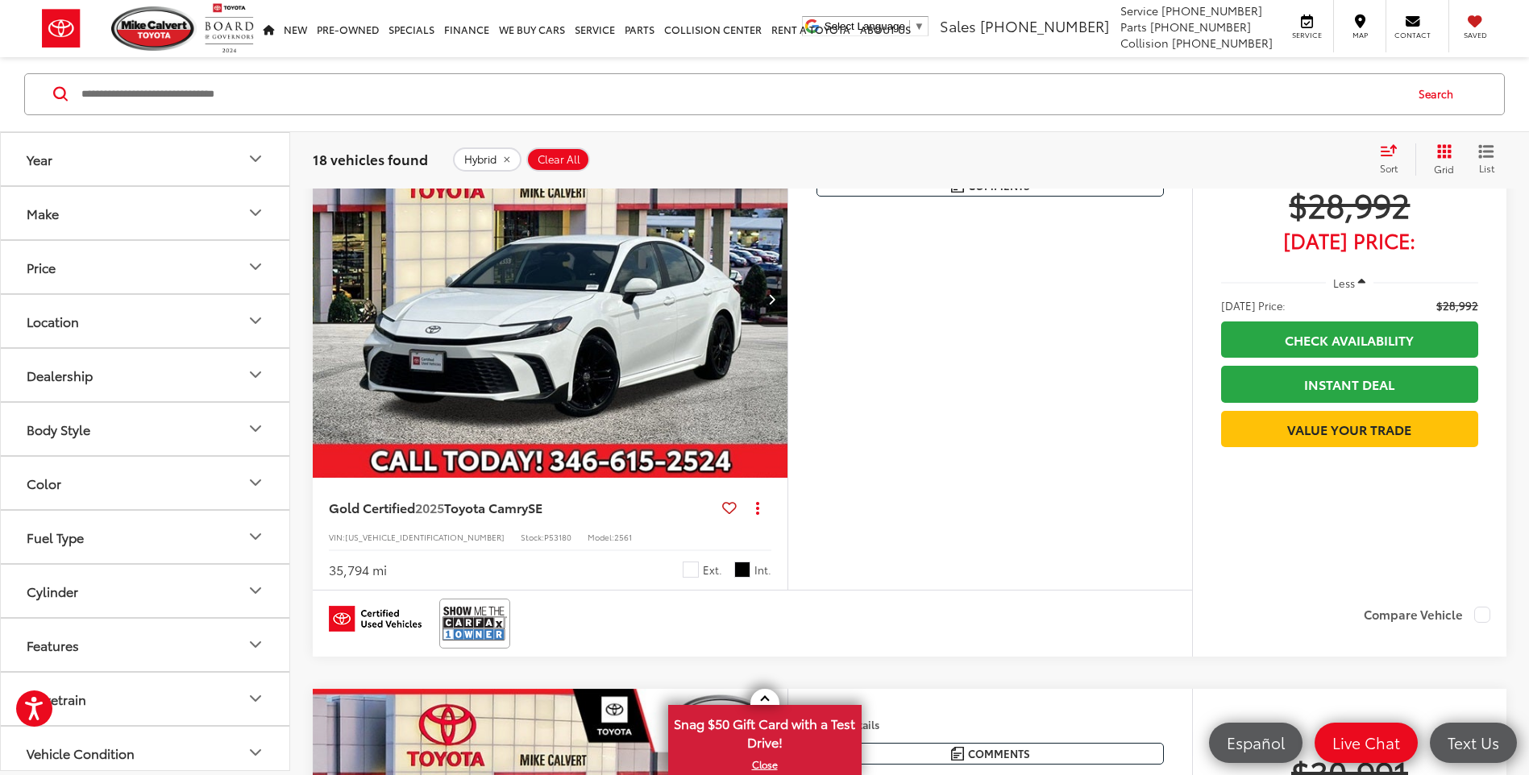
click at [779, 297] on button "Next image" at bounding box center [771, 299] width 32 height 56
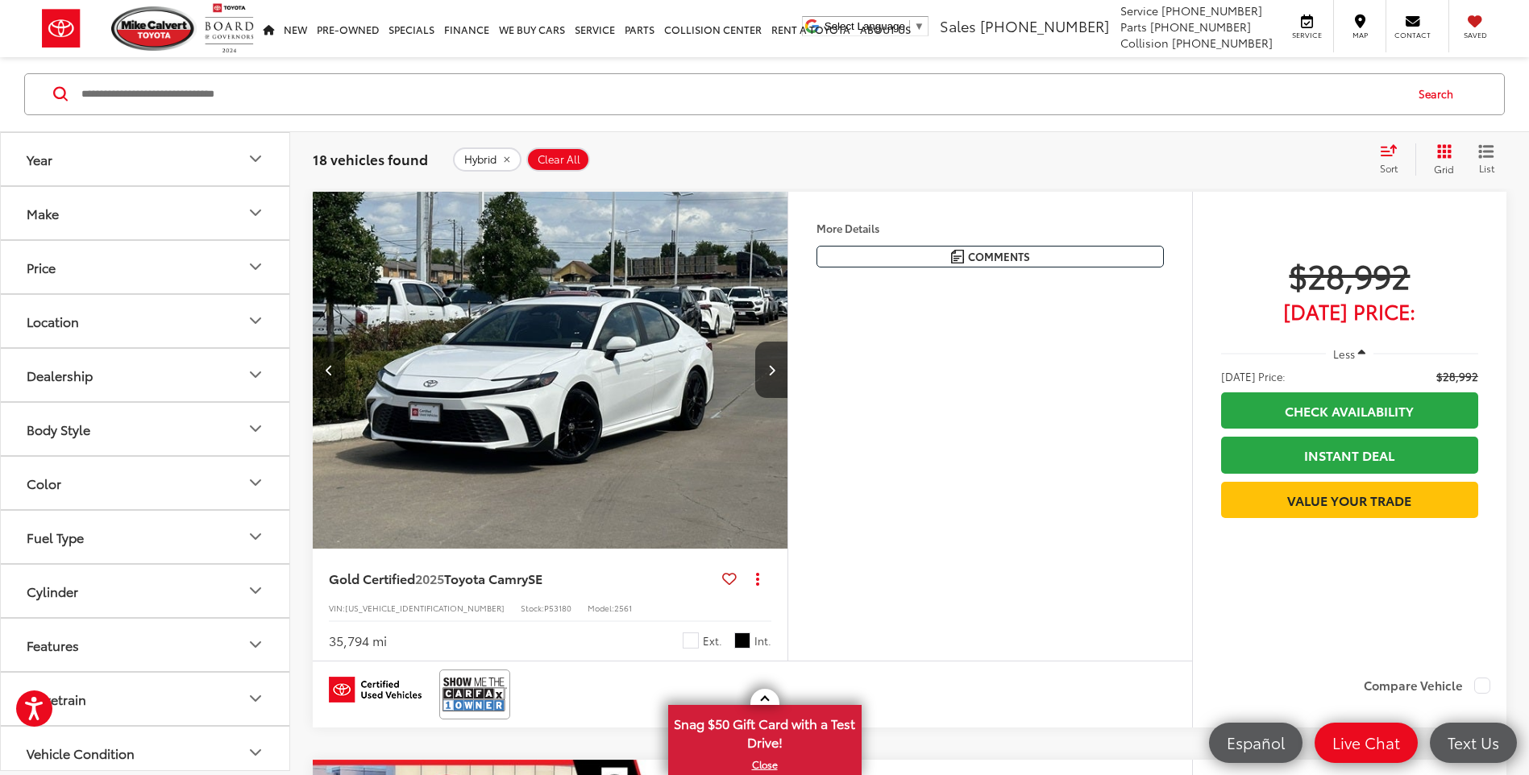
scroll to position [1684, 0]
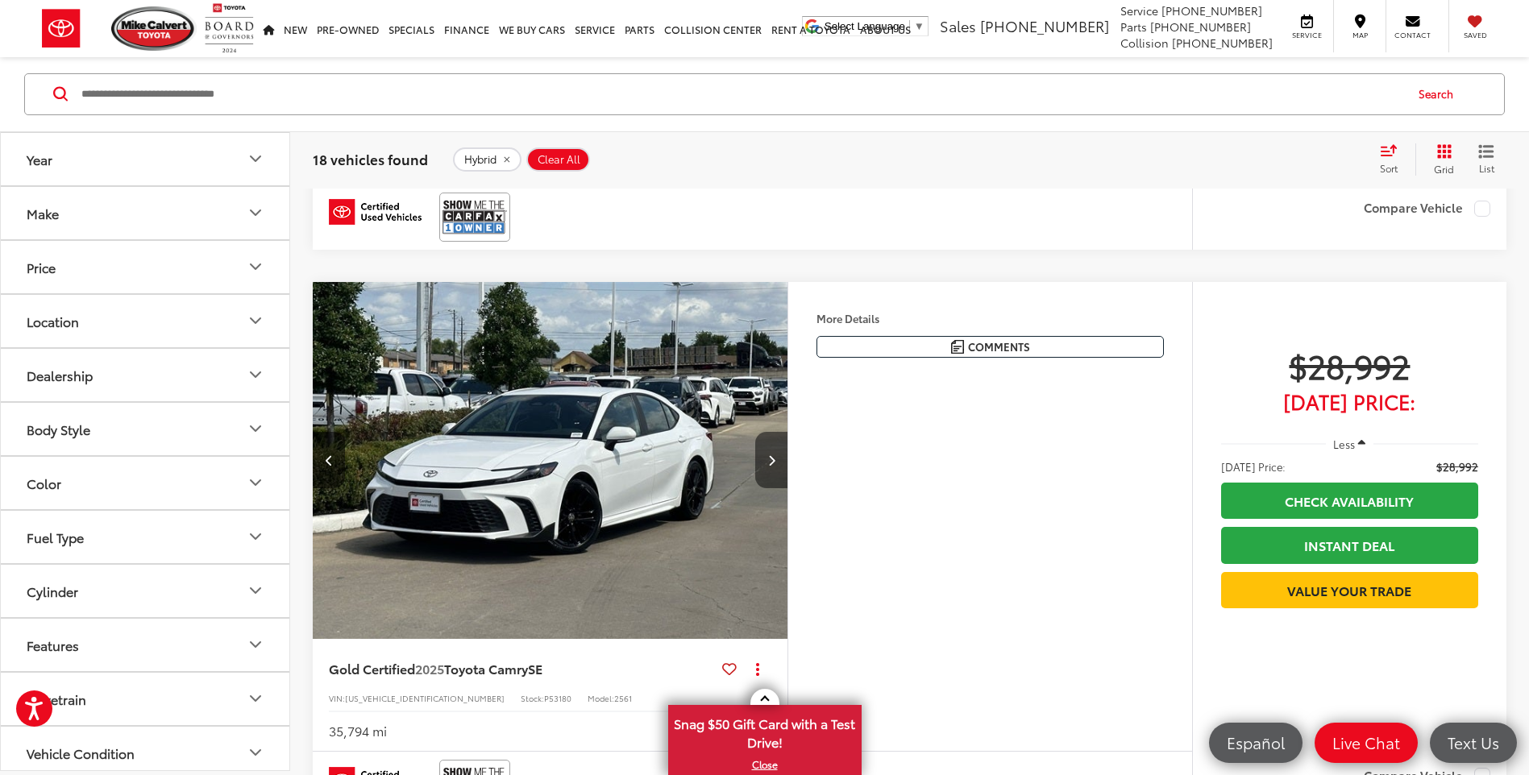
click at [780, 458] on button "Next image" at bounding box center [771, 460] width 32 height 56
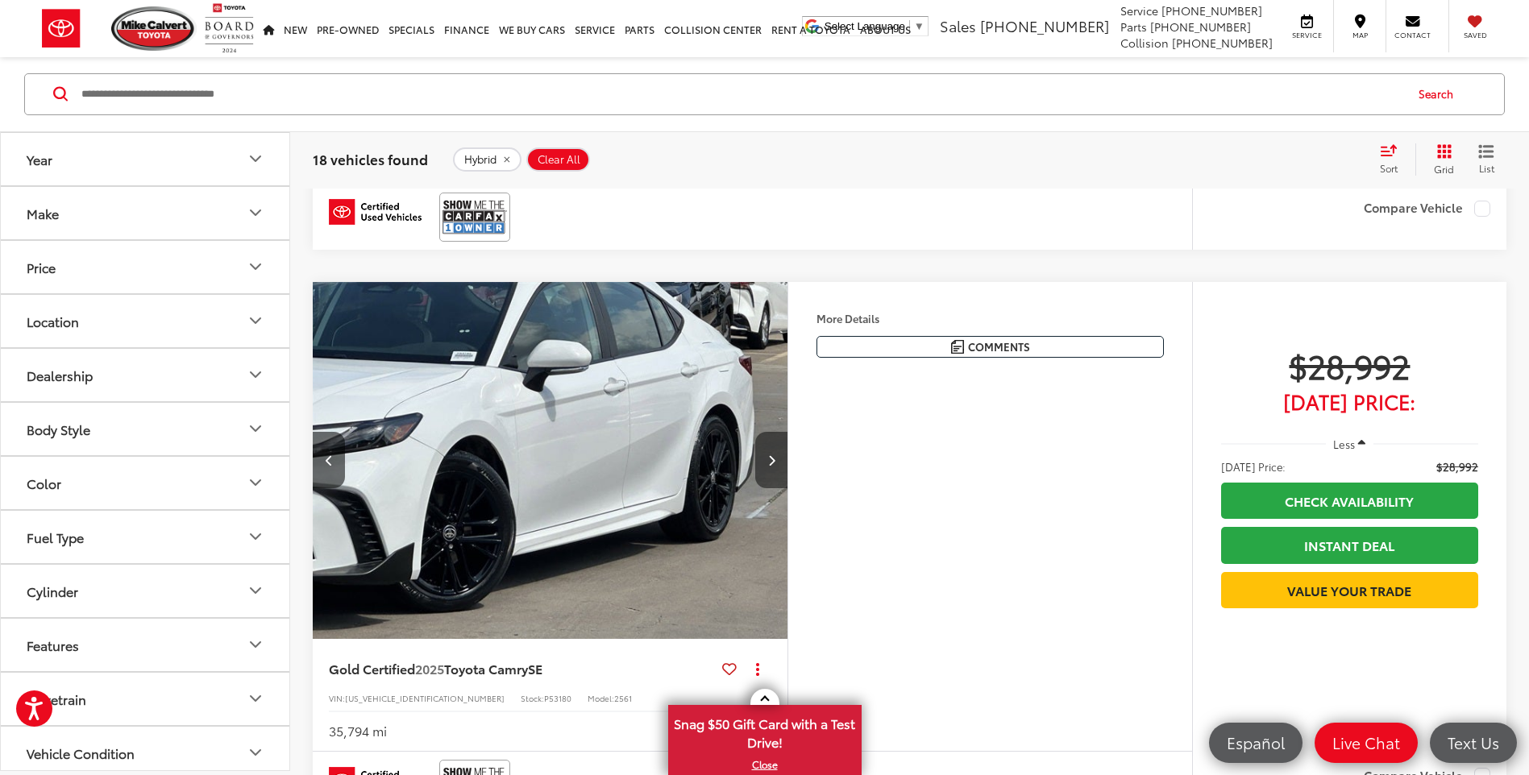
click at [780, 458] on button "Next image" at bounding box center [771, 460] width 32 height 56
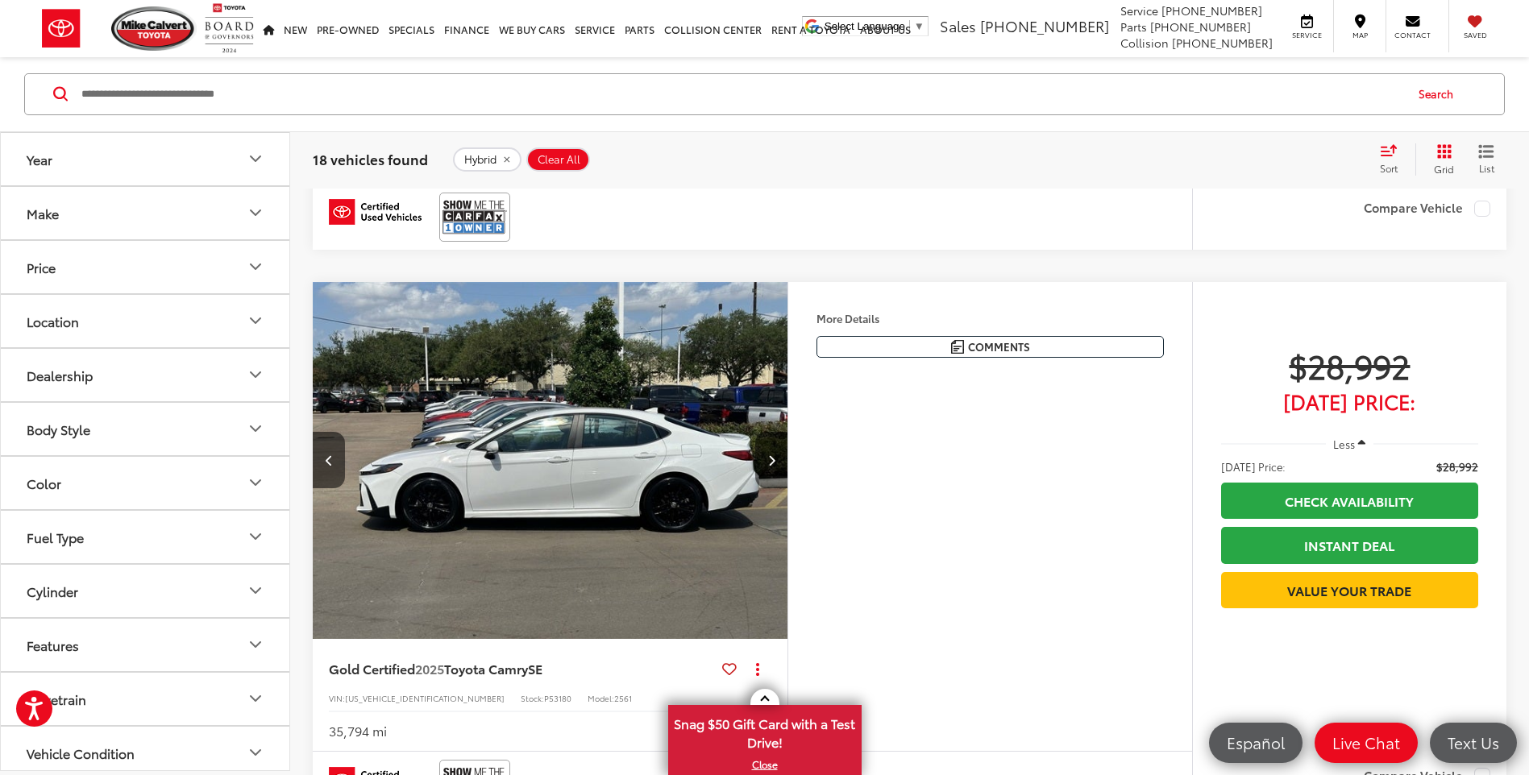
click at [780, 458] on button "Next image" at bounding box center [771, 460] width 32 height 56
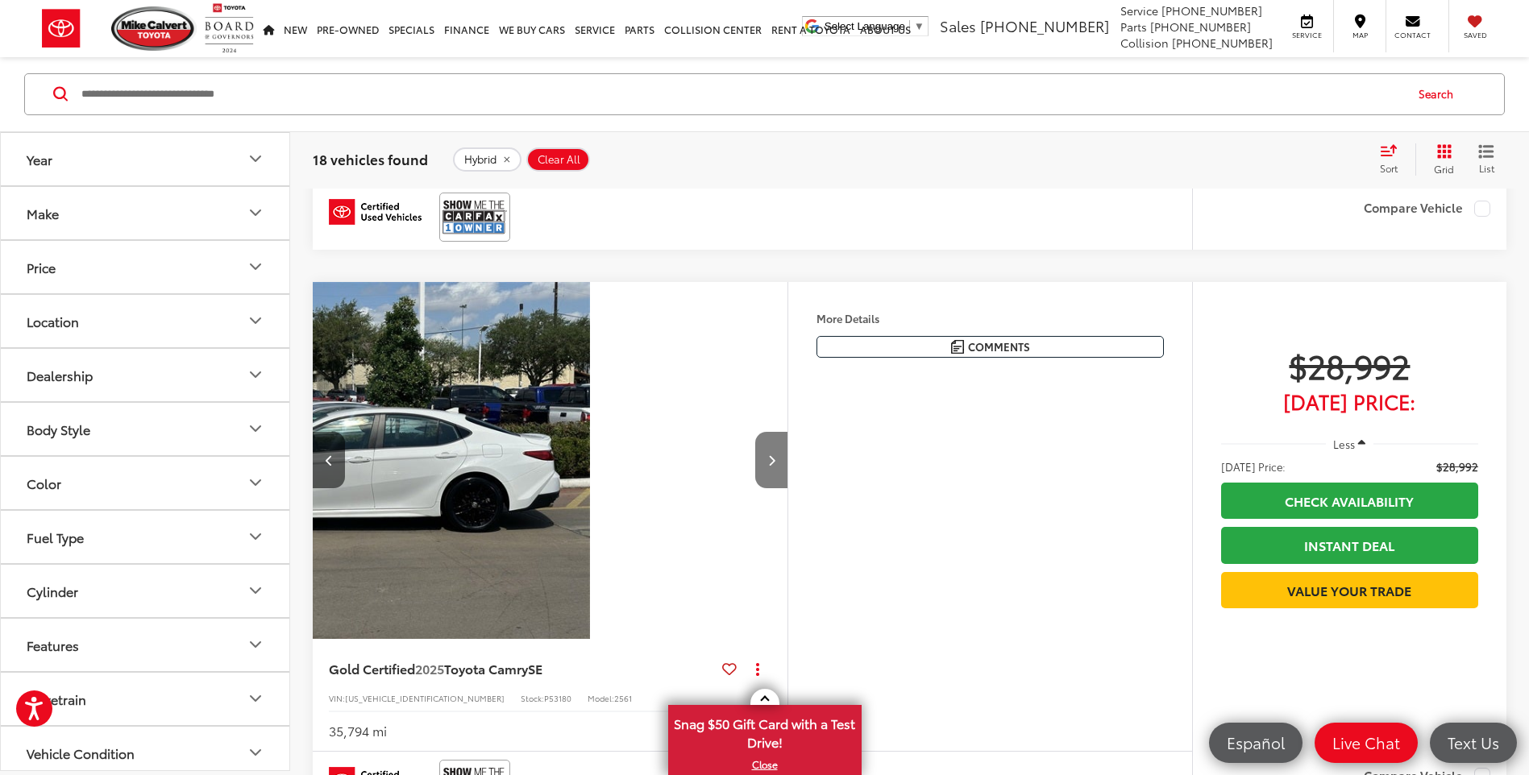
scroll to position [0, 1909]
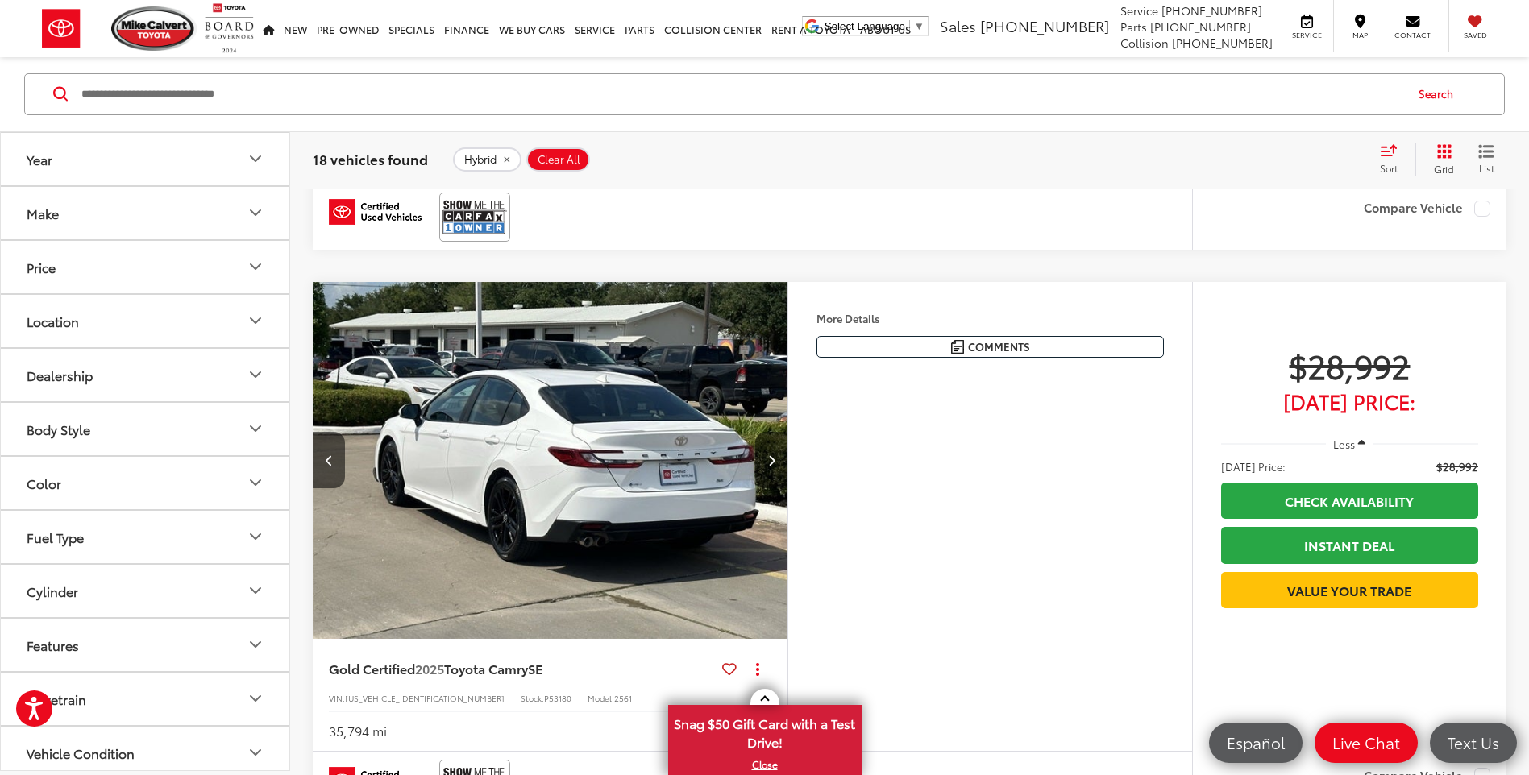
click at [780, 458] on button "Next image" at bounding box center [771, 460] width 32 height 56
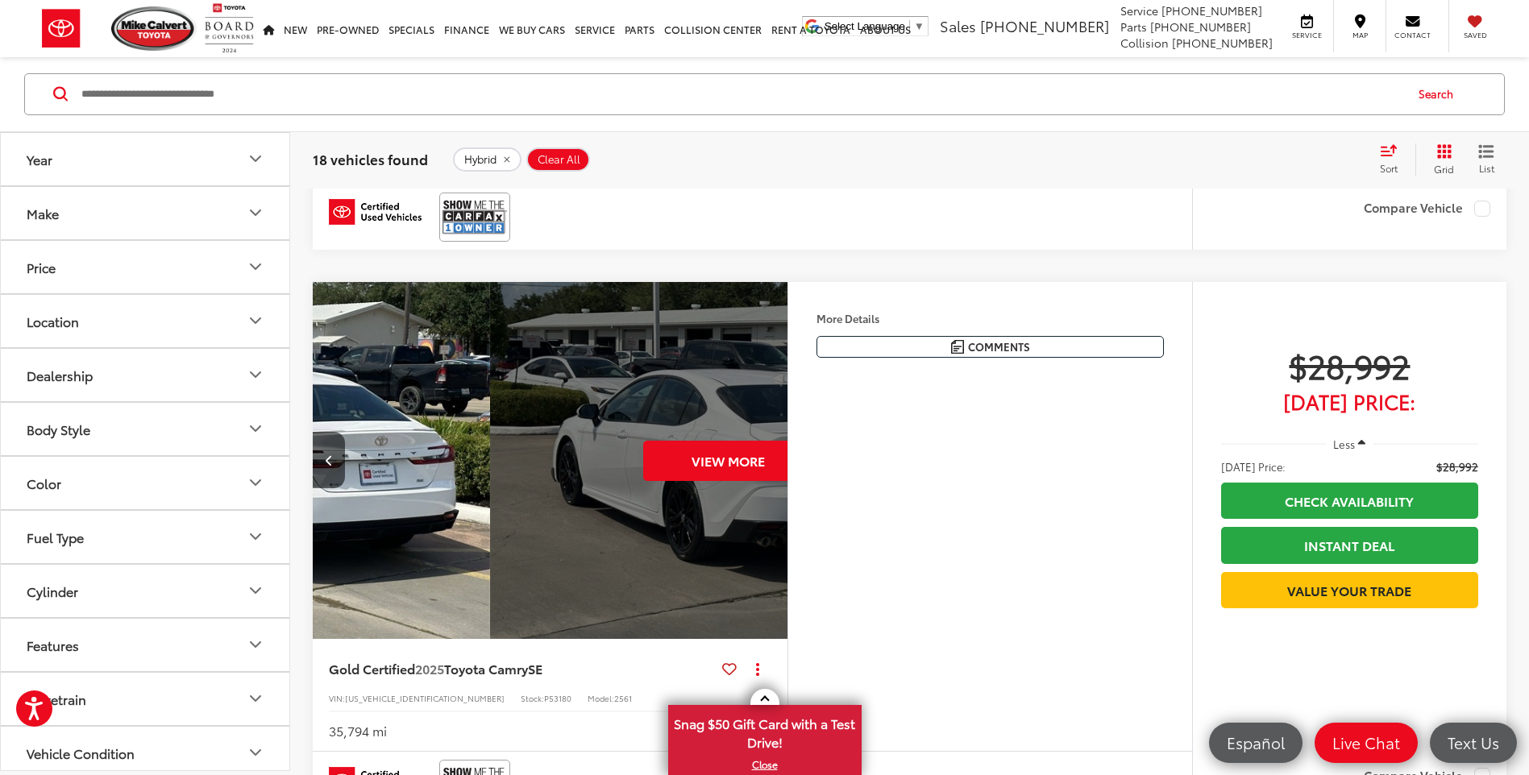
scroll to position [0, 2386]
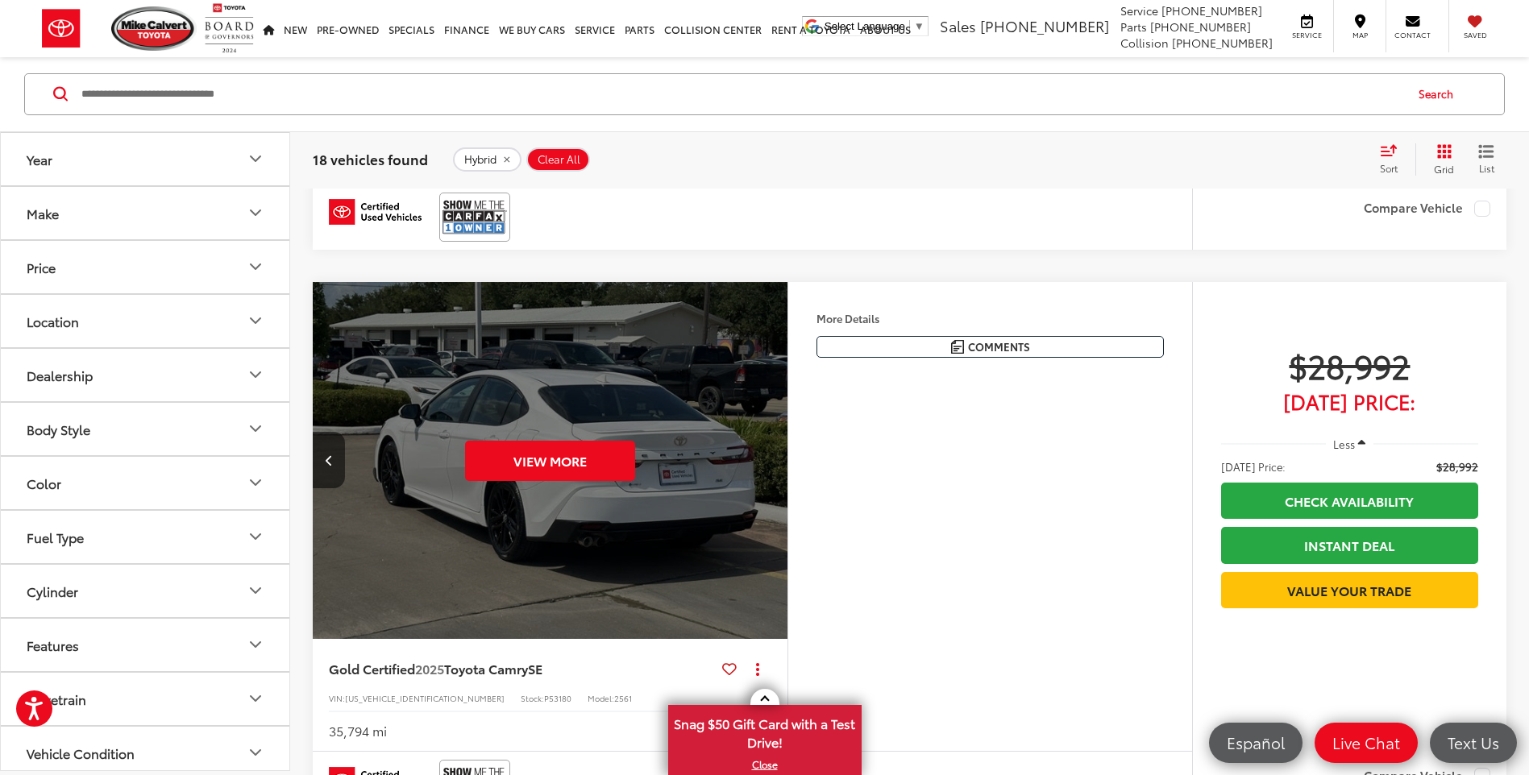
click at [780, 458] on div "View More" at bounding box center [550, 461] width 477 height 358
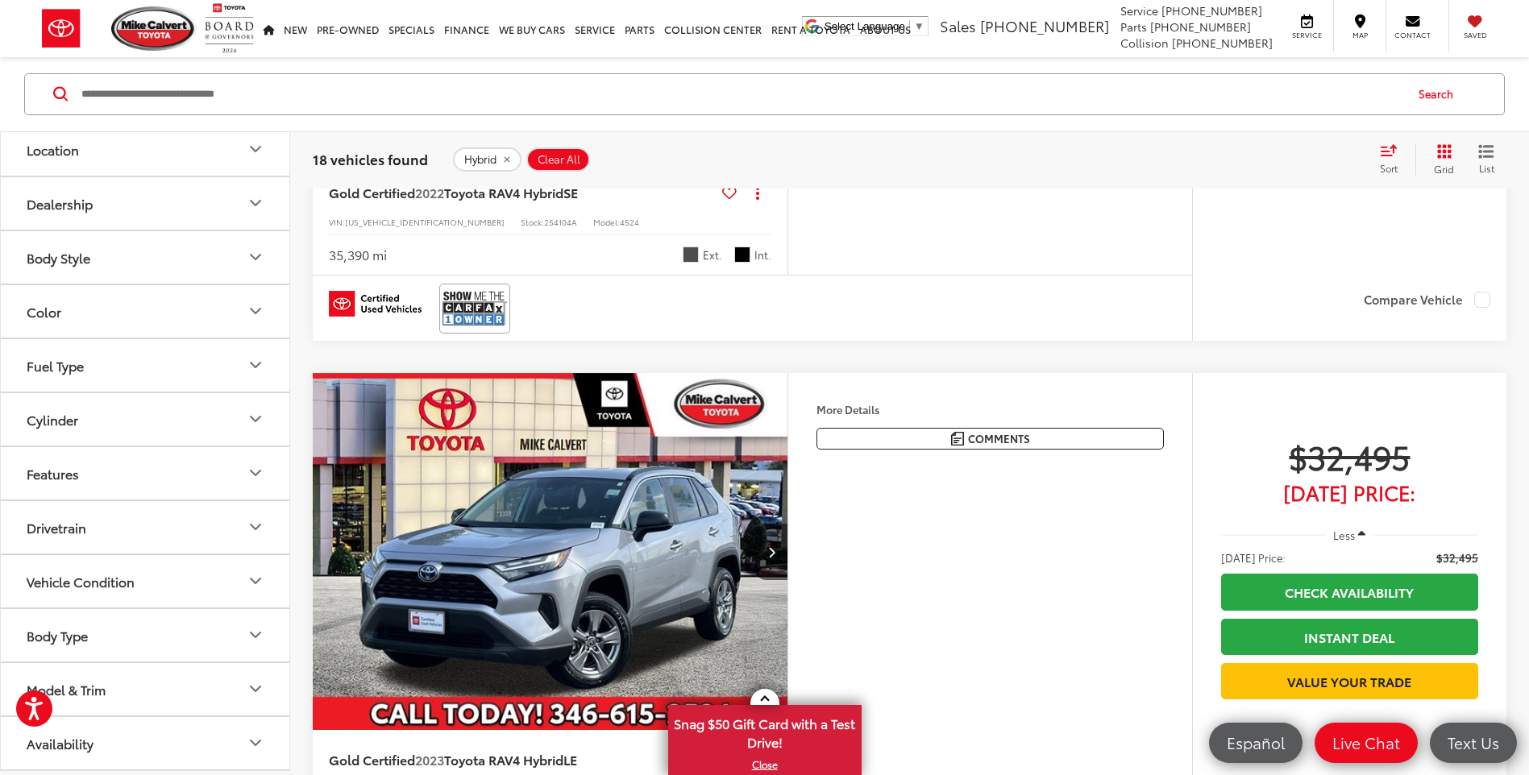
scroll to position [2813, 0]
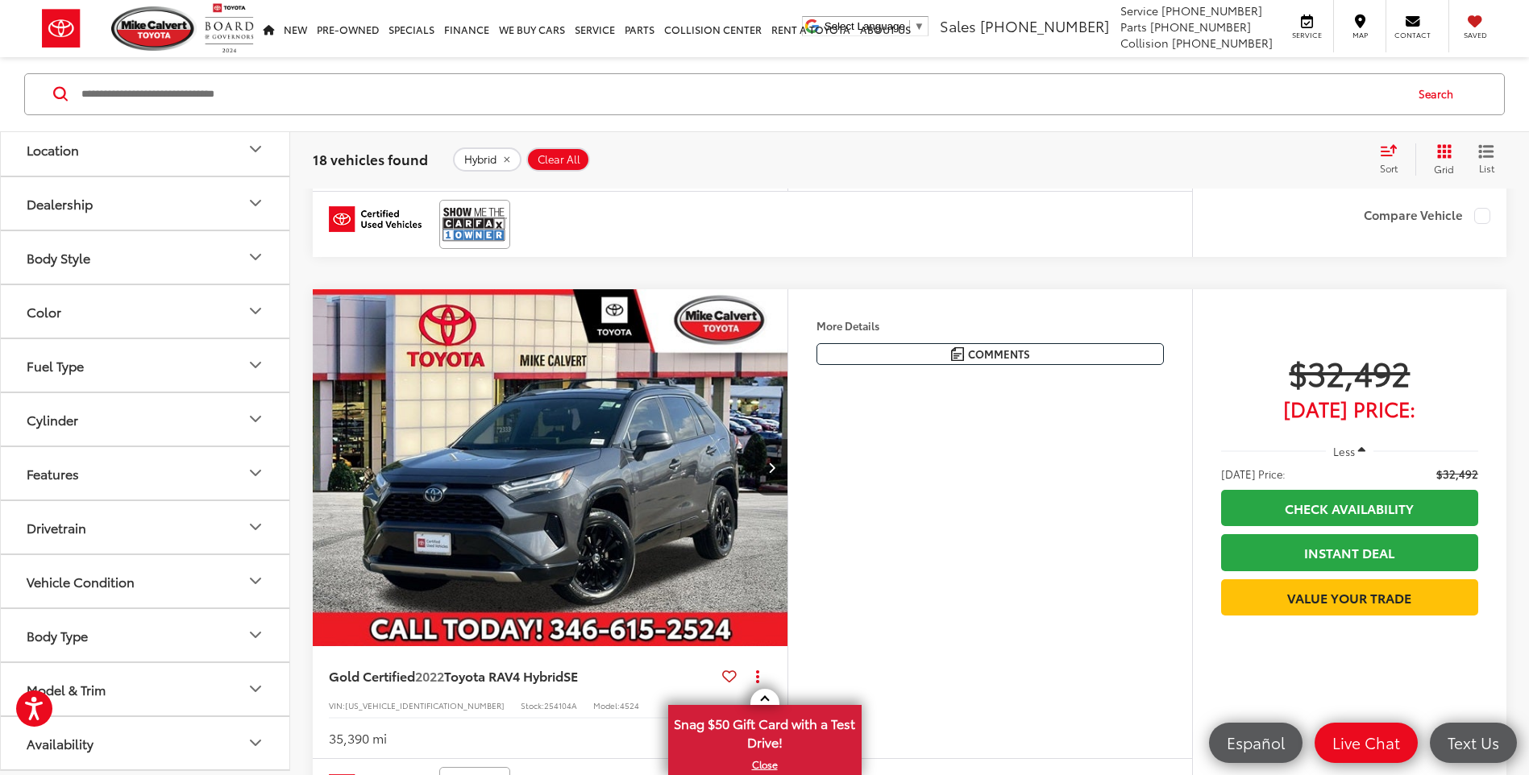
click at [1398, 165] on div "Sort" at bounding box center [1394, 159] width 44 height 32
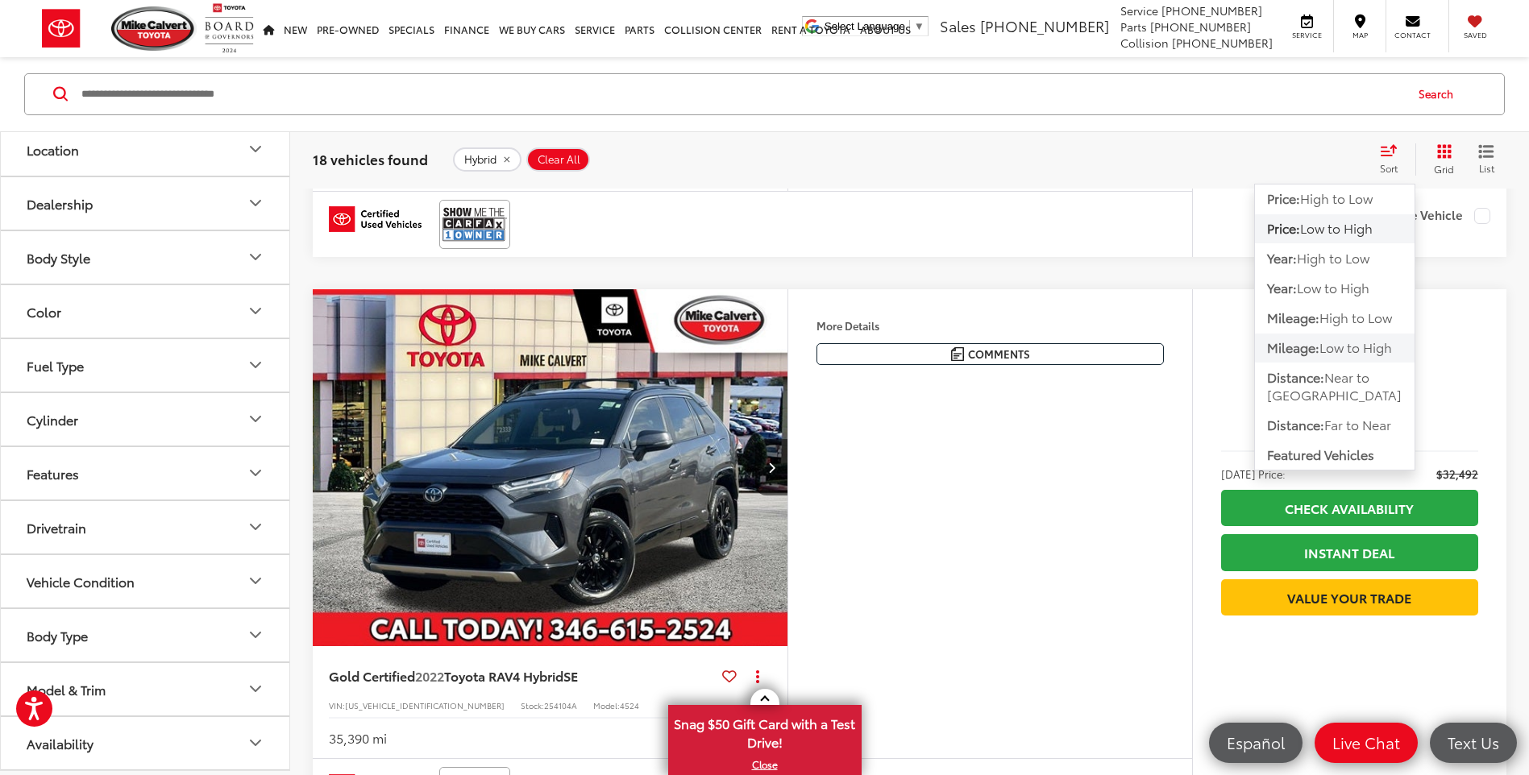
click at [1352, 353] on span "Low to High" at bounding box center [1355, 348] width 73 height 19
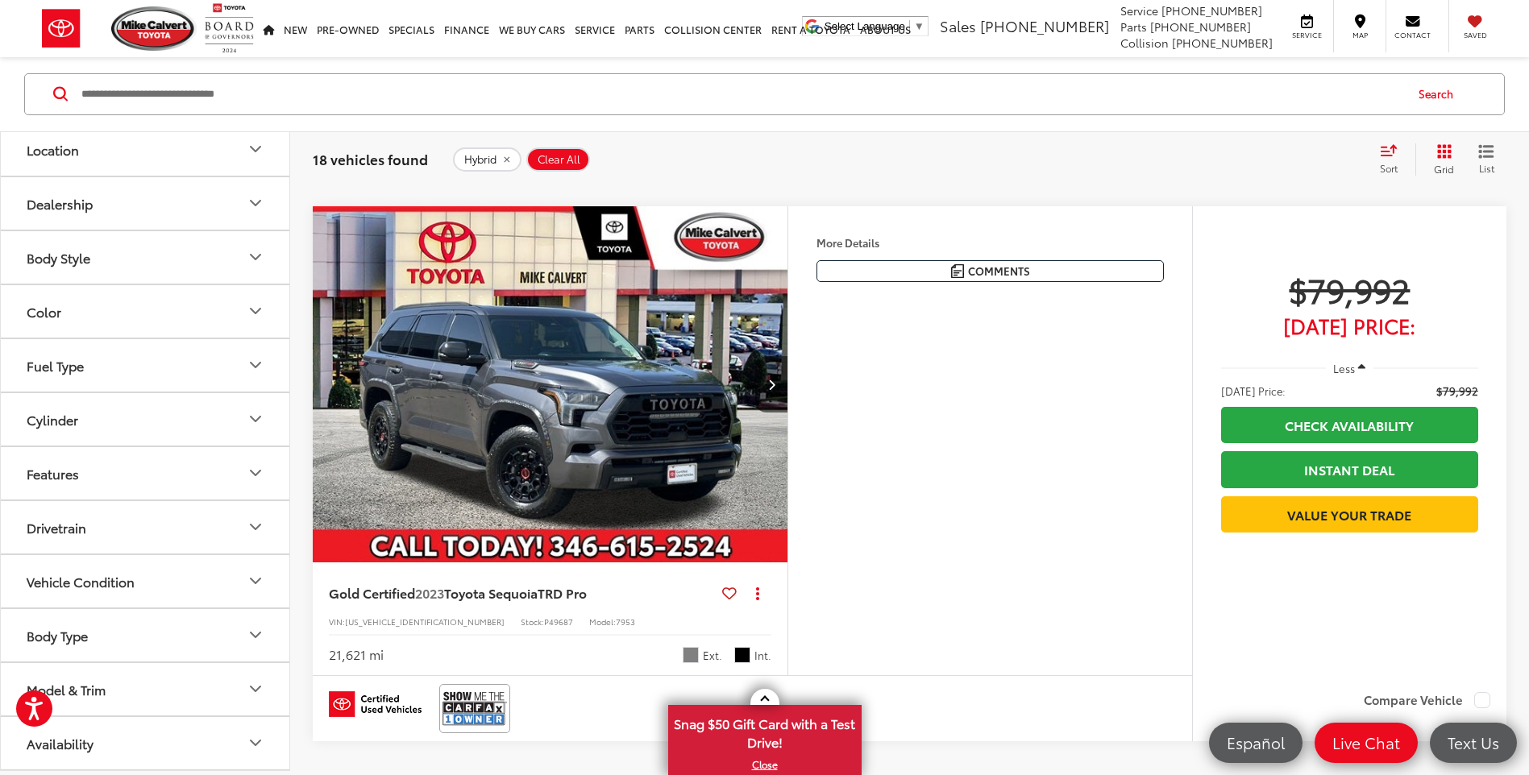
scroll to position [6545, 0]
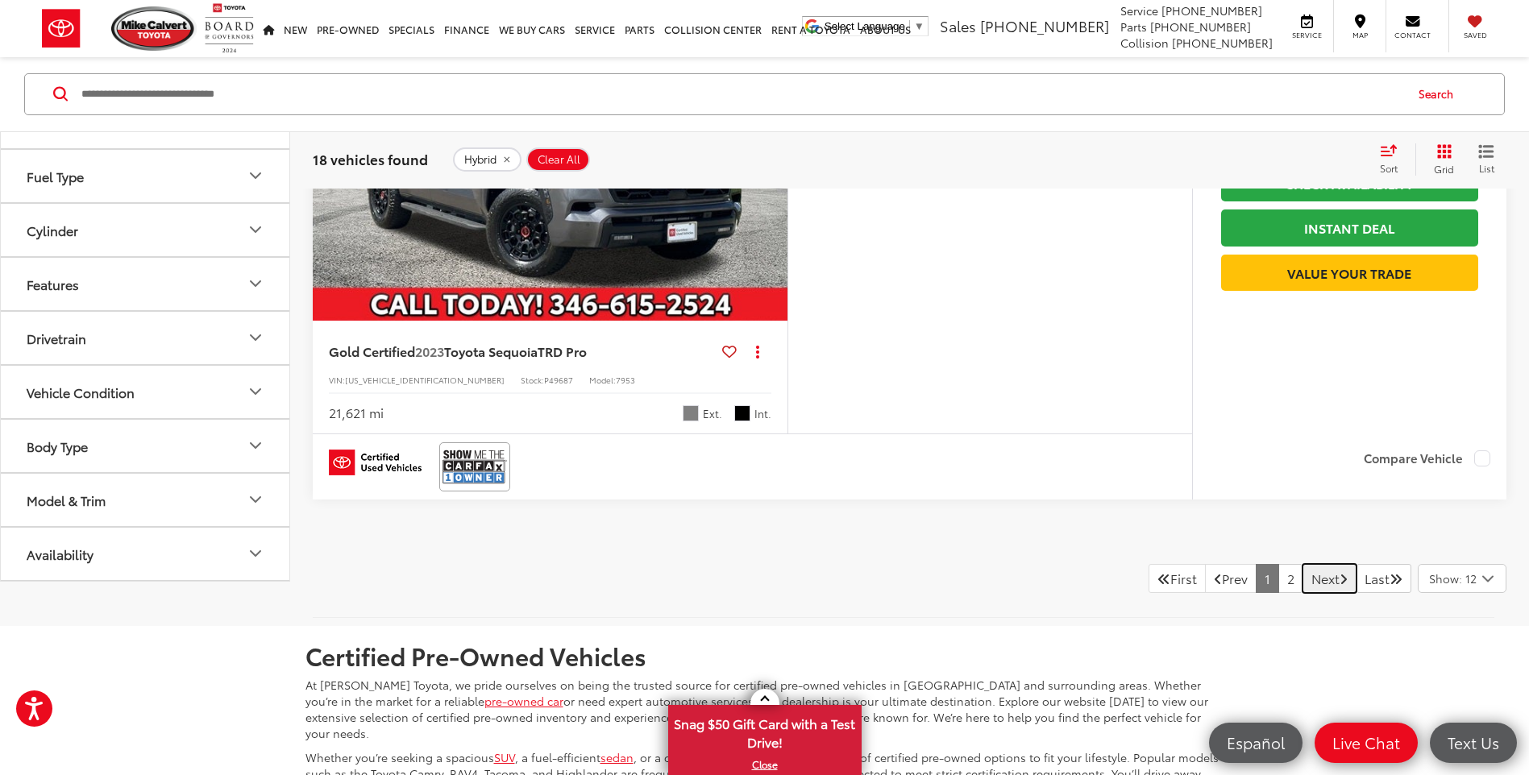
click at [1312, 584] on link "Next" at bounding box center [1329, 578] width 54 height 29
